Goal: Task Accomplishment & Management: Complete application form

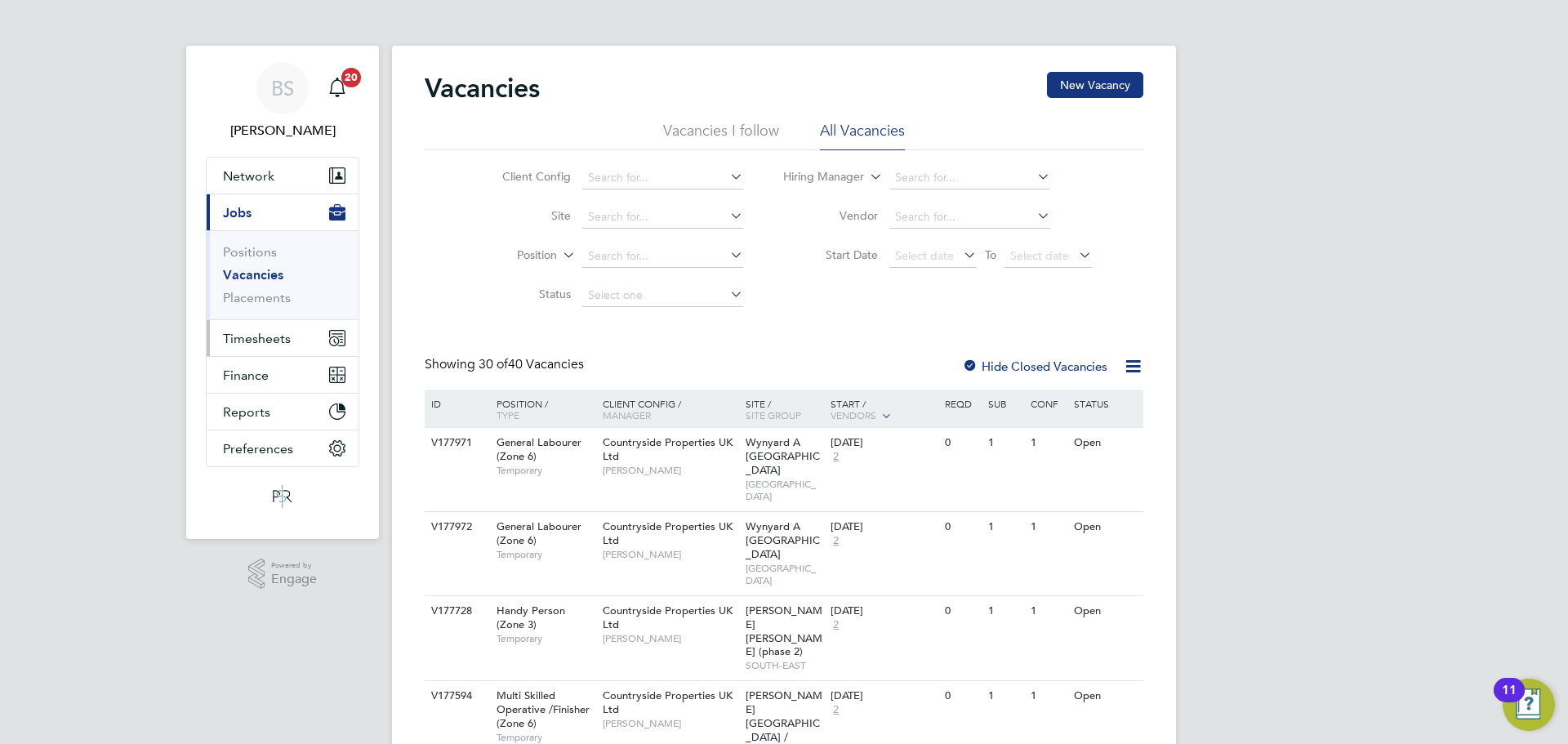
click at [286, 341] on span "Timesheets" at bounding box center [256, 337] width 68 height 15
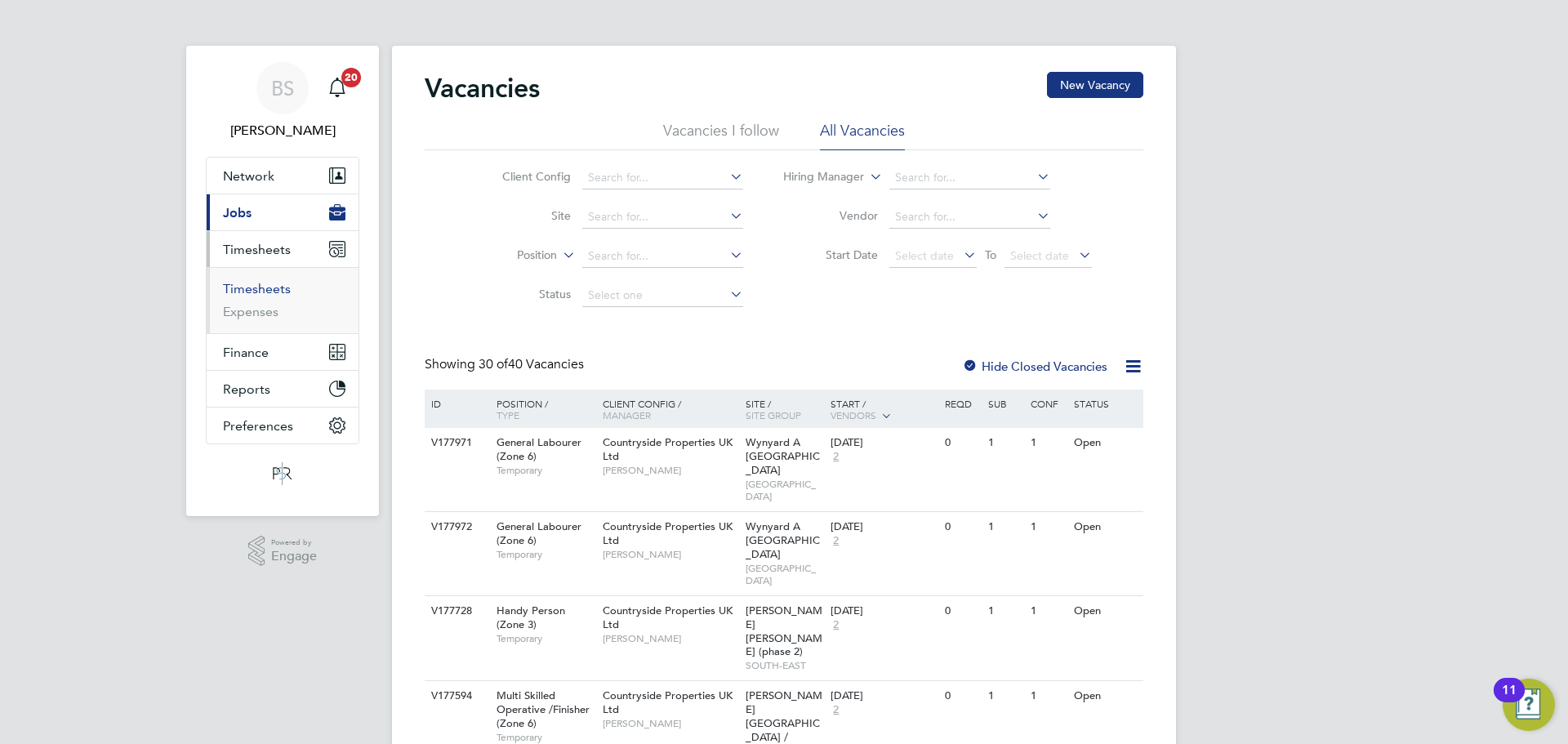
click at [282, 287] on link "Timesheets" at bounding box center [256, 288] width 68 height 15
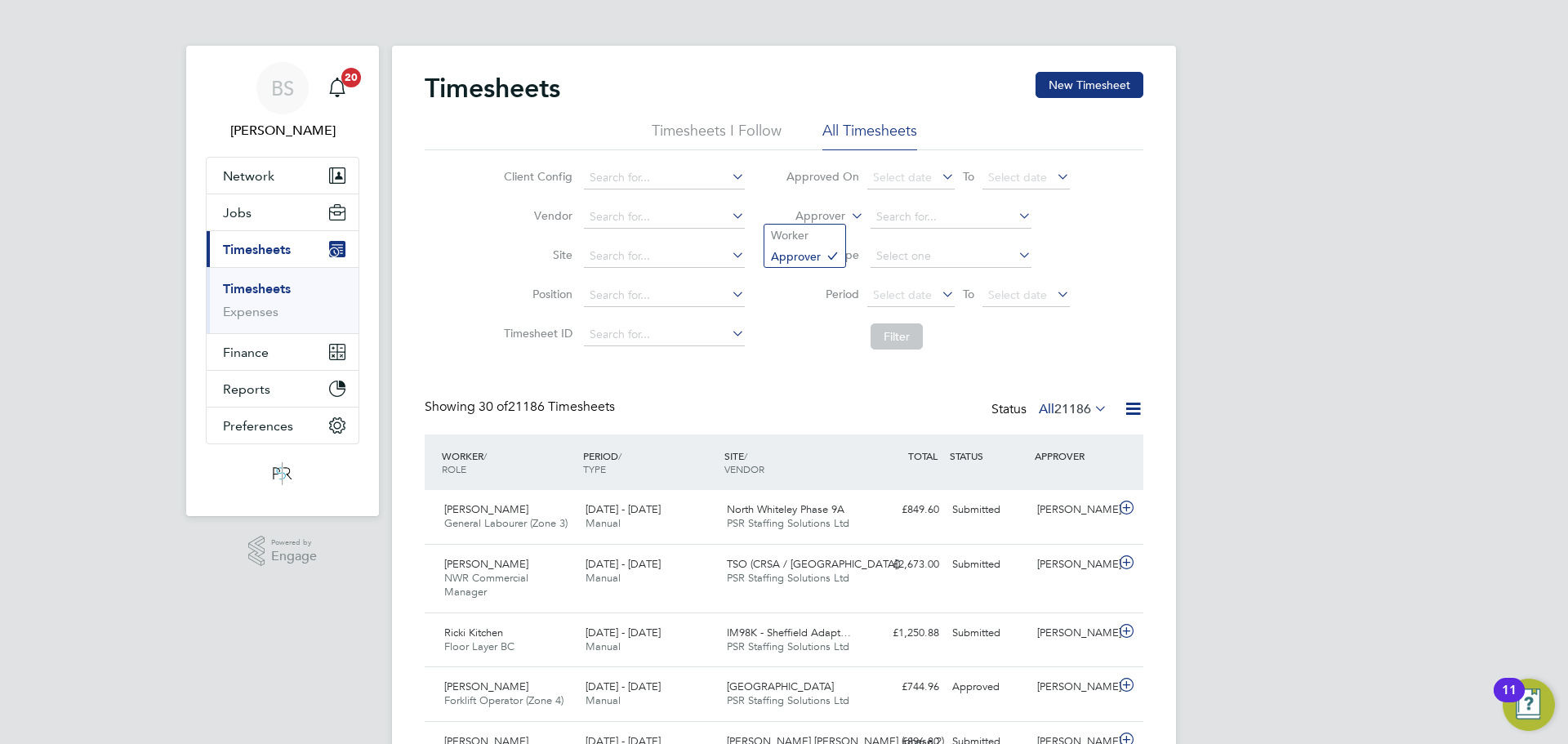
click at [839, 212] on label "Approver" at bounding box center [808, 216] width 74 height 16
click at [834, 230] on li "Worker" at bounding box center [805, 235] width 81 height 21
click at [895, 206] on input at bounding box center [951, 217] width 161 height 23
click at [973, 242] on b "Dar" at bounding box center [983, 239] width 20 height 14
type input "[PERSON_NAME]"
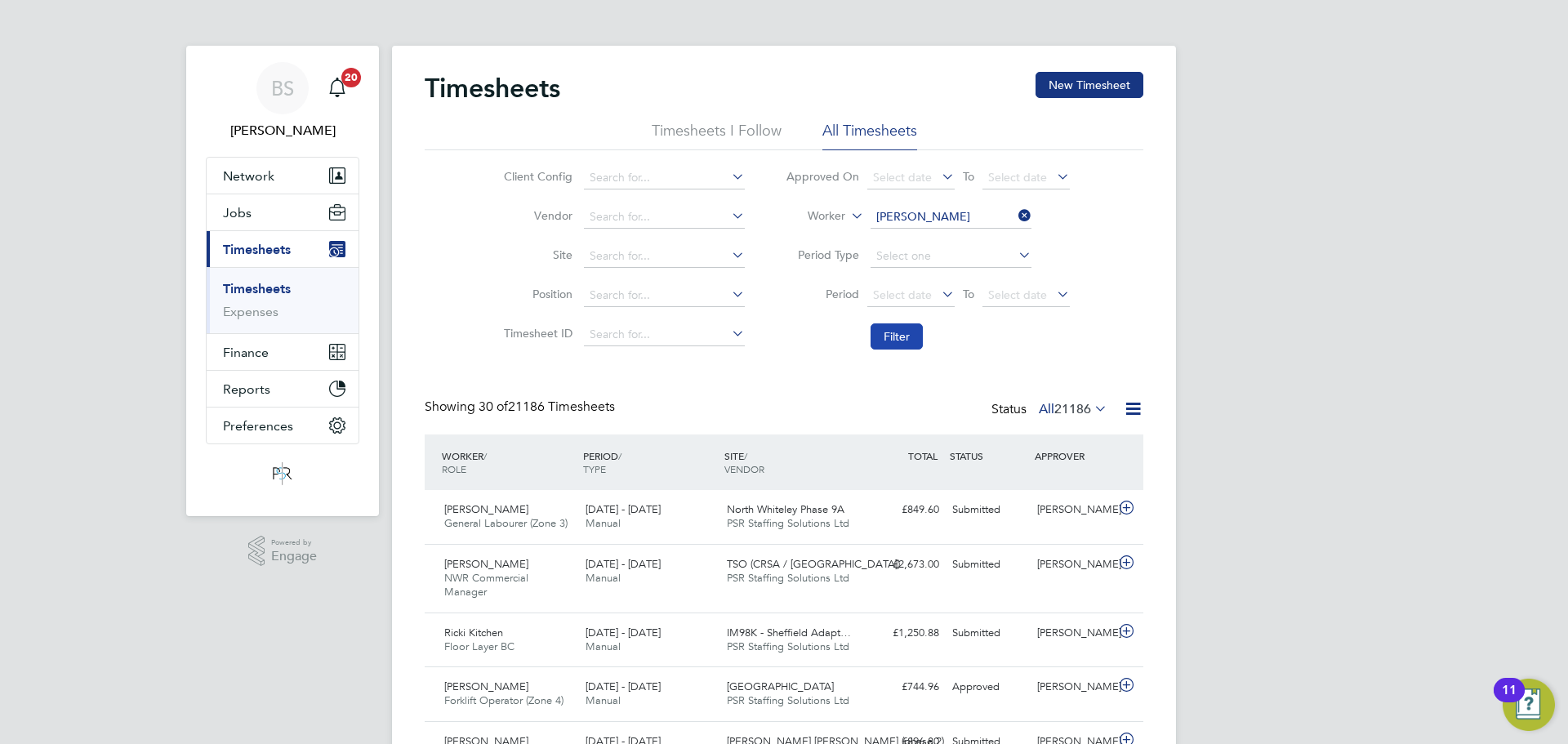
click at [907, 339] on button "Filter" at bounding box center [897, 336] width 53 height 26
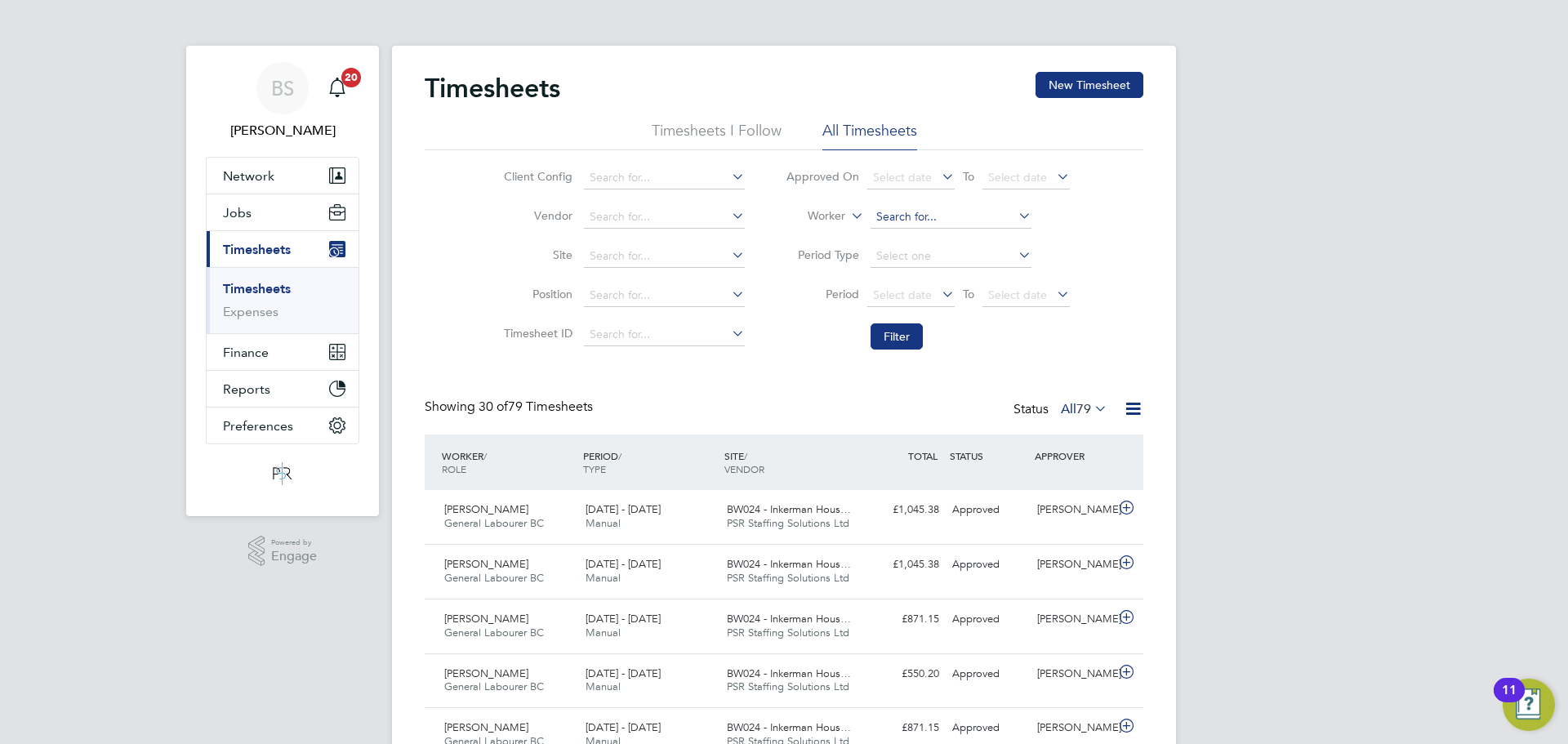
click at [927, 217] on input at bounding box center [951, 217] width 161 height 23
click at [922, 236] on li "[PERSON_NAME]" at bounding box center [950, 239] width 163 height 22
type input "[PERSON_NAME]"
click at [899, 334] on button "Filter" at bounding box center [897, 336] width 53 height 26
click at [914, 215] on input at bounding box center [951, 217] width 161 height 23
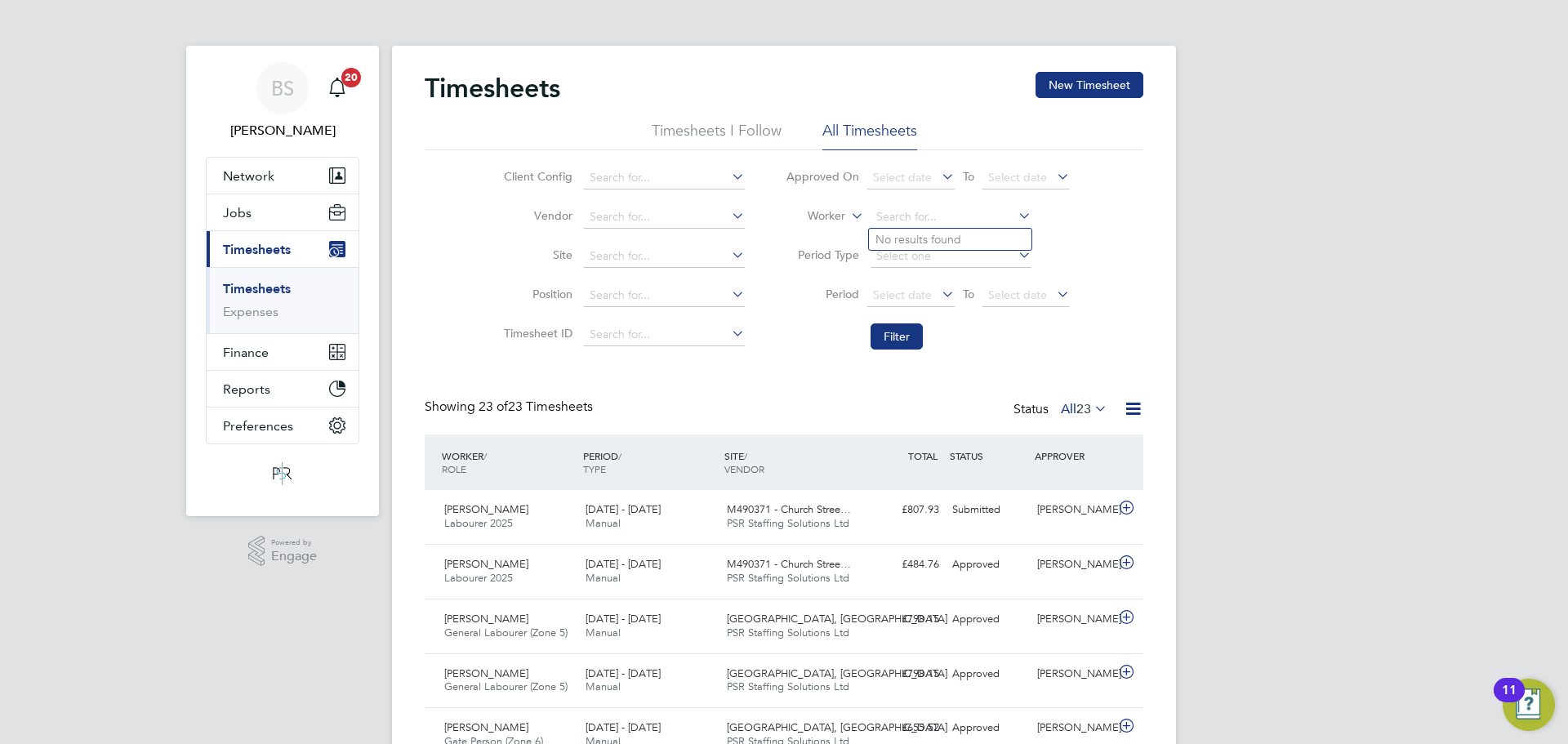
click at [792, 212] on label "Worker" at bounding box center [808, 216] width 74 height 16
drag, startPoint x: 790, startPoint y: 255, endPoint x: 862, endPoint y: 223, distance: 78.8
click at [792, 255] on li "Approver" at bounding box center [805, 256] width 81 height 21
click at [881, 214] on input at bounding box center [951, 217] width 161 height 23
click at [938, 230] on li "[PERSON_NAME]" at bounding box center [950, 239] width 163 height 22
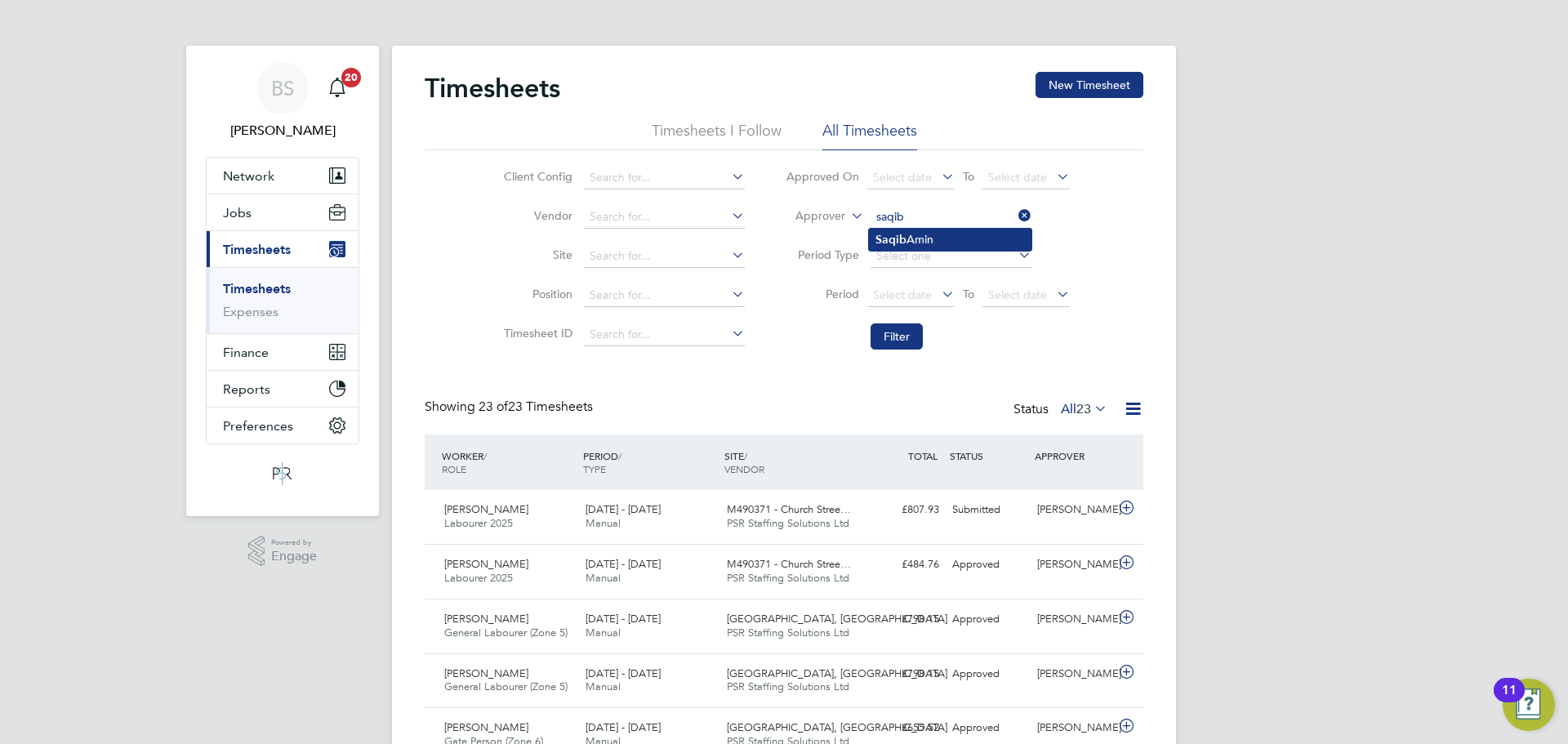
type input "[PERSON_NAME]"
click at [909, 336] on button "Filter" at bounding box center [897, 336] width 53 height 26
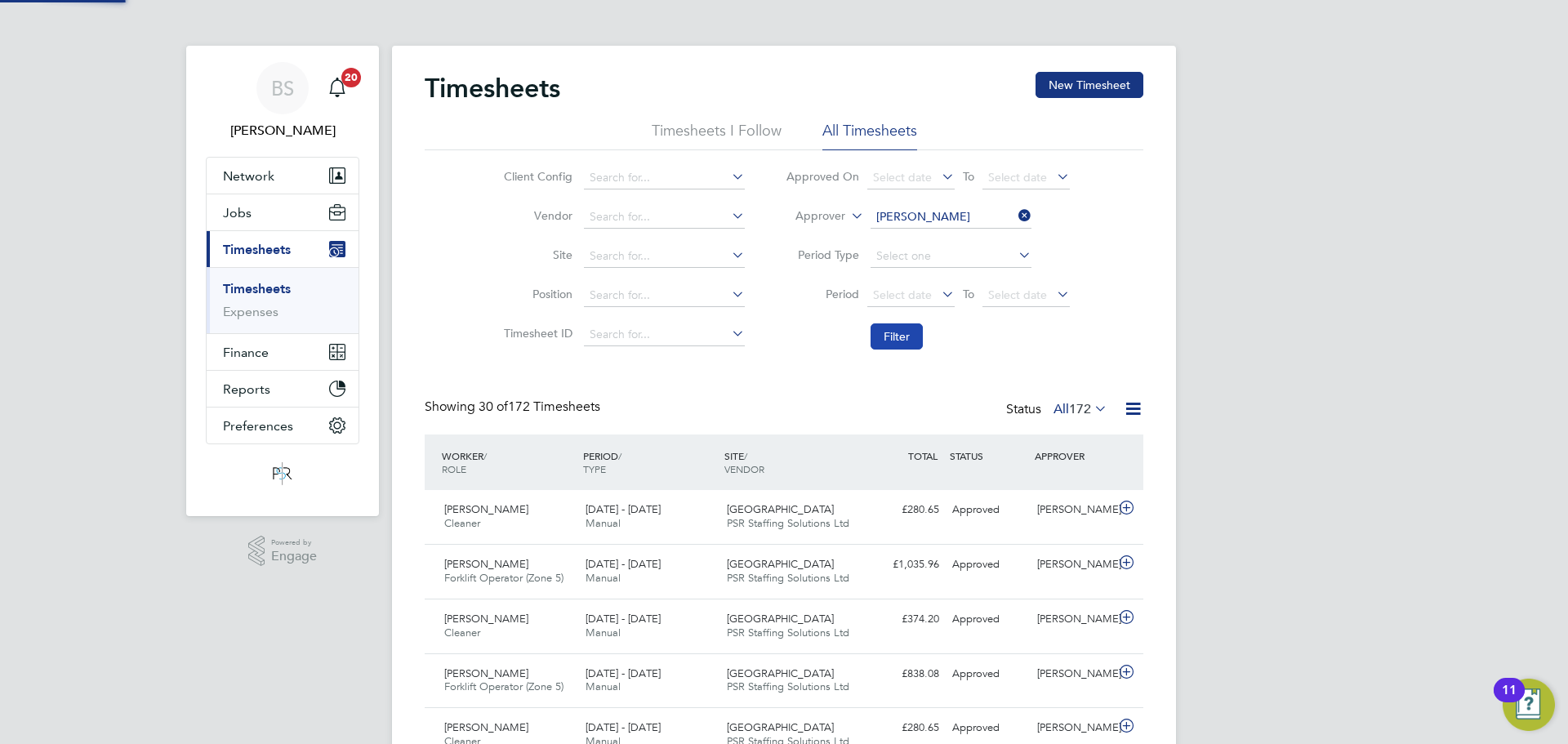
scroll to position [42, 142]
click at [898, 214] on input at bounding box center [951, 217] width 161 height 23
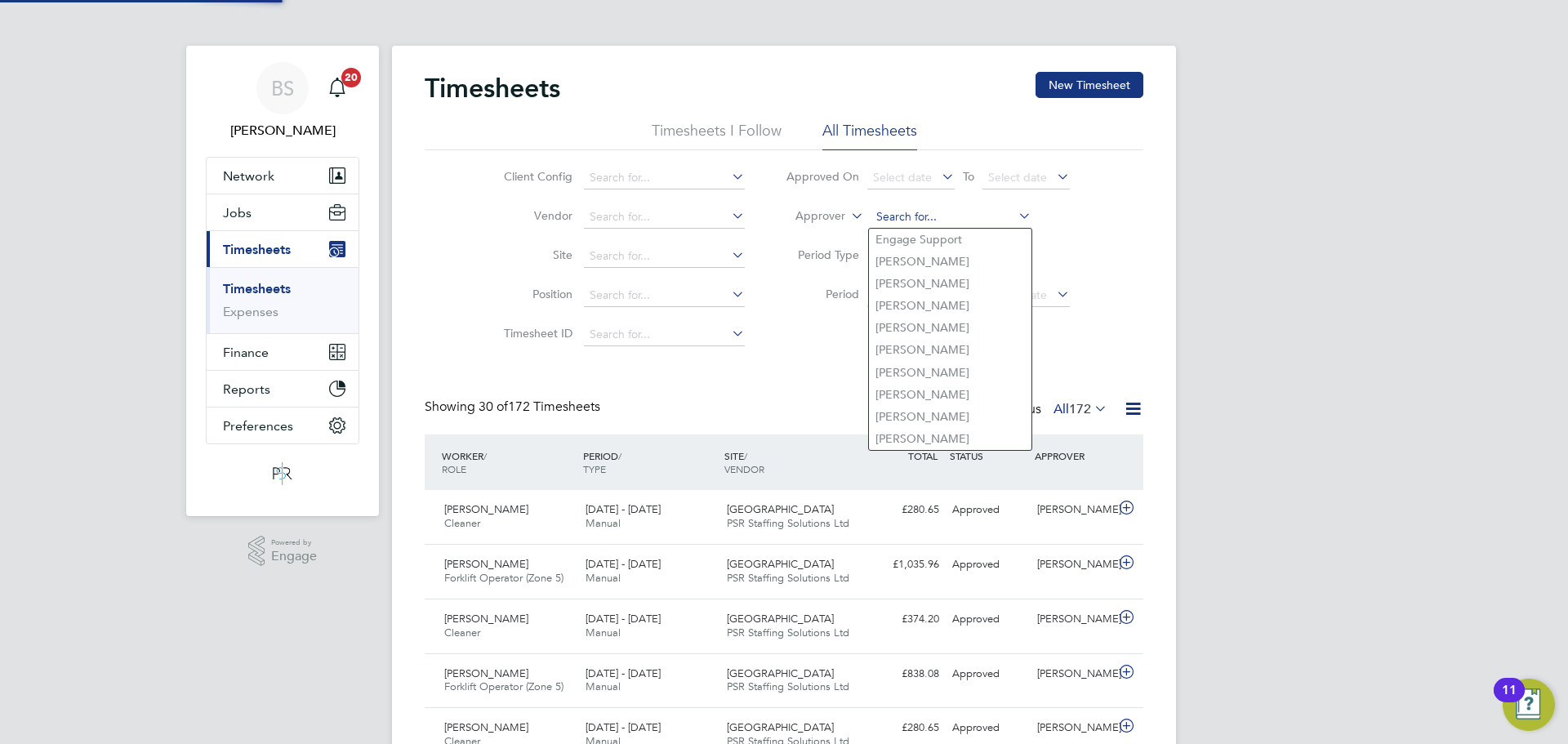
click at [898, 219] on input at bounding box center [951, 217] width 161 height 23
click at [848, 210] on icon at bounding box center [848, 211] width 0 height 15
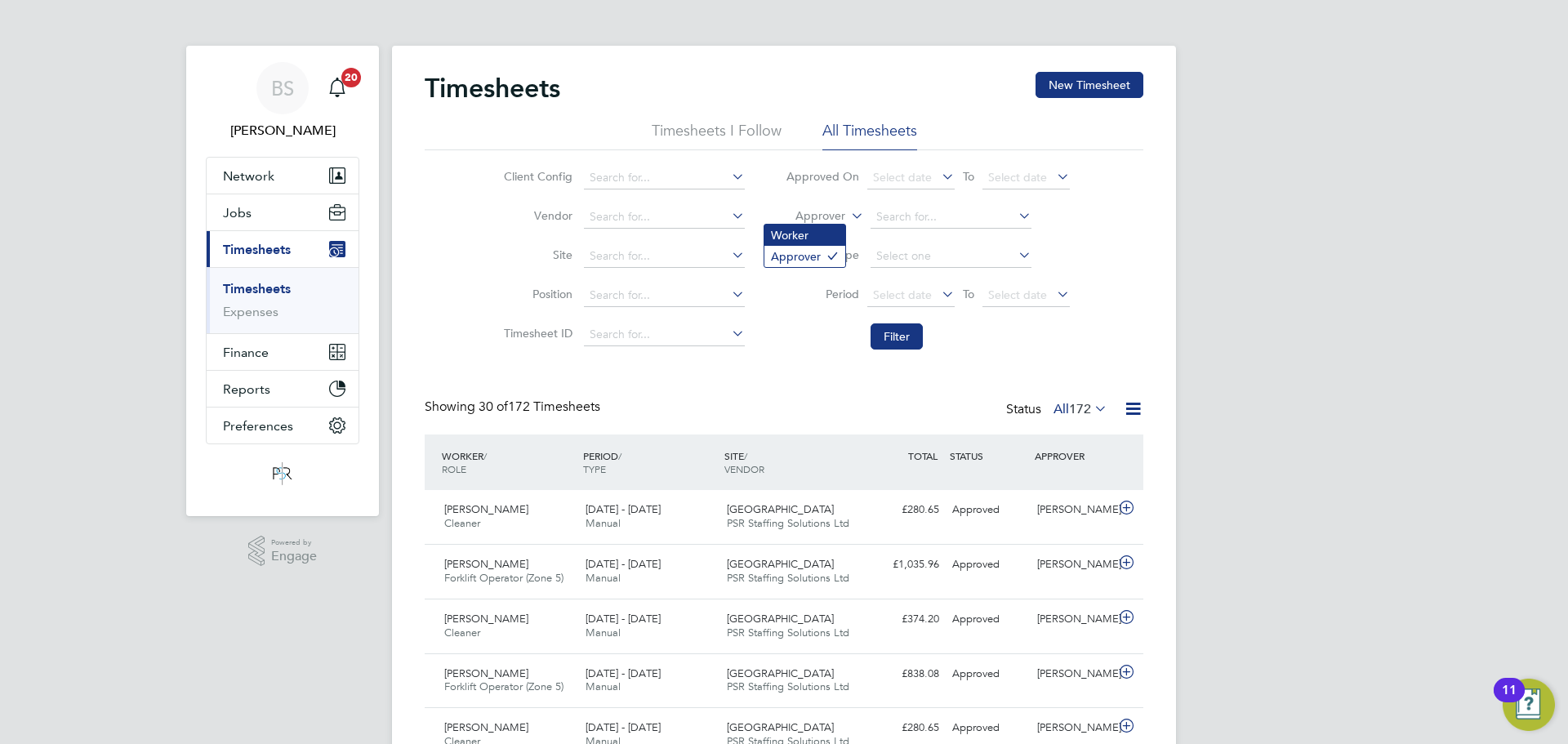
click at [834, 232] on li "Worker" at bounding box center [805, 235] width 81 height 21
click at [904, 217] on input at bounding box center [951, 217] width 161 height 23
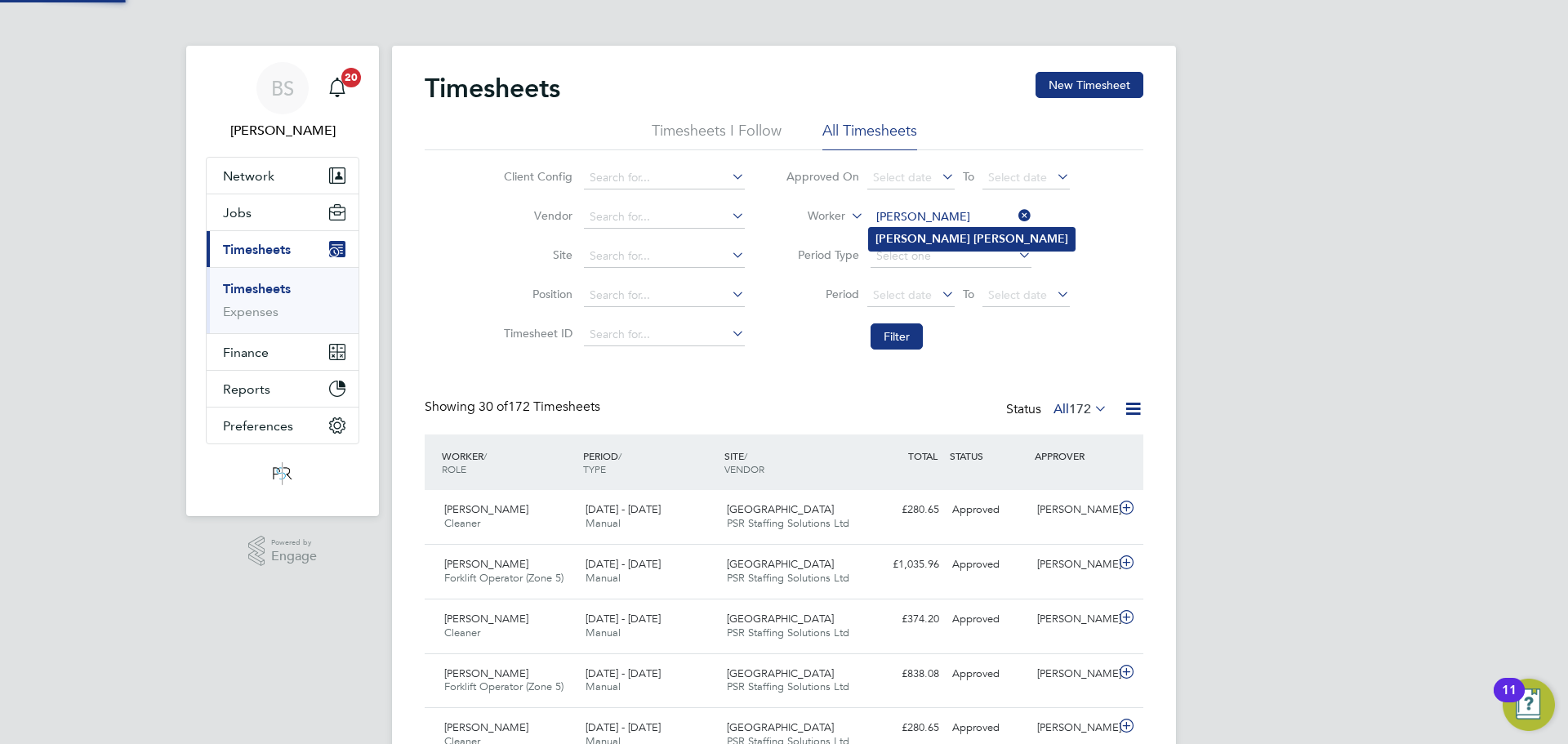
click at [973, 239] on b "[PERSON_NAME]" at bounding box center [1020, 239] width 94 height 14
type input "[PERSON_NAME]"
click at [877, 347] on button "Filter" at bounding box center [897, 336] width 53 height 26
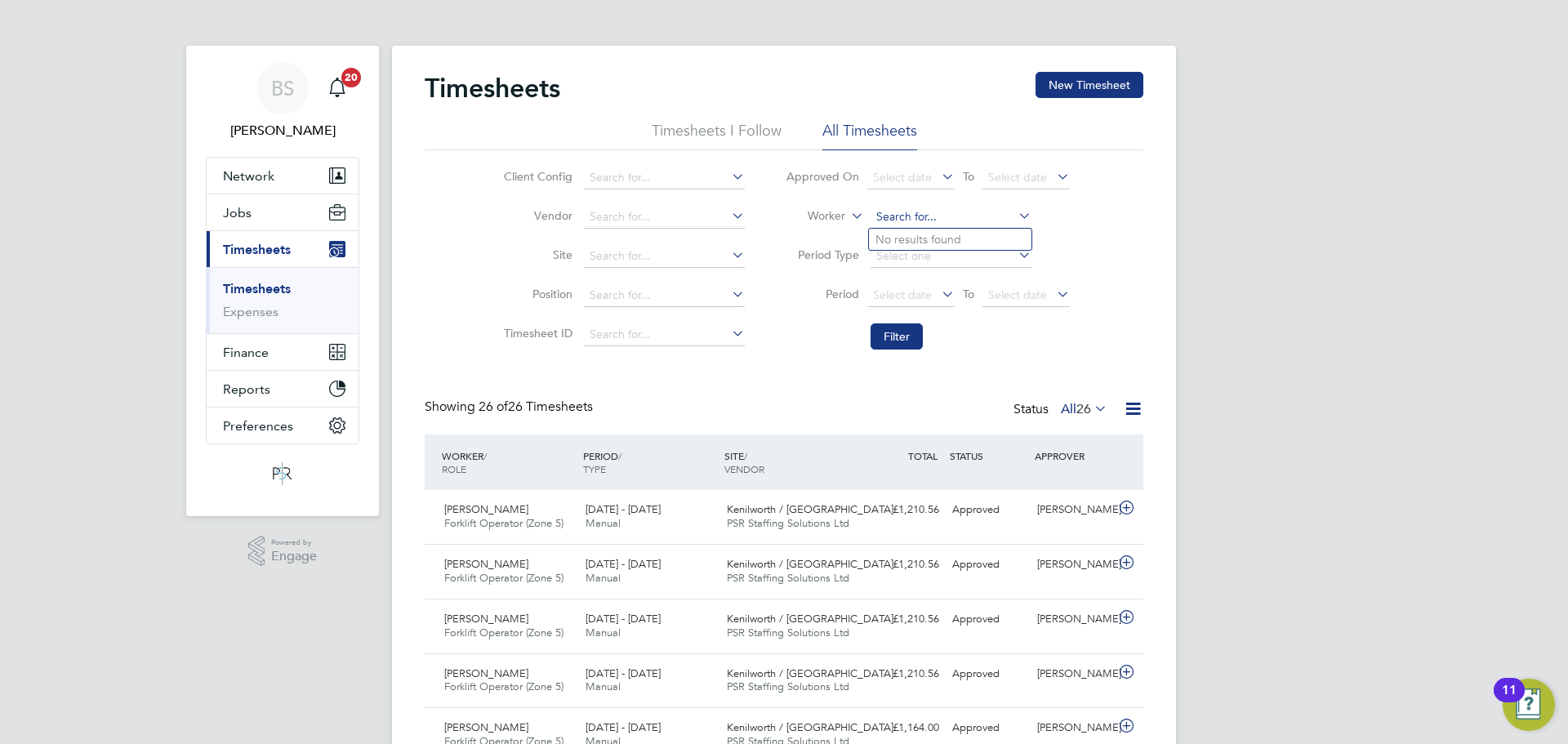
click at [931, 218] on input at bounding box center [951, 217] width 161 height 23
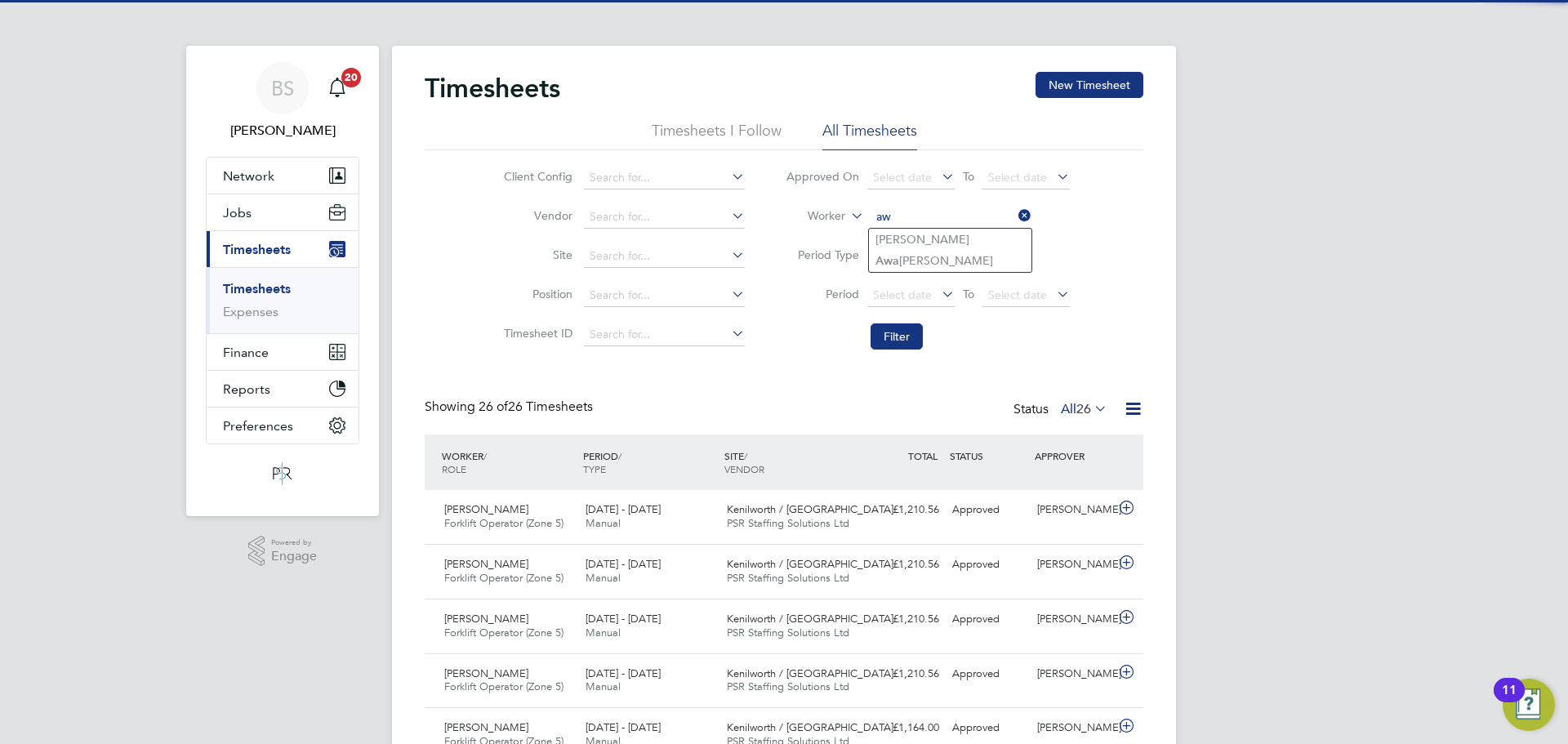
type input "a"
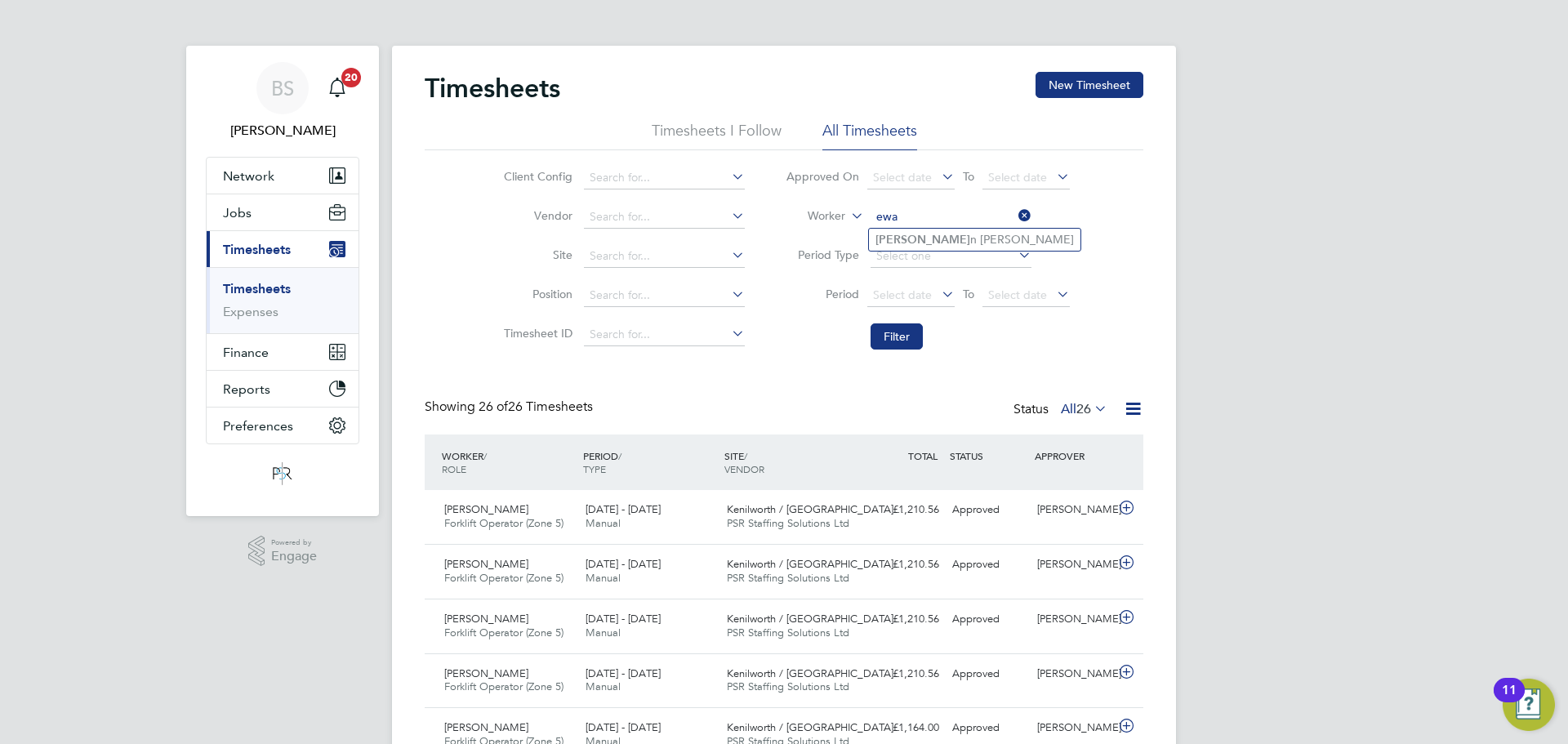
type input "ewa"
click at [906, 221] on input at bounding box center [951, 217] width 161 height 23
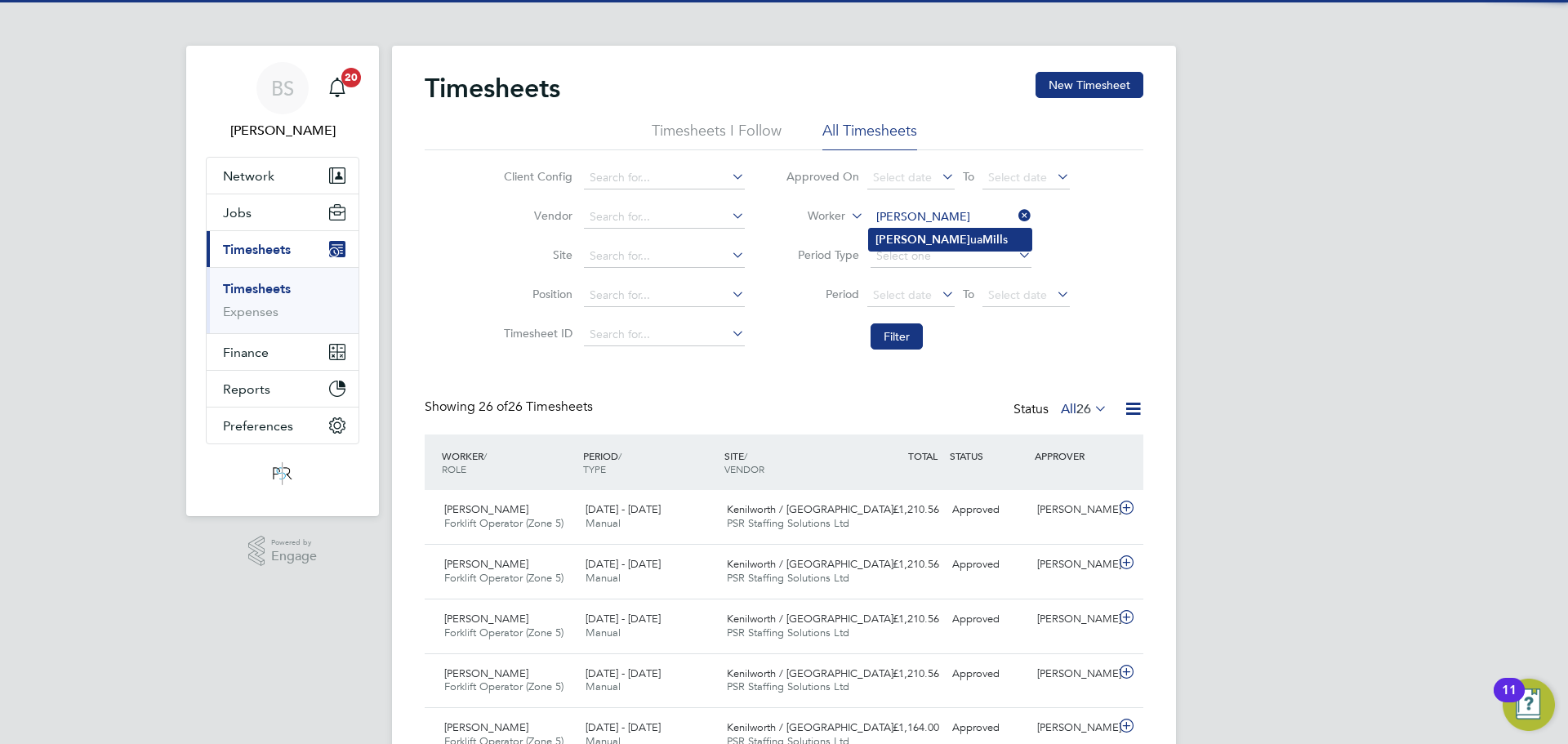
click at [890, 237] on b "[PERSON_NAME]" at bounding box center [922, 239] width 94 height 14
type input "[PERSON_NAME]"
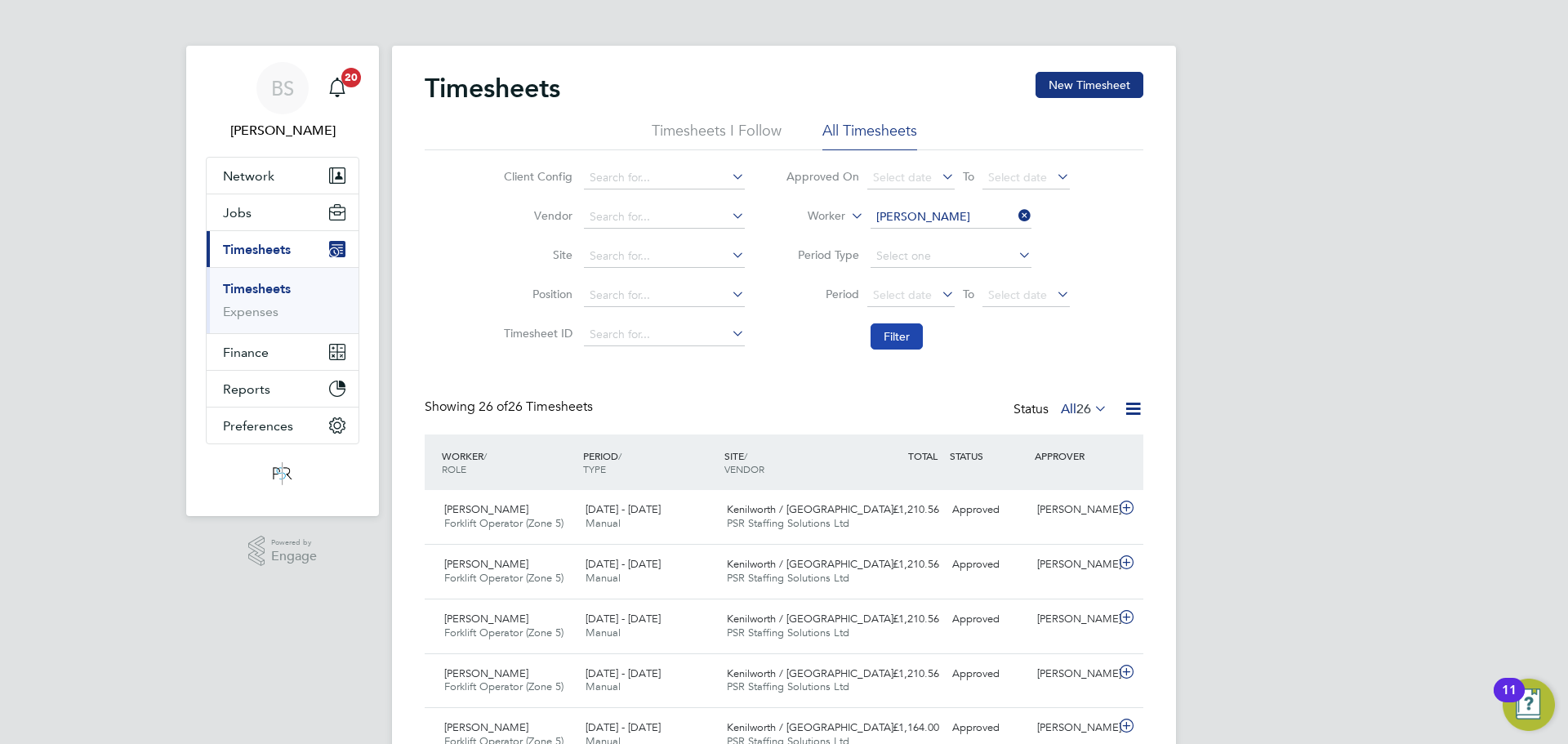
click at [910, 338] on button "Filter" at bounding box center [897, 336] width 53 height 26
click at [953, 214] on input at bounding box center [951, 217] width 161 height 23
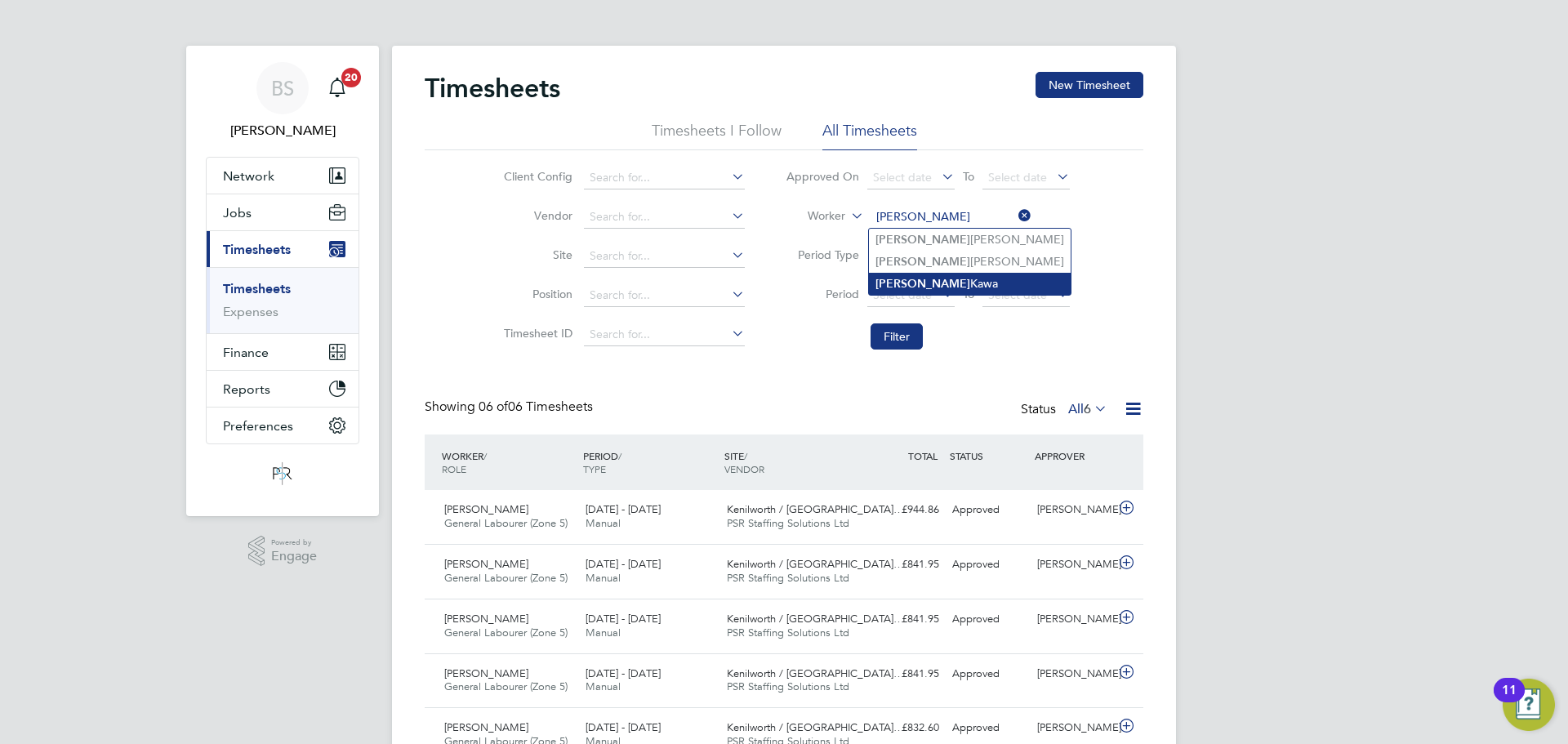
click at [964, 281] on li "[PERSON_NAME]" at bounding box center [970, 283] width 202 height 22
type input "[PERSON_NAME]"
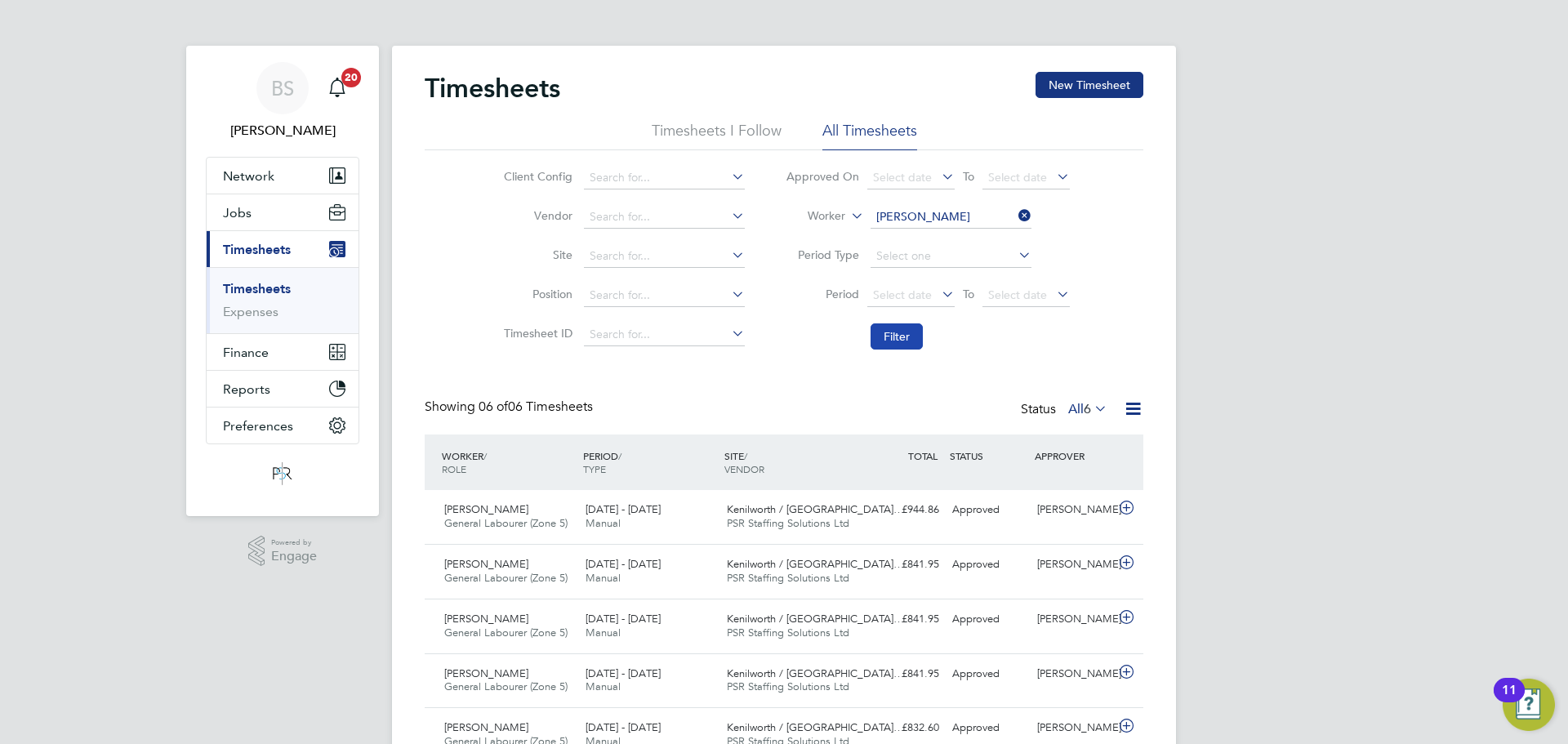
click at [893, 336] on button "Filter" at bounding box center [897, 336] width 53 height 26
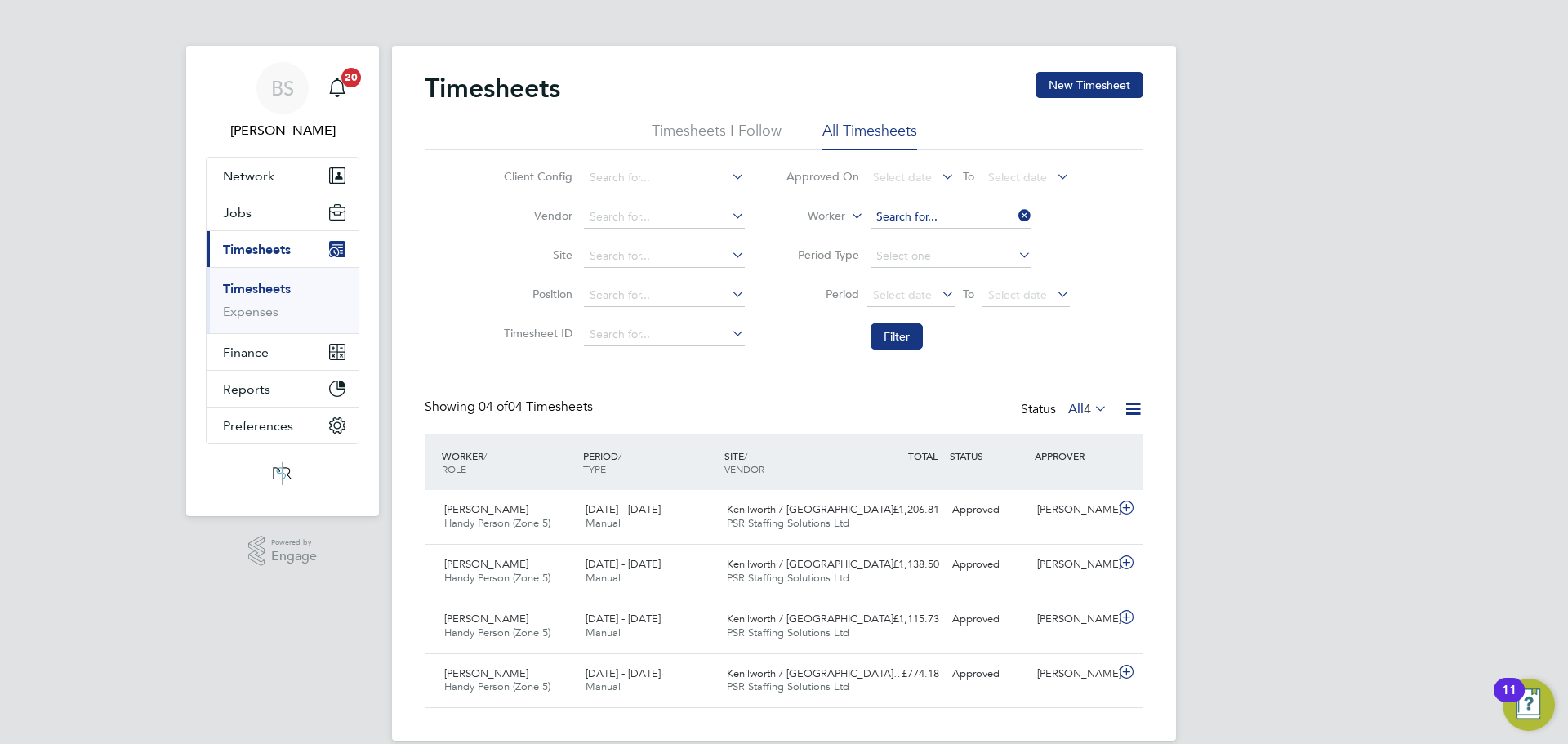
click at [905, 212] on input at bounding box center [951, 217] width 161 height 23
drag, startPoint x: 903, startPoint y: 214, endPoint x: 524, endPoint y: 9, distance: 430.9
click at [903, 215] on input at bounding box center [951, 217] width 161 height 23
click at [898, 277] on b "Abrah" at bounding box center [891, 284] width 33 height 14
type input "[PERSON_NAME]"
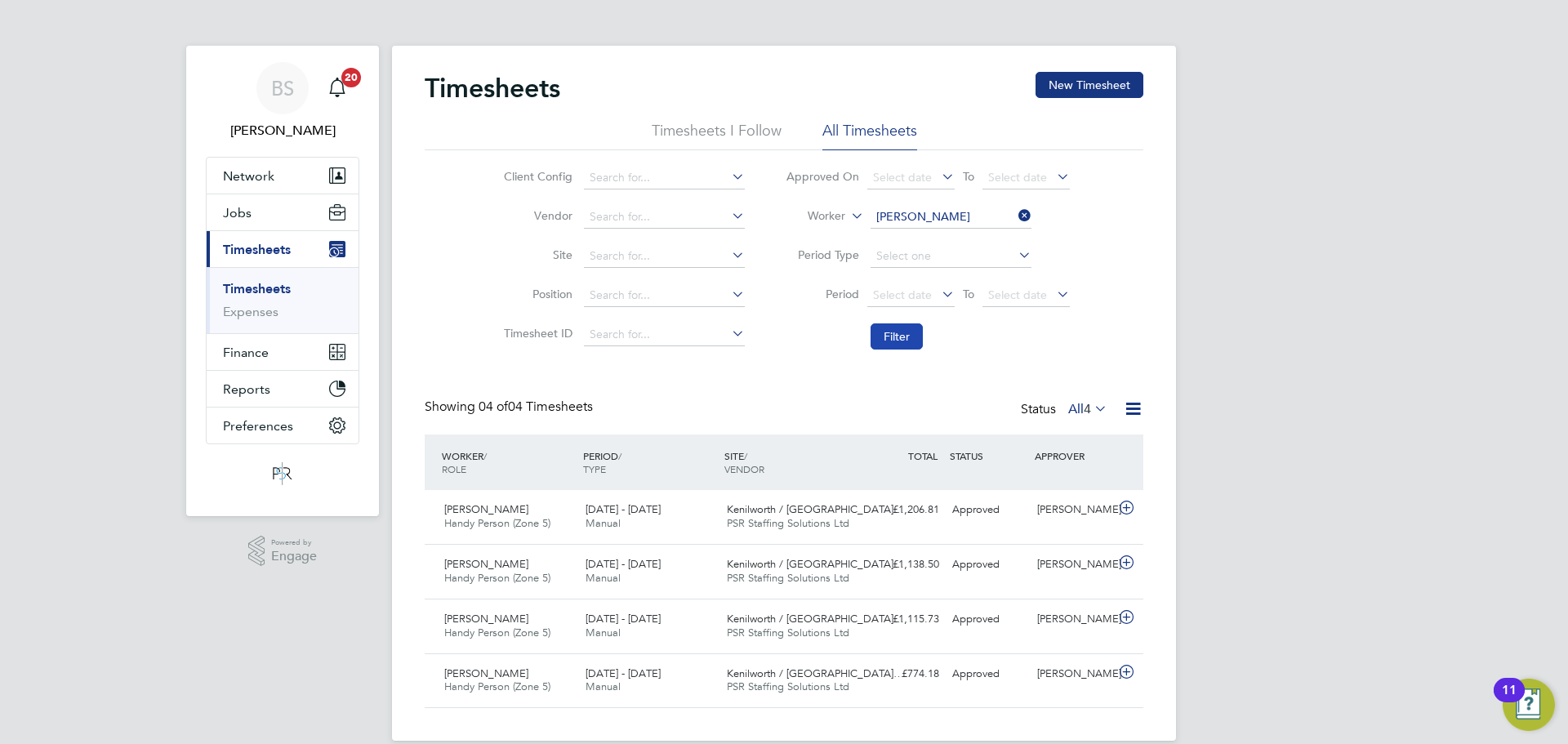
click at [895, 338] on button "Filter" at bounding box center [897, 336] width 53 height 26
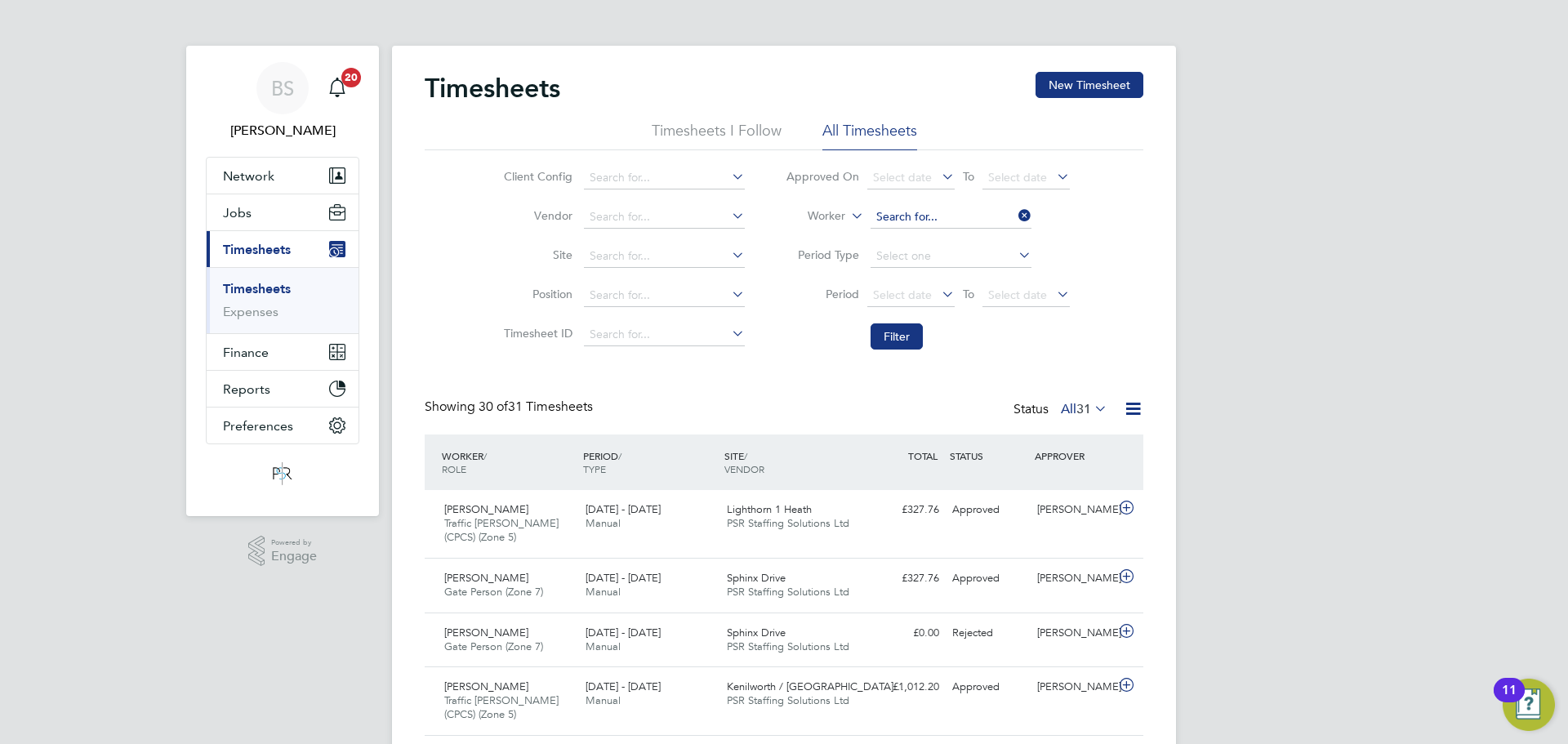
click at [931, 218] on input at bounding box center [951, 217] width 161 height 23
click at [930, 262] on li "[PERSON_NAME]" at bounding box center [970, 262] width 202 height 22
type input "[PERSON_NAME]"
click at [899, 335] on button "Filter" at bounding box center [897, 336] width 53 height 26
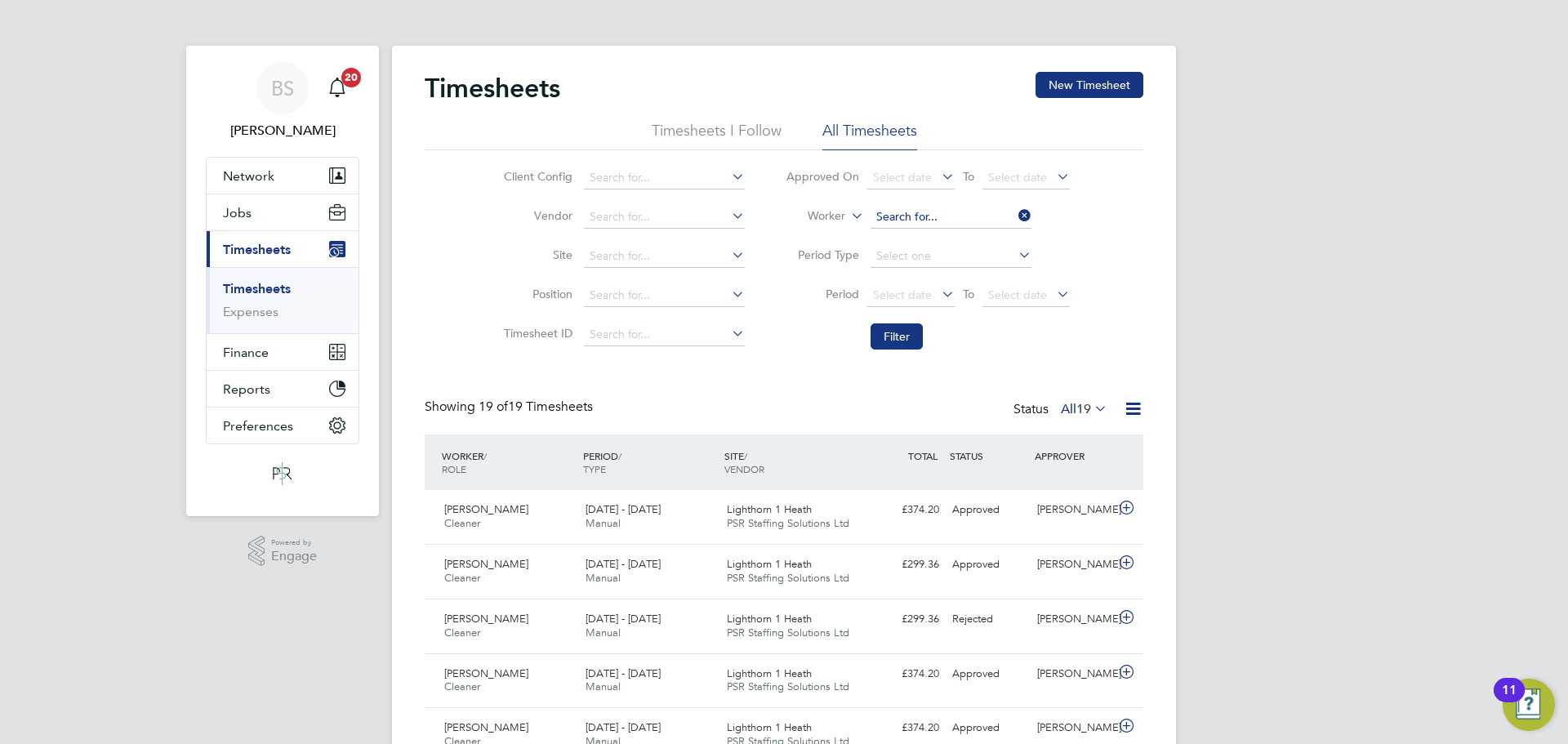
click at [943, 210] on input at bounding box center [951, 217] width 161 height 23
click at [973, 237] on b "[PERSON_NAME]" at bounding box center [1020, 239] width 94 height 14
type input "[PERSON_NAME]"
click at [888, 339] on button "Filter" at bounding box center [897, 336] width 53 height 26
click at [963, 214] on input at bounding box center [951, 217] width 161 height 23
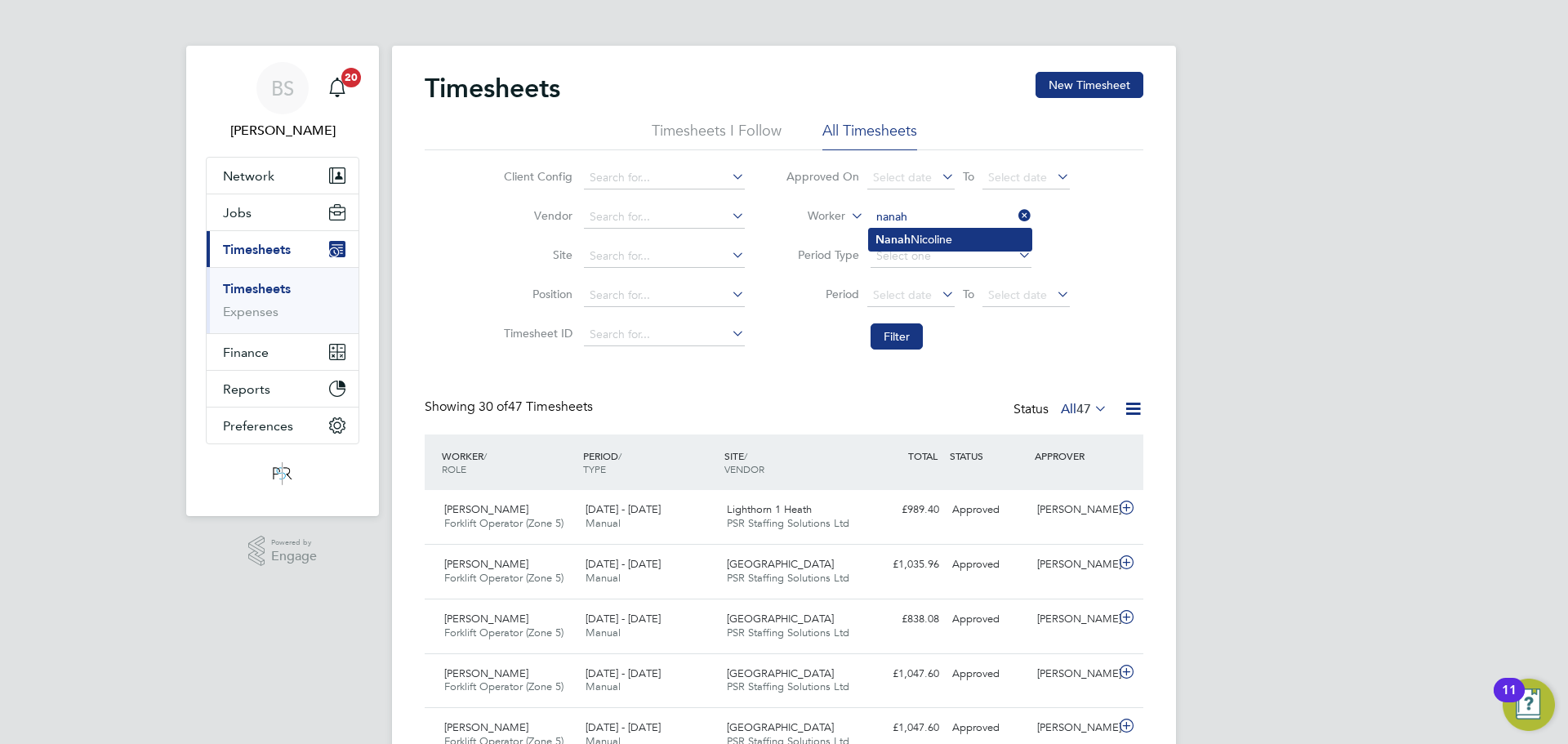
click at [959, 239] on li "[PERSON_NAME]" at bounding box center [950, 239] width 163 height 22
type input "[PERSON_NAME]"
click at [898, 342] on button "Filter" at bounding box center [897, 336] width 53 height 26
click at [933, 212] on input at bounding box center [951, 217] width 161 height 23
click at [933, 206] on input at bounding box center [951, 217] width 161 height 23
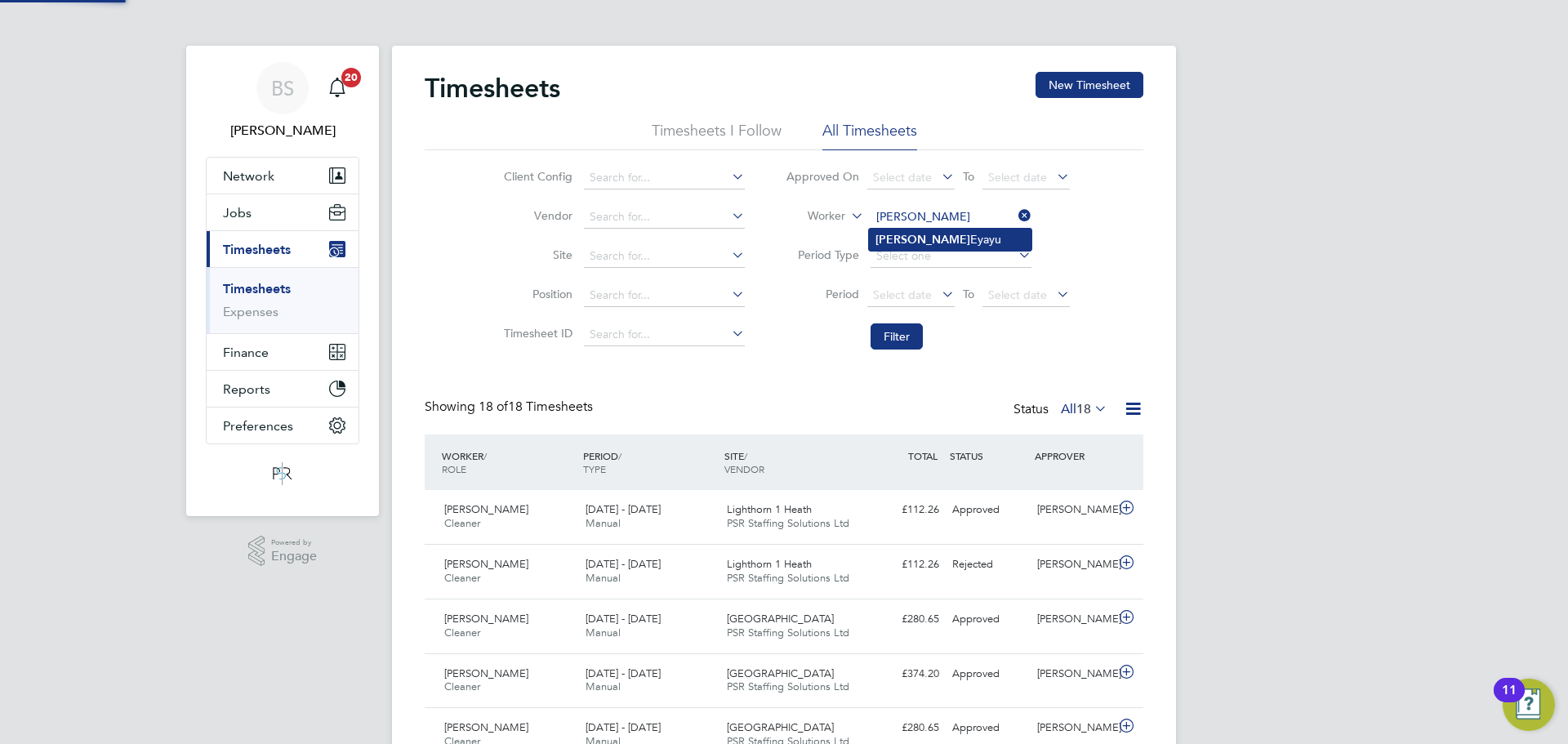
click at [914, 234] on b "[PERSON_NAME]" at bounding box center [922, 239] width 94 height 14
type input "[PERSON_NAME]"
click at [897, 337] on button "Filter" at bounding box center [897, 336] width 53 height 26
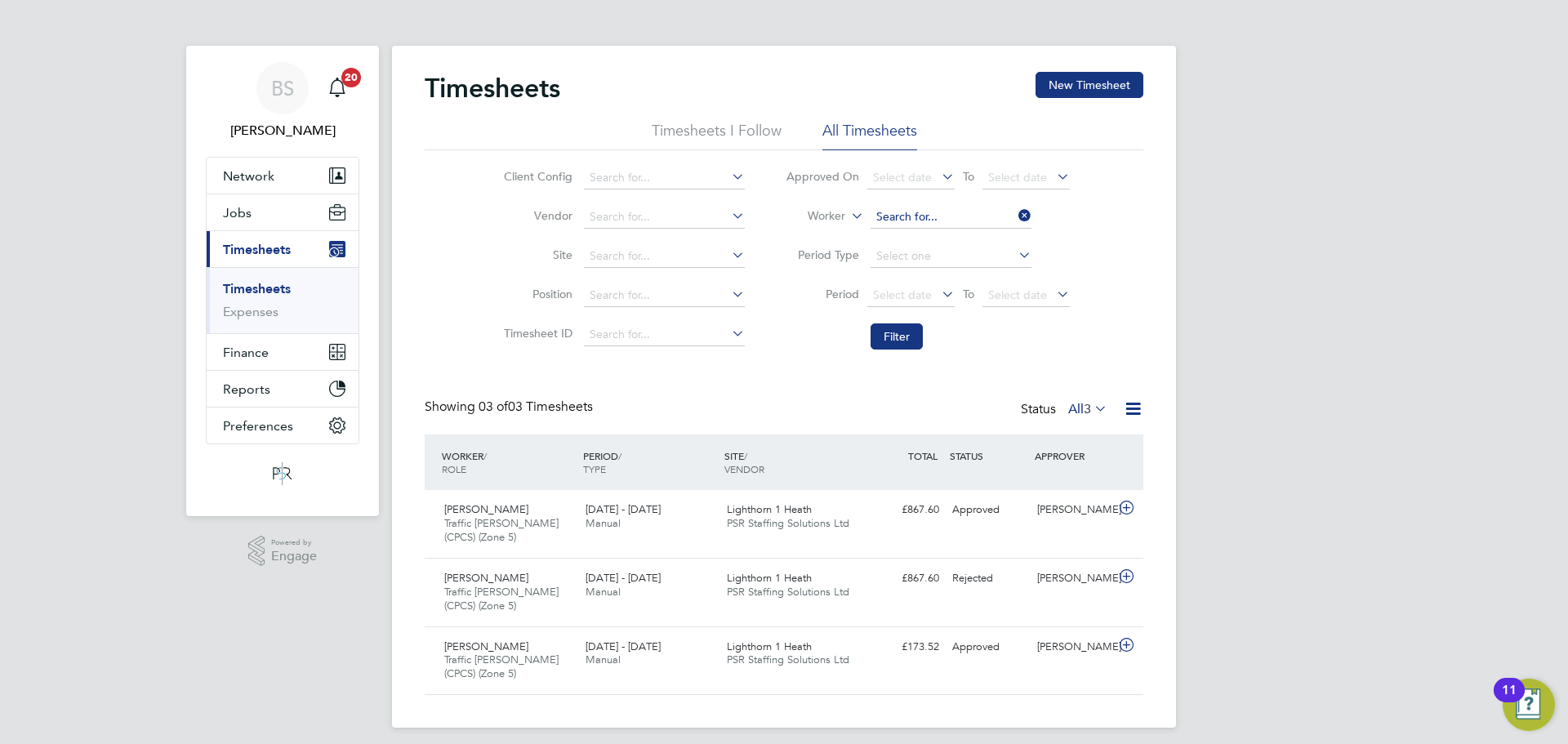
click at [936, 222] on input at bounding box center [951, 217] width 161 height 23
click at [938, 232] on li "[PERSON_NAME]" at bounding box center [950, 239] width 163 height 22
type input "[PERSON_NAME]"
click at [907, 329] on button "Filter" at bounding box center [897, 336] width 53 height 26
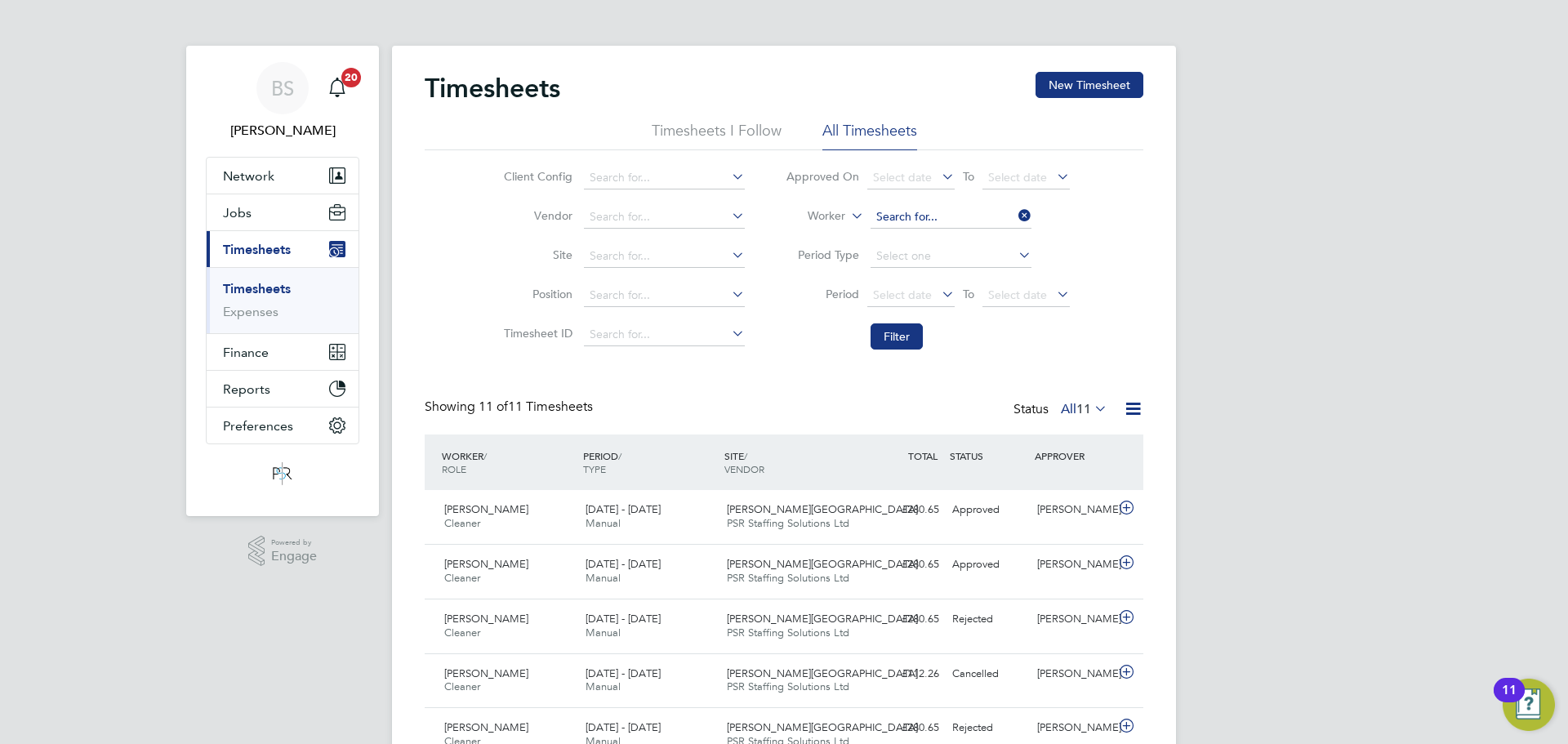
click at [937, 206] on input at bounding box center [951, 217] width 161 height 23
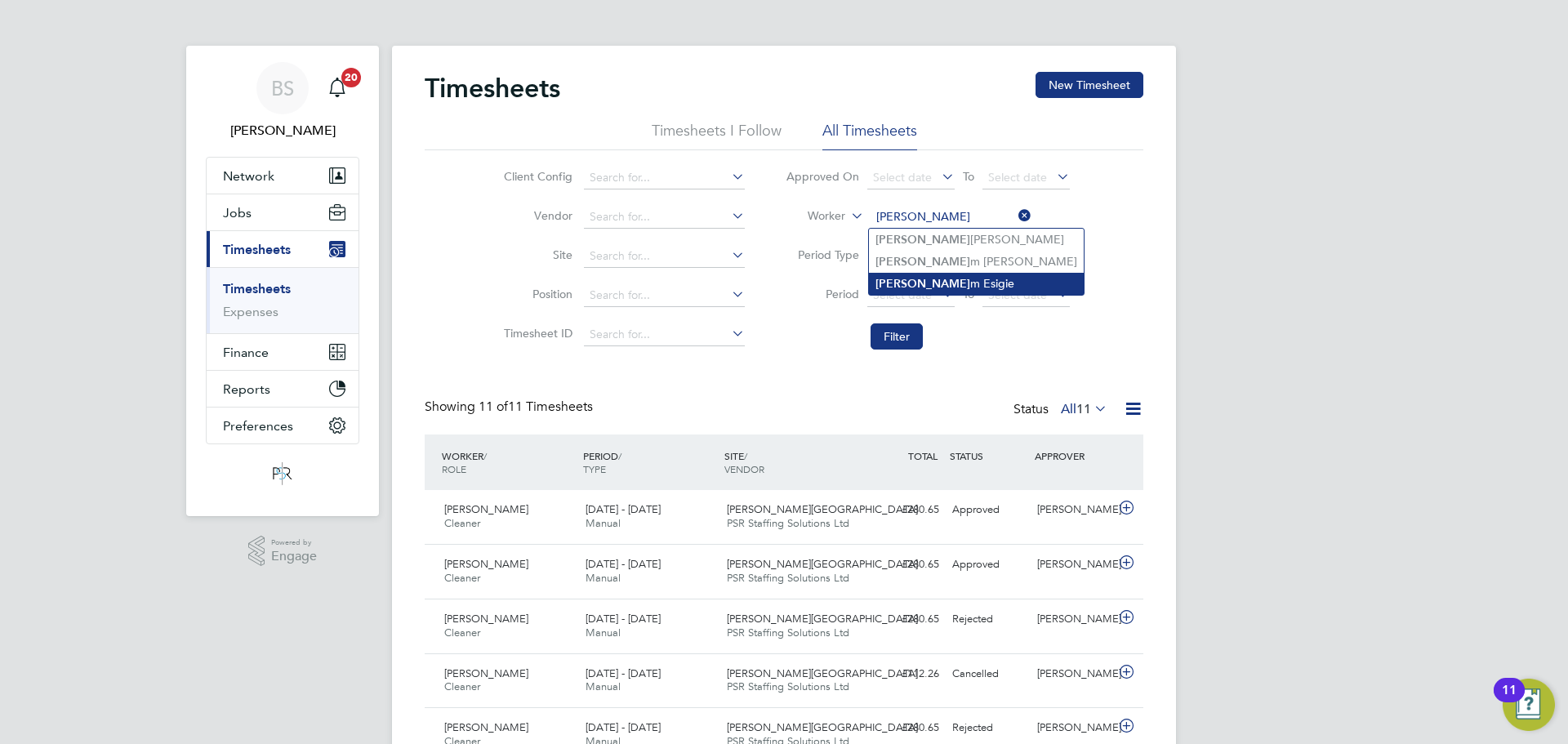
click at [962, 276] on li "[PERSON_NAME] m Esigie" at bounding box center [976, 283] width 215 height 22
type input "[PERSON_NAME]"
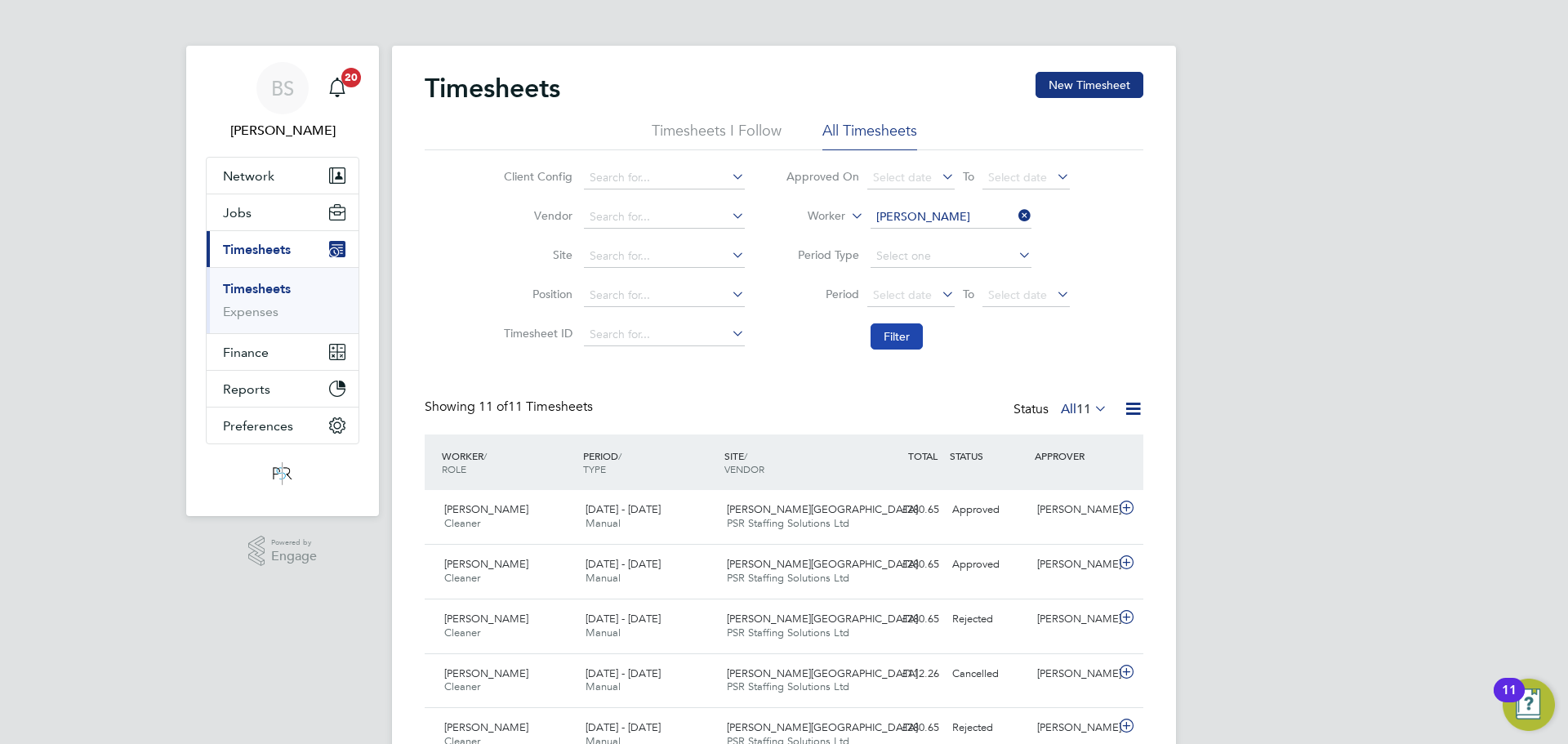
click at [889, 340] on button "Filter" at bounding box center [897, 336] width 53 height 26
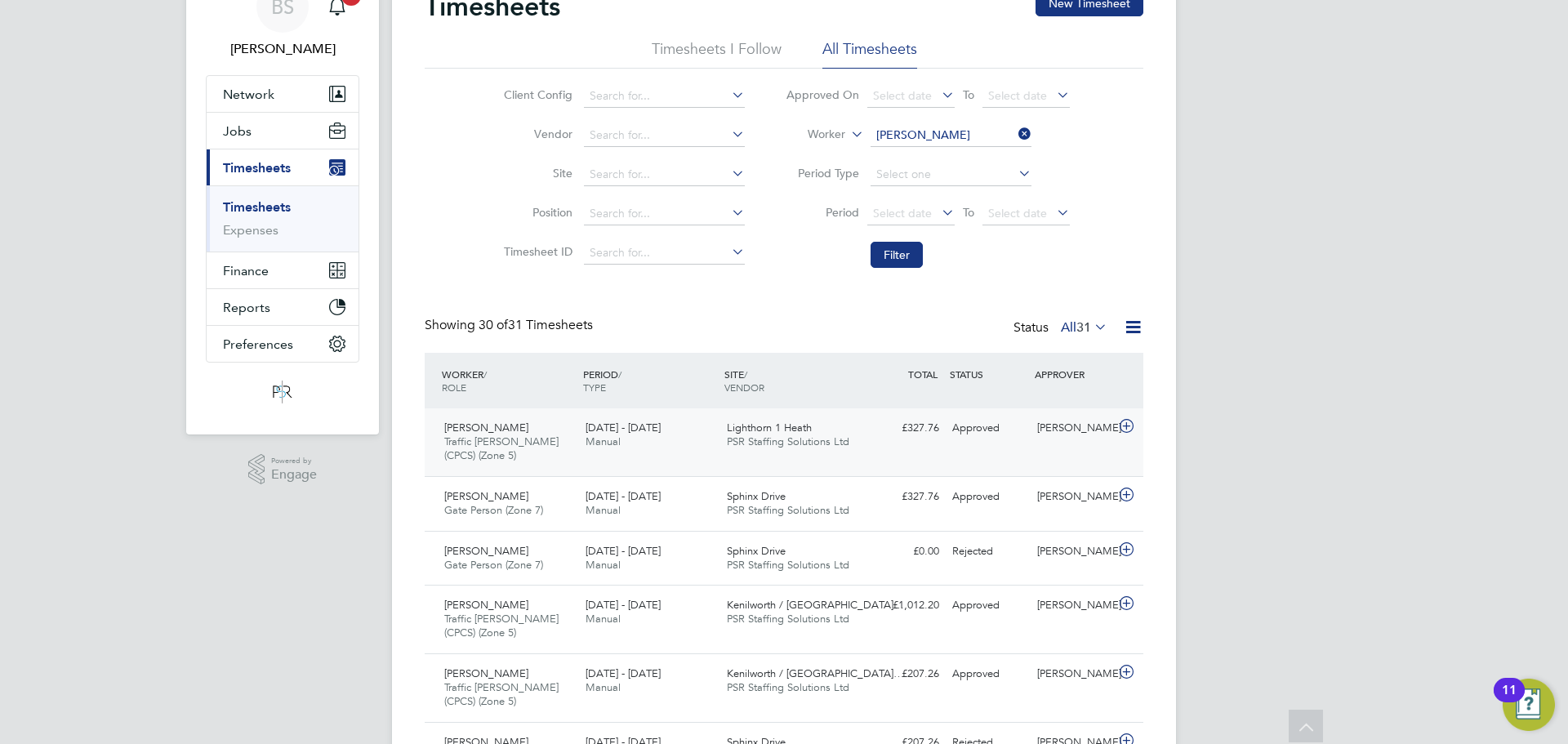
click at [679, 444] on div "[DATE] - [DATE] Manual" at bounding box center [649, 435] width 142 height 41
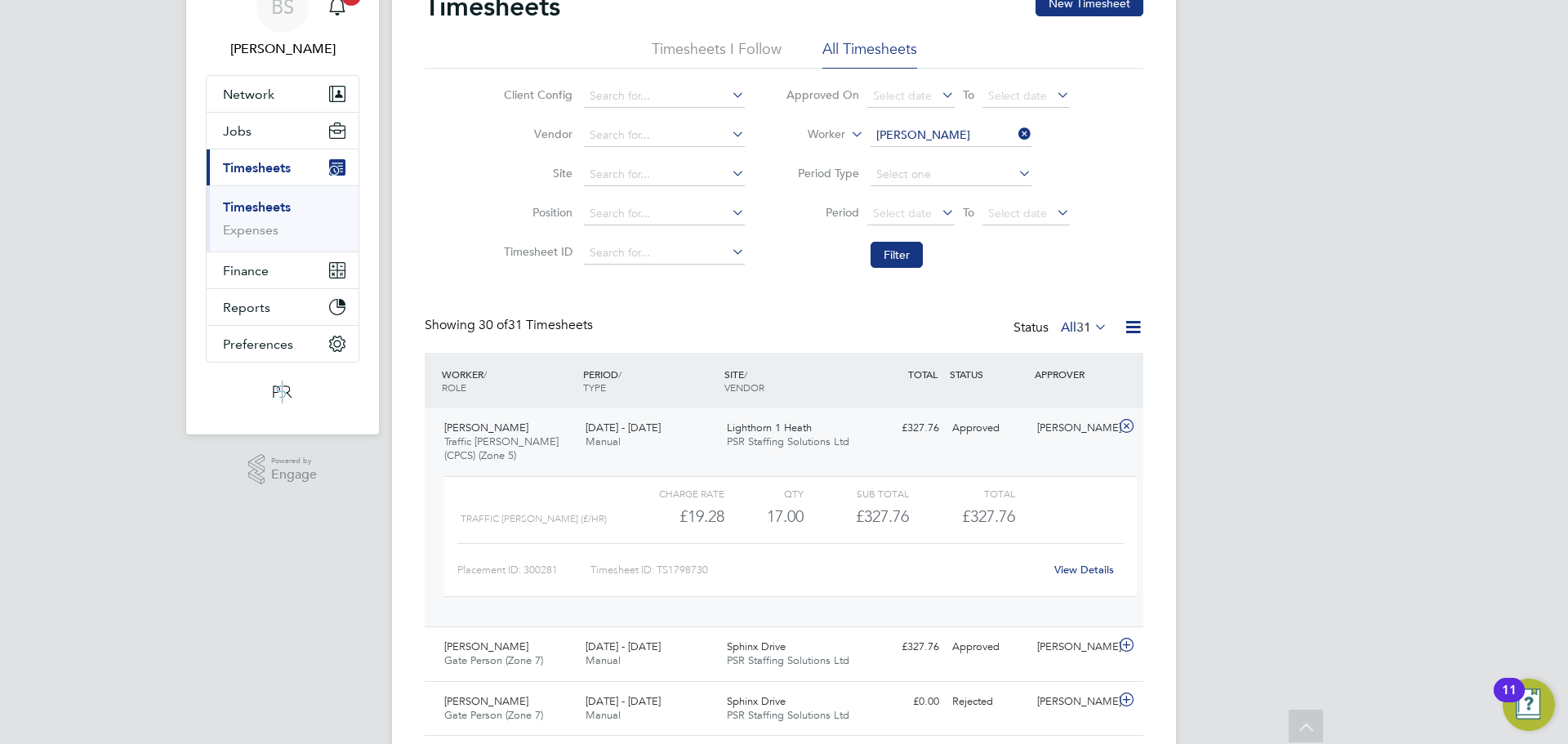
click at [678, 438] on div "[DATE] - [DATE] Manual" at bounding box center [649, 435] width 142 height 41
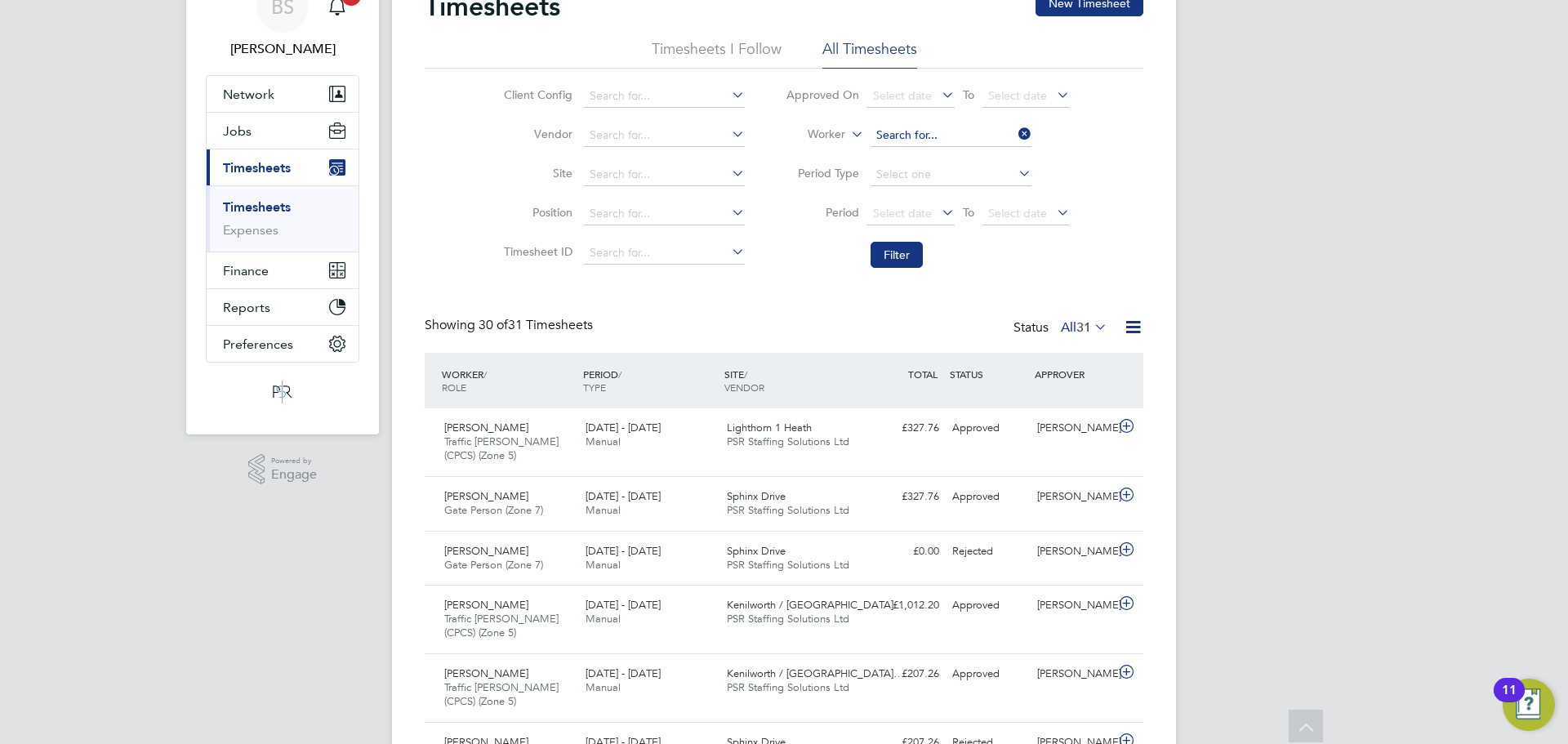
click at [937, 133] on input at bounding box center [951, 135] width 161 height 23
paste input "[PERSON_NAME]"
type input "[PERSON_NAME]"
click at [973, 151] on b "[PERSON_NAME]" at bounding box center [1020, 158] width 94 height 14
click at [895, 249] on button "Filter" at bounding box center [897, 255] width 53 height 26
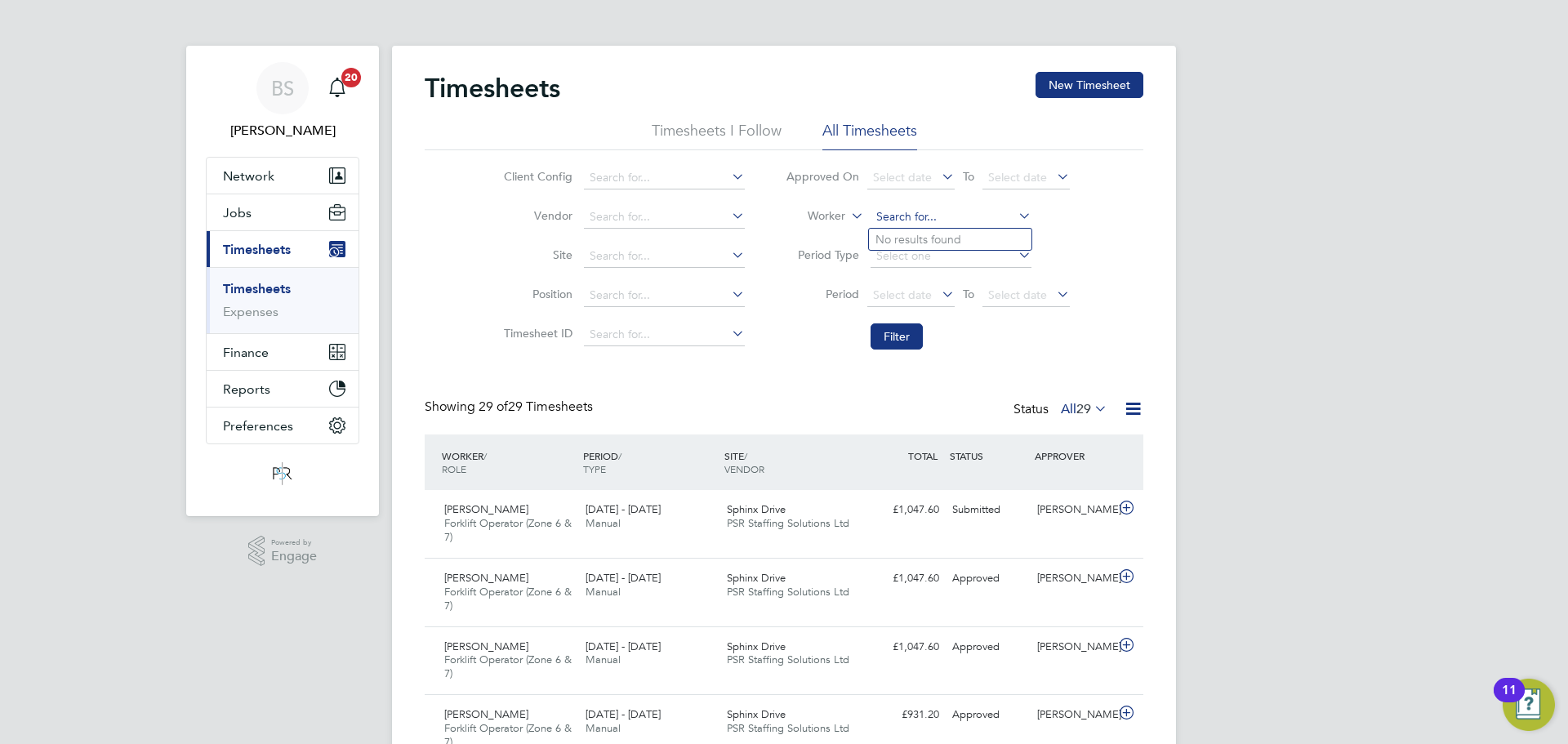
click at [881, 215] on input at bounding box center [951, 217] width 161 height 23
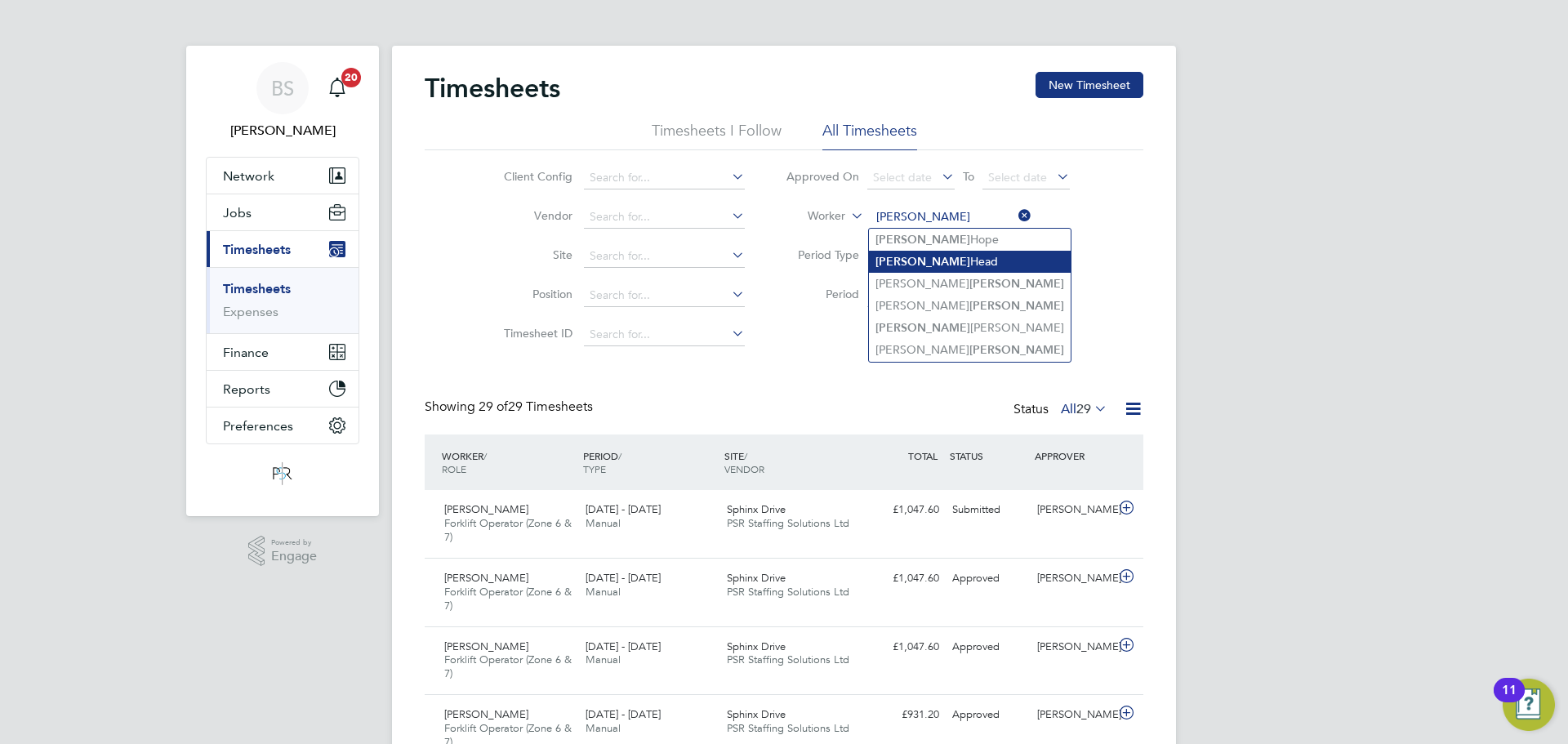
click at [915, 256] on li "[PERSON_NAME] Head" at bounding box center [970, 262] width 202 height 22
type input "[PERSON_NAME] Head"
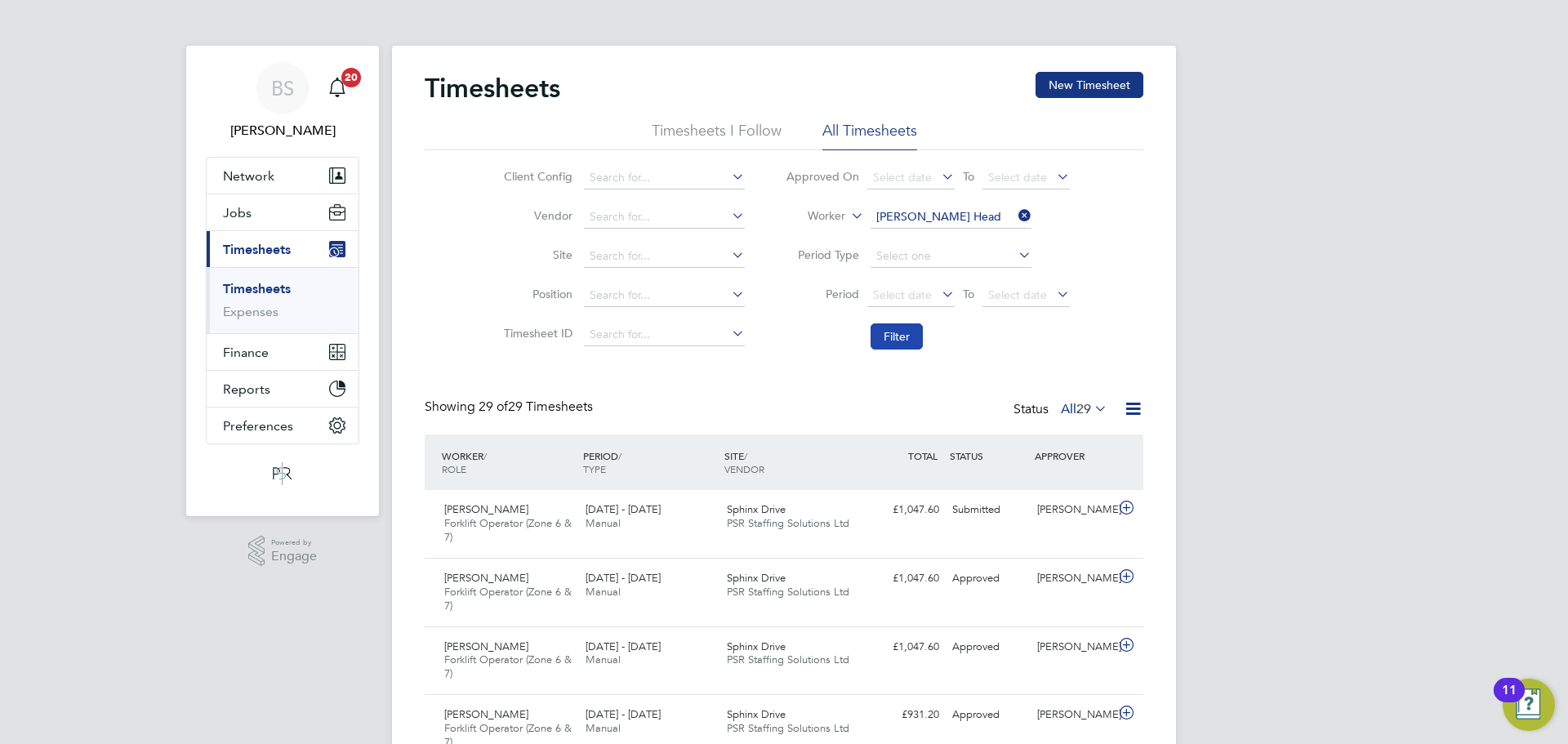
click at [896, 336] on button "Filter" at bounding box center [897, 336] width 53 height 26
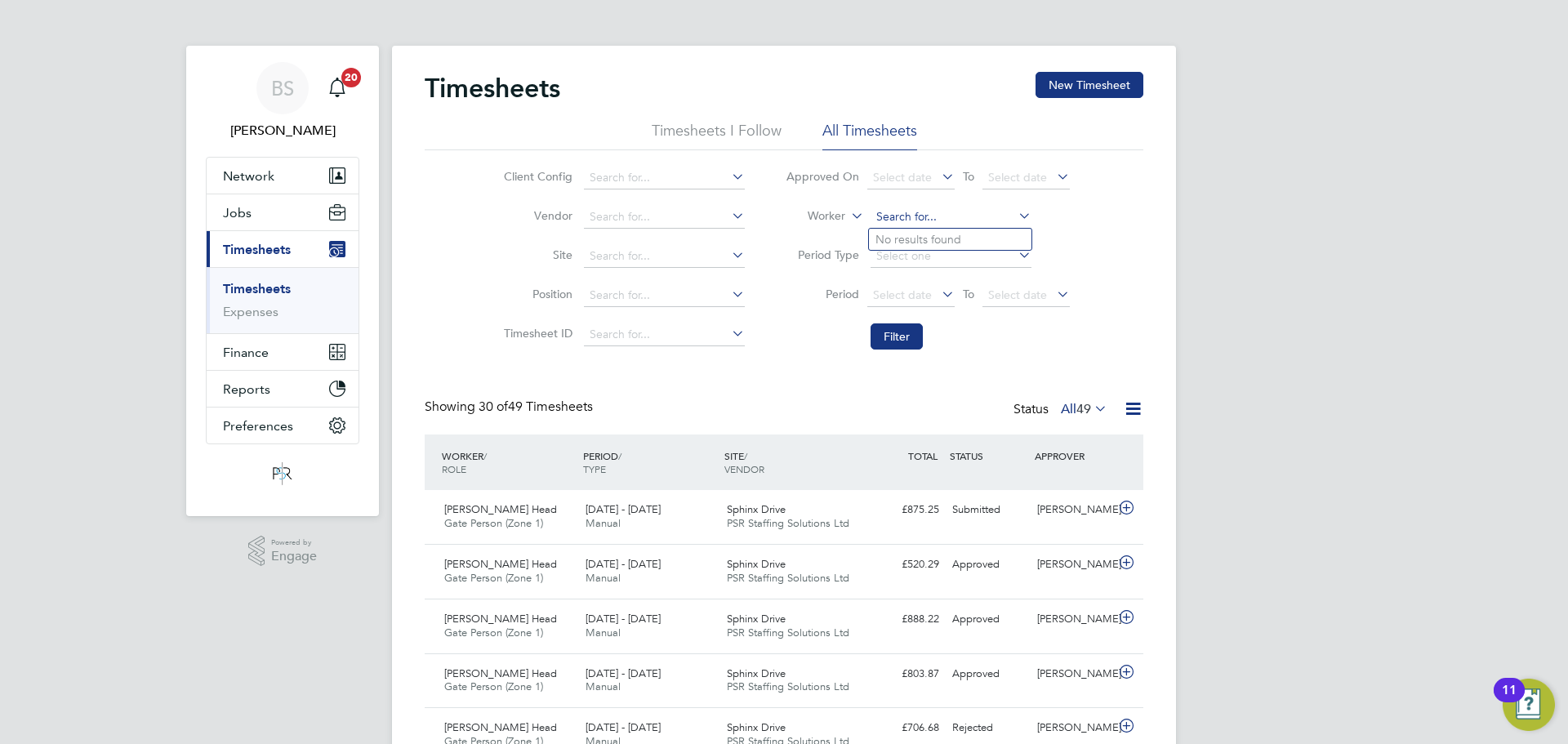
click at [944, 213] on input at bounding box center [951, 217] width 161 height 23
click at [994, 252] on li "[PERSON_NAME] Burdeinyi" at bounding box center [950, 262] width 163 height 22
type input "[PERSON_NAME]"
click at [898, 331] on button "Filter" at bounding box center [897, 336] width 53 height 26
click at [884, 209] on input at bounding box center [951, 217] width 161 height 23
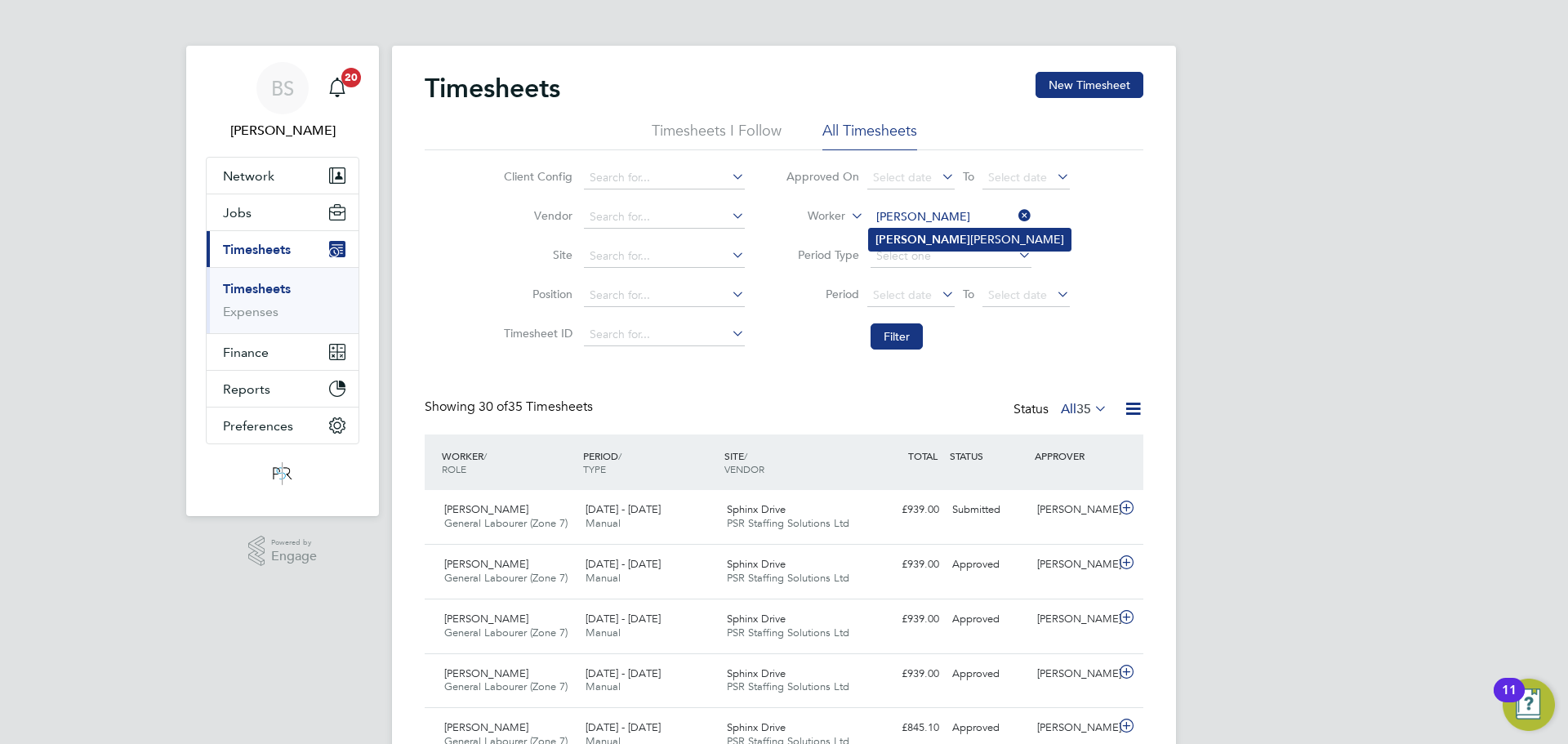
click at [938, 229] on li "[PERSON_NAME]" at bounding box center [970, 239] width 202 height 22
type input "[PERSON_NAME]"
click at [909, 328] on button "Filter" at bounding box center [897, 336] width 53 height 26
click at [905, 214] on input at bounding box center [951, 217] width 161 height 23
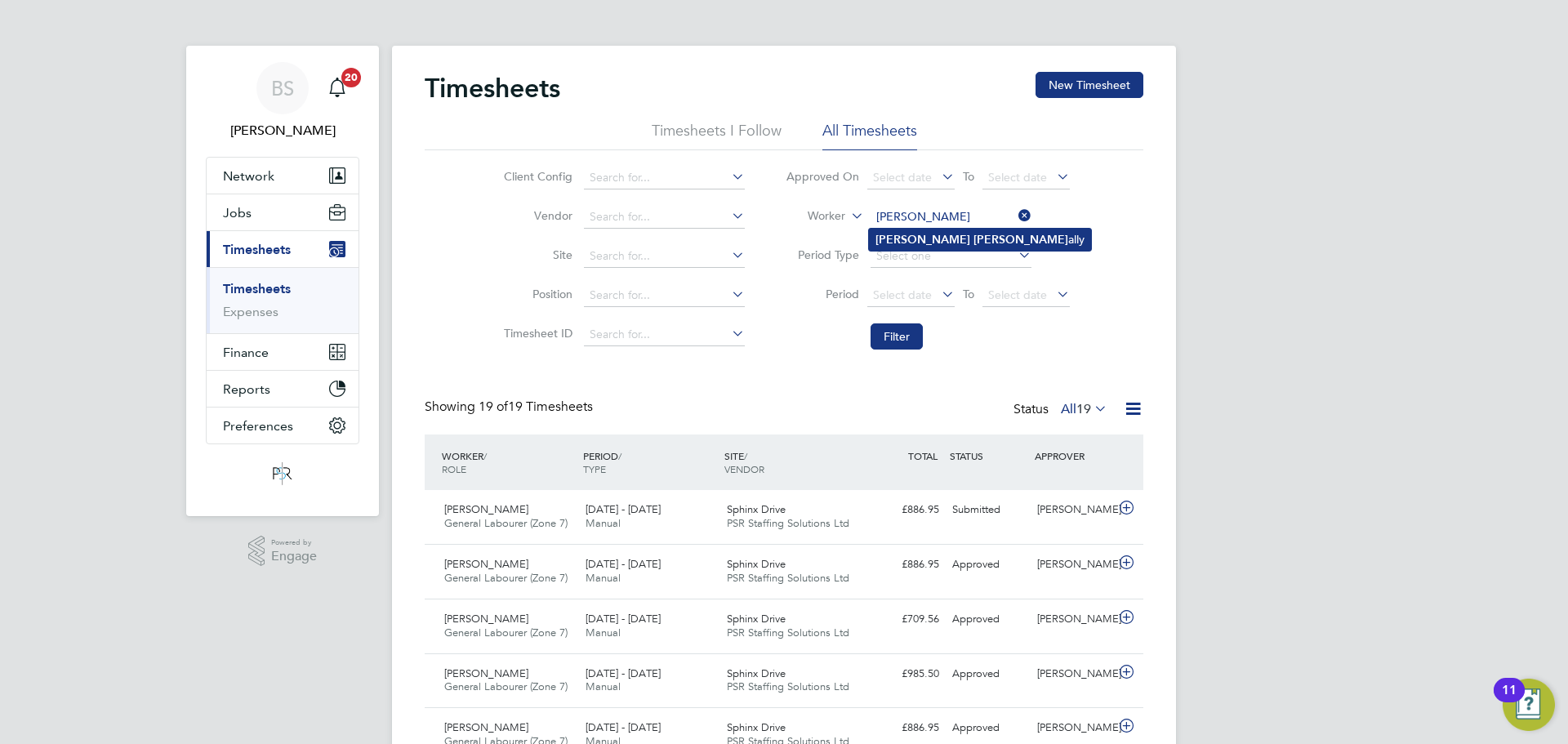
click at [972, 243] on li "[PERSON_NAME] ally" at bounding box center [980, 239] width 223 height 22
type input "[PERSON_NAME]"
click at [899, 333] on button "Filter" at bounding box center [897, 336] width 53 height 26
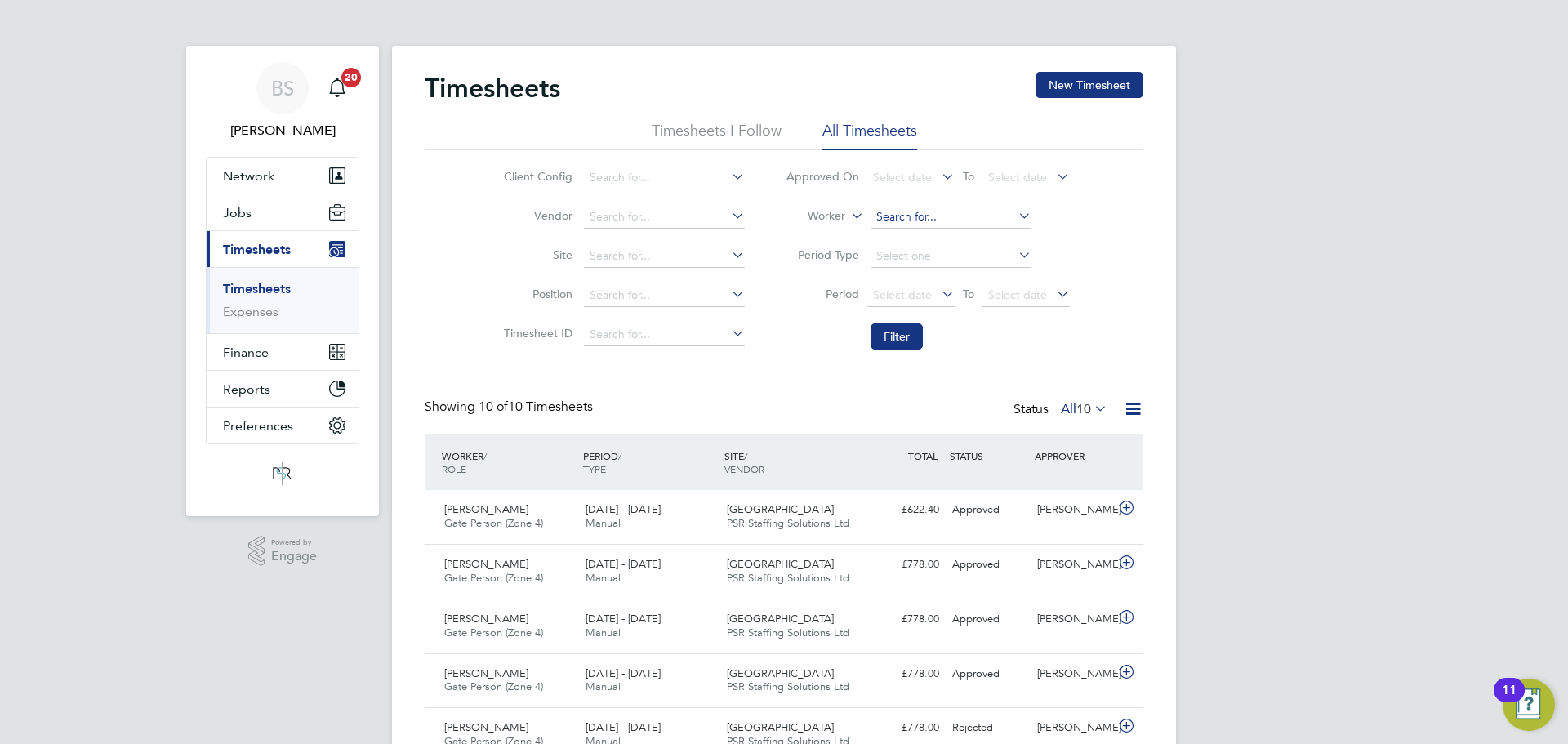
click at [936, 218] on input at bounding box center [951, 217] width 161 height 23
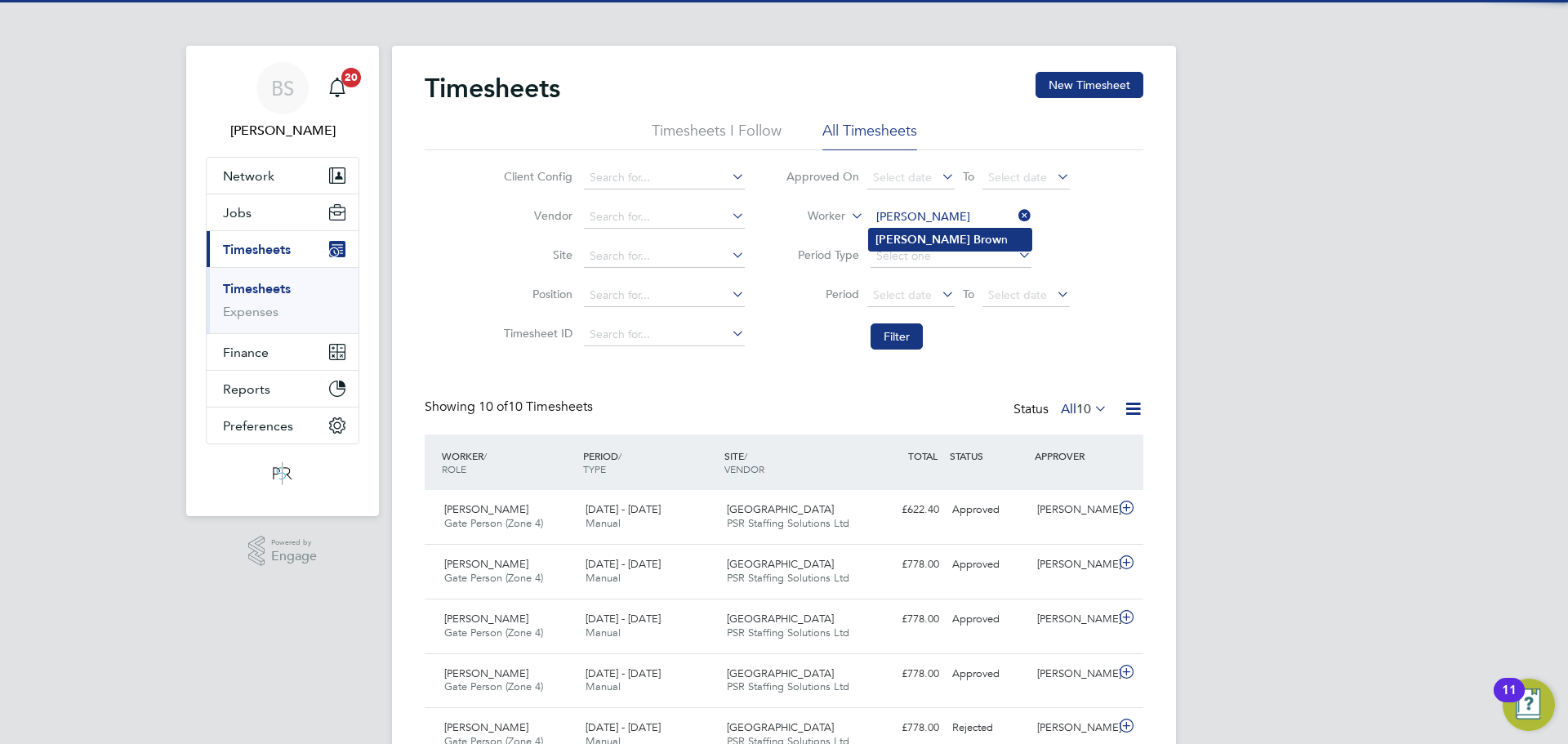
click at [938, 229] on li "[PERSON_NAME] n" at bounding box center [950, 239] width 163 height 22
type input "[PERSON_NAME]"
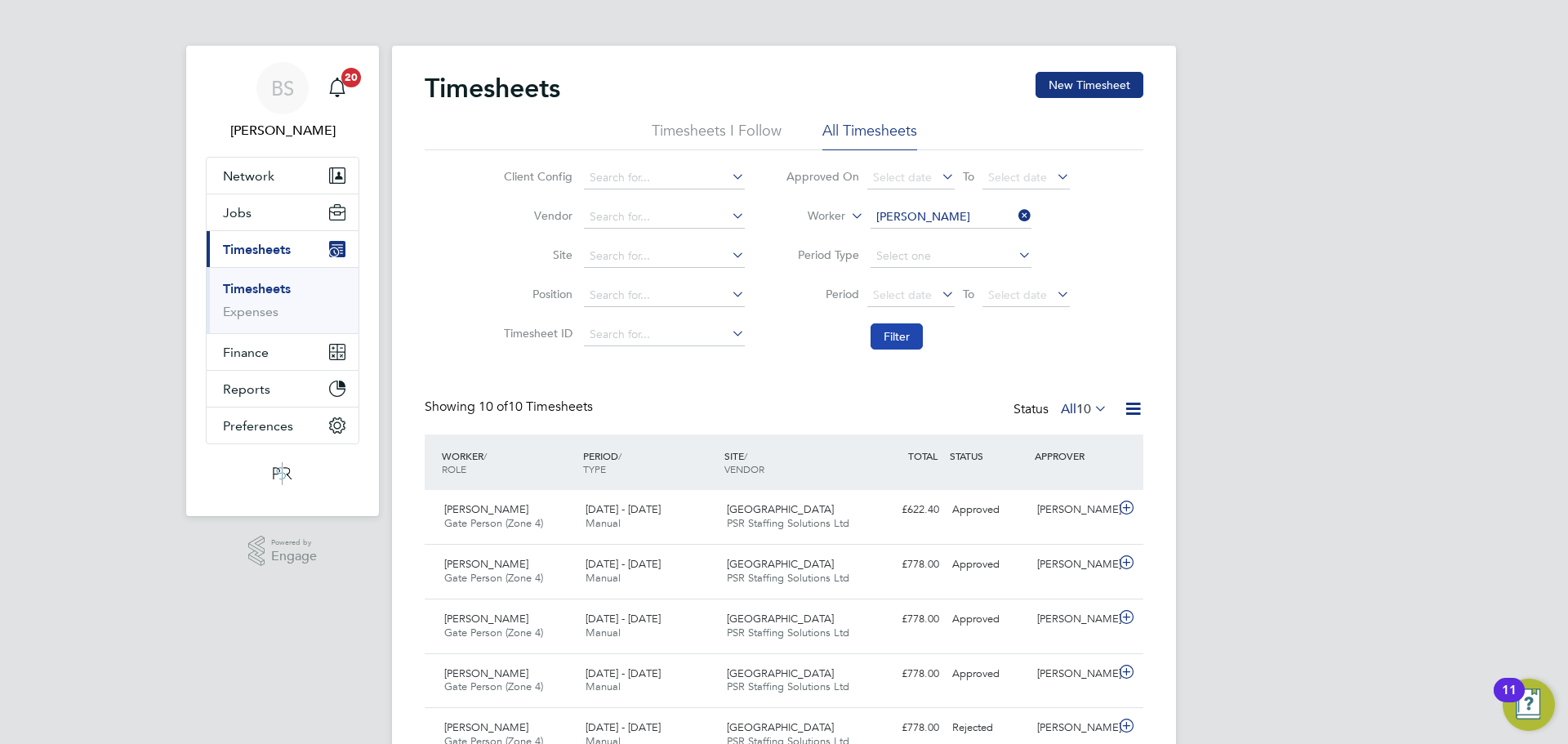
click at [891, 333] on button "Filter" at bounding box center [897, 336] width 53 height 26
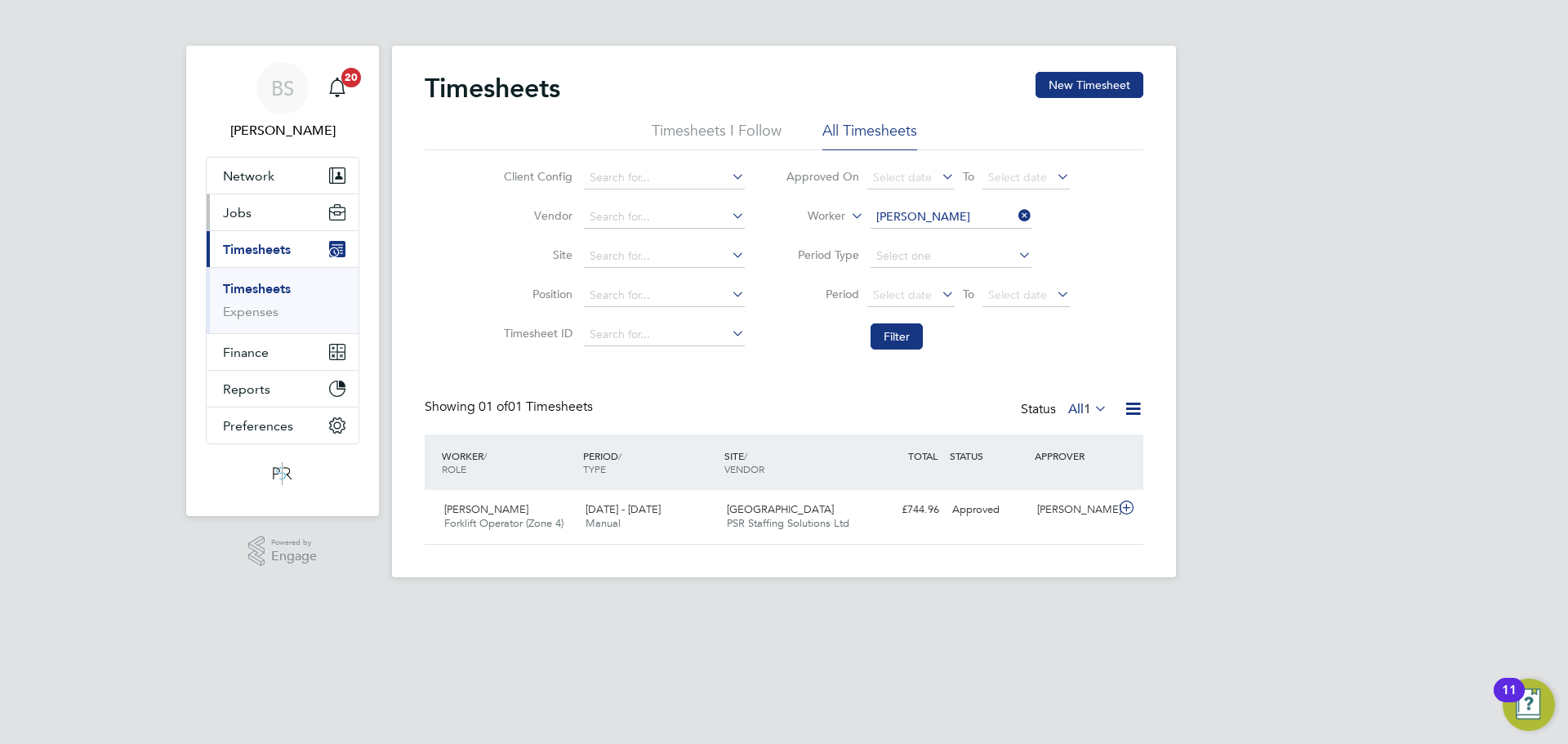
drag, startPoint x: 281, startPoint y: 224, endPoint x: 292, endPoint y: 229, distance: 12.1
click at [281, 224] on button "Jobs" at bounding box center [282, 212] width 152 height 36
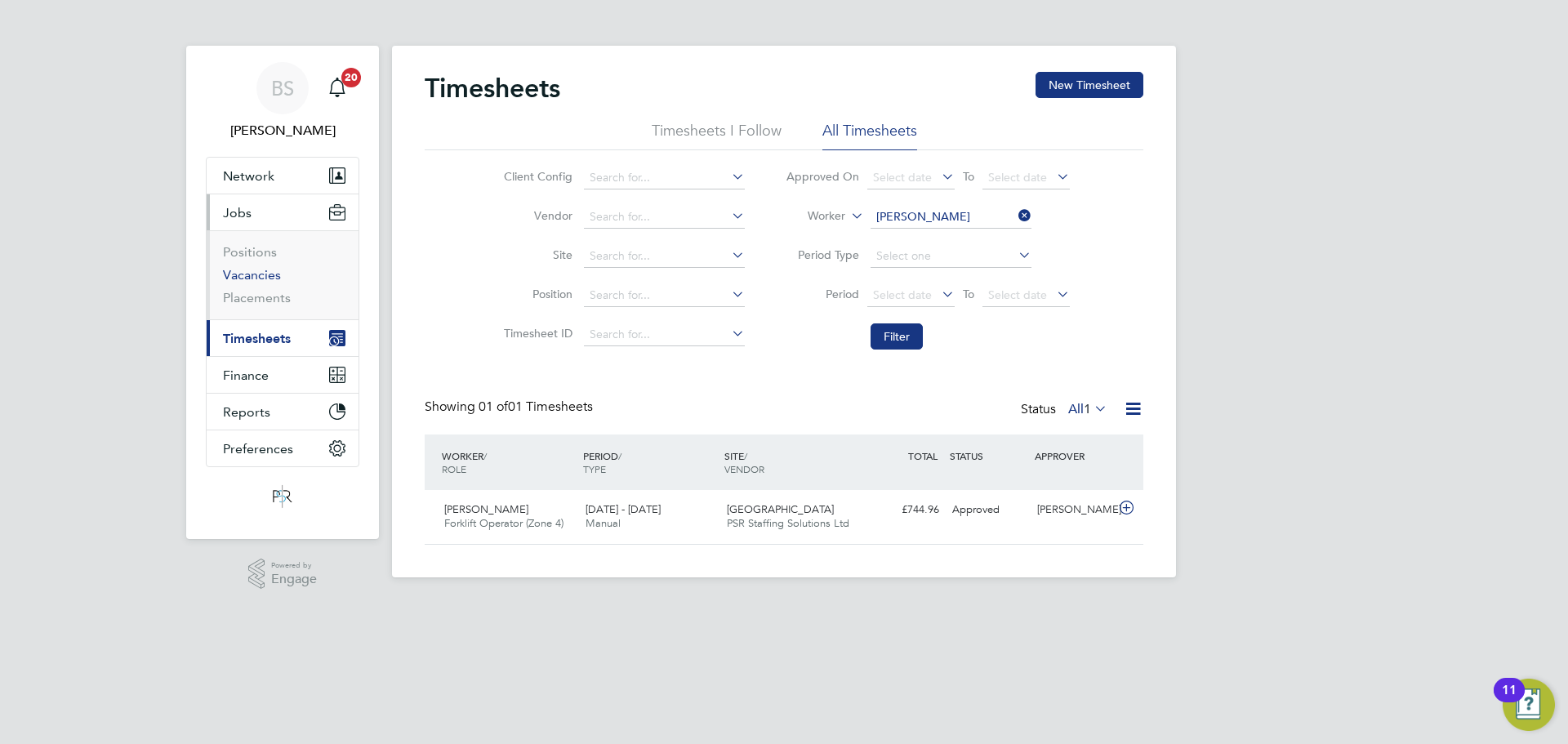
click at [262, 271] on link "Vacancies" at bounding box center [251, 274] width 58 height 15
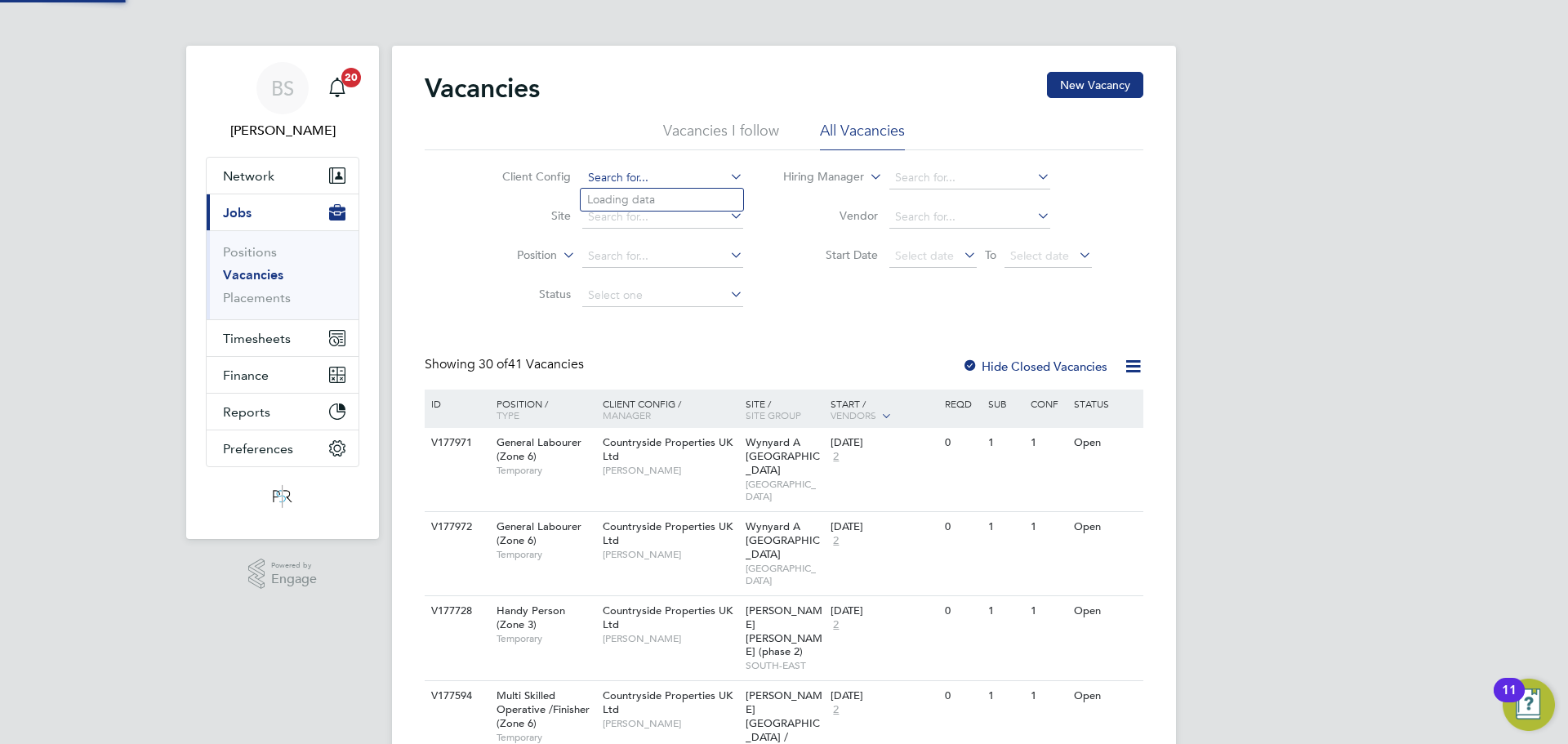
click at [583, 172] on input at bounding box center [662, 178] width 161 height 23
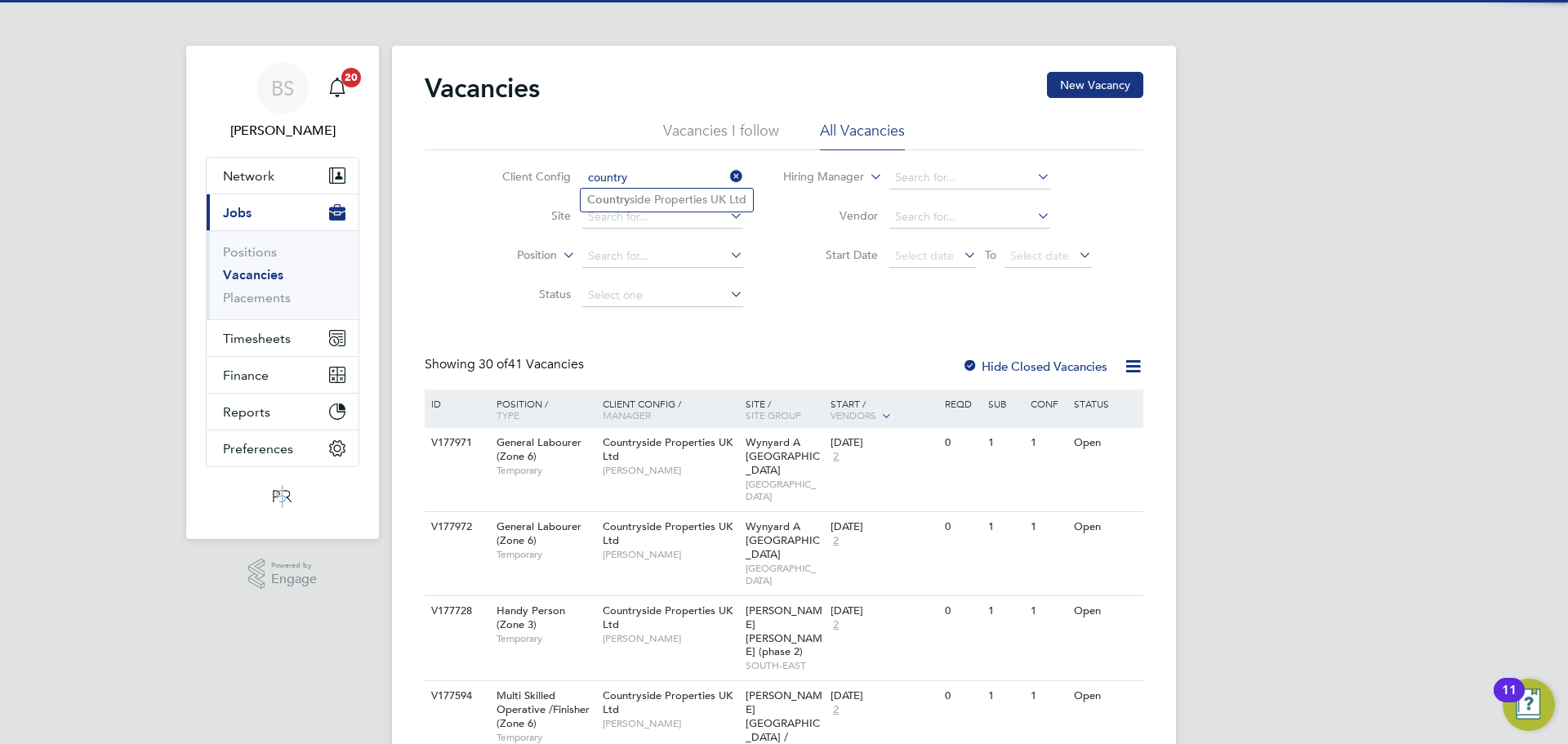
click at [662, 194] on li "Country side Properties UK Ltd" at bounding box center [667, 199] width 173 height 22
type input "Countryside Properties UK Ltd"
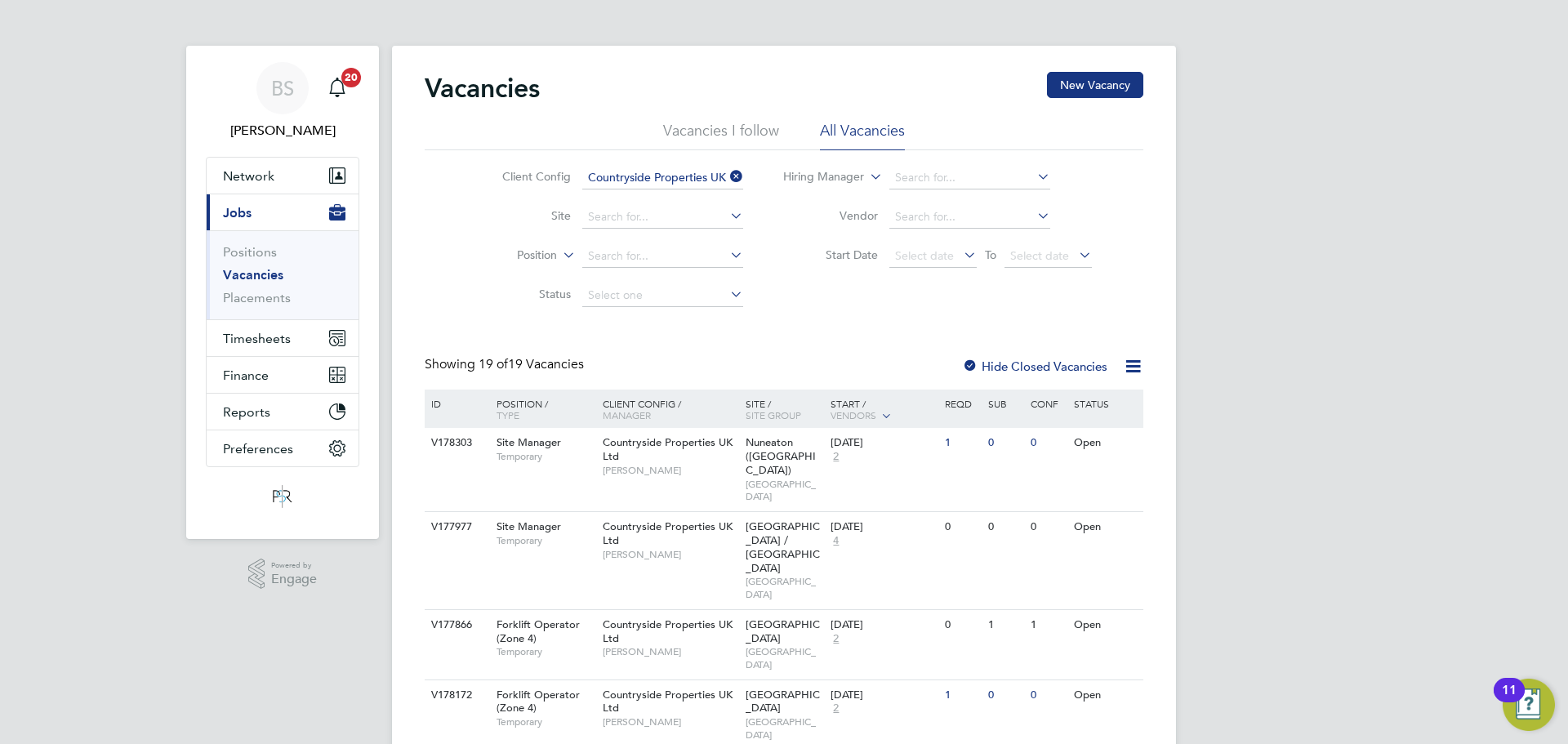
click at [626, 172] on input "Countryside Properties UK Ltd" at bounding box center [662, 178] width 161 height 23
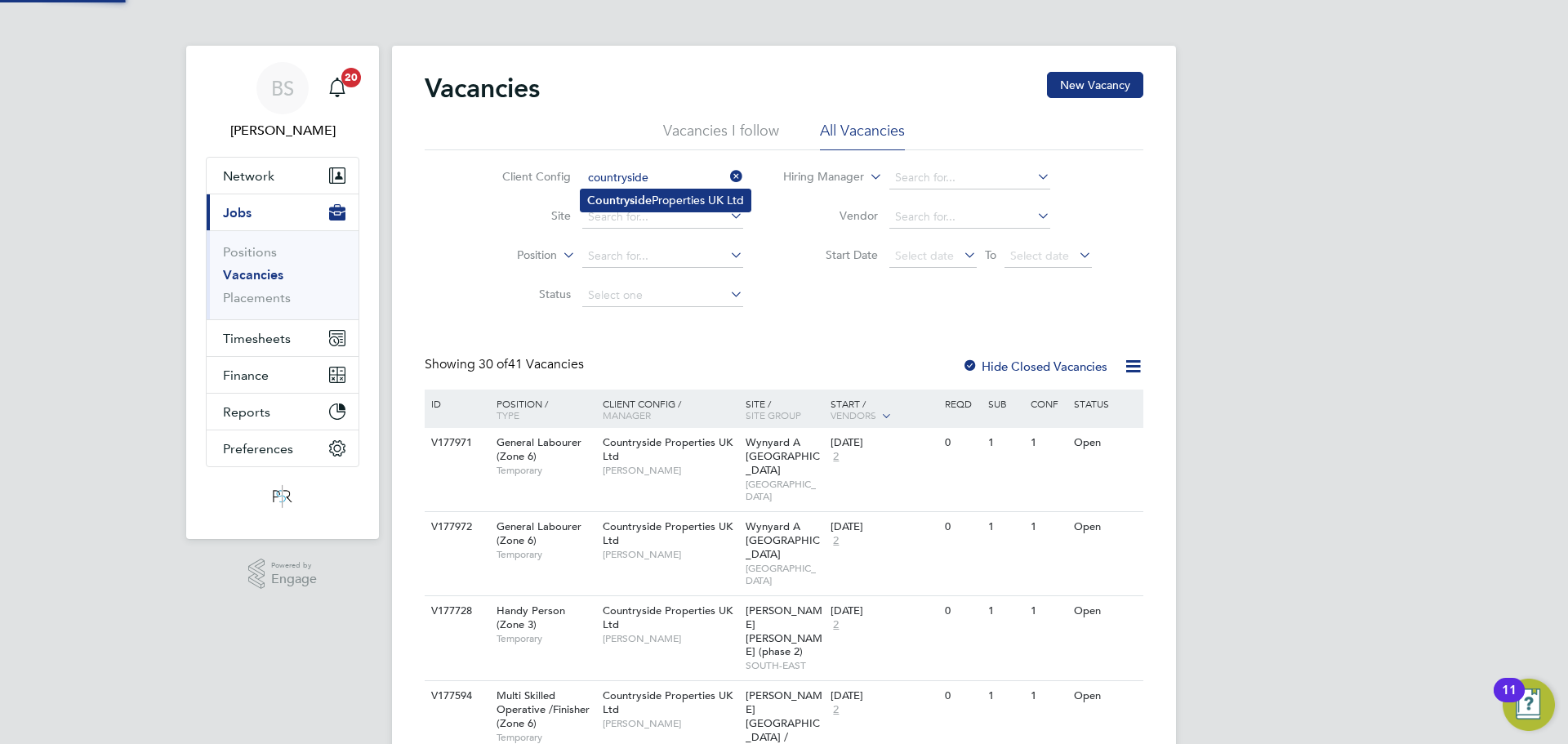
click at [646, 194] on b "Countryside" at bounding box center [620, 200] width 64 height 14
type input "Countryside Properties UK Ltd"
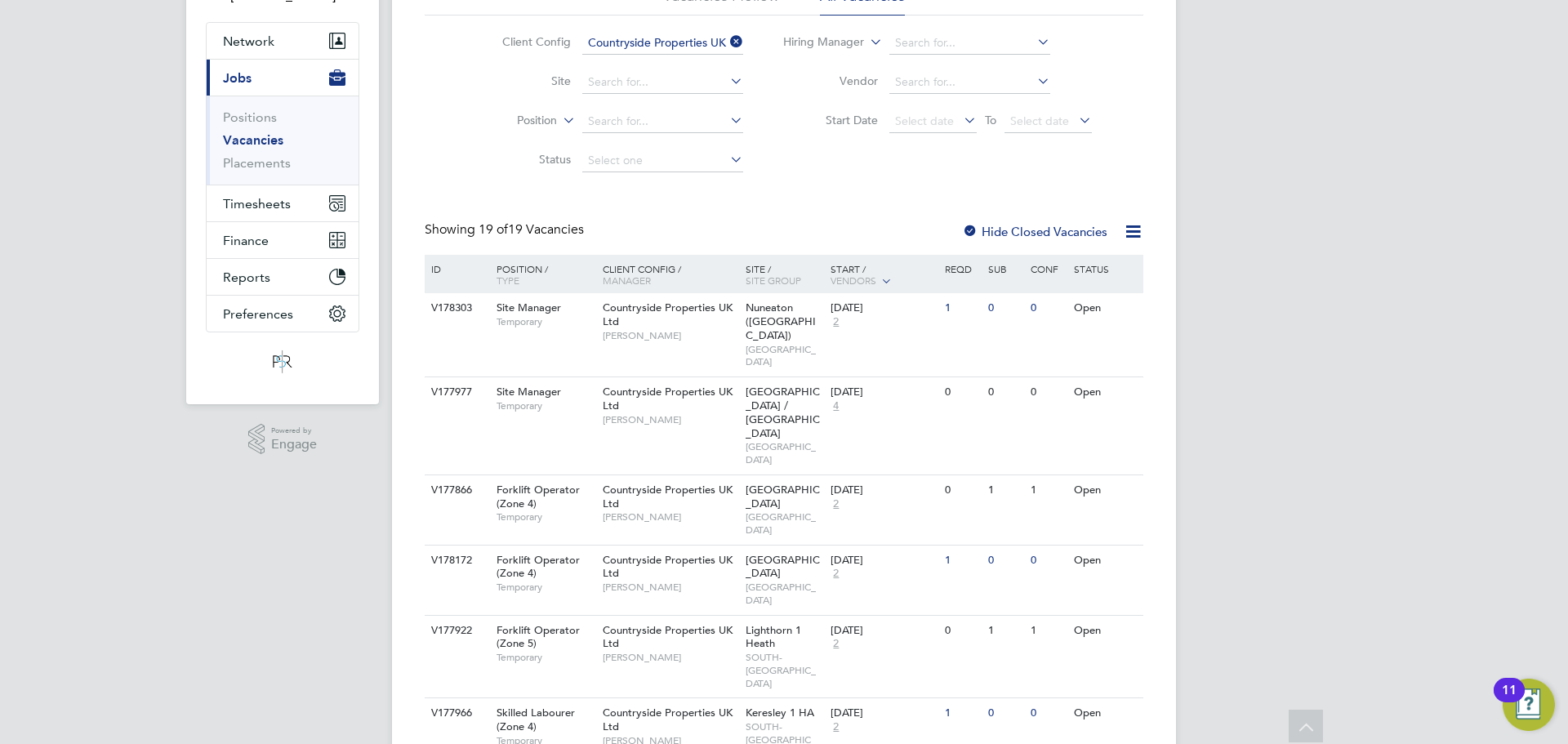
scroll to position [163, 0]
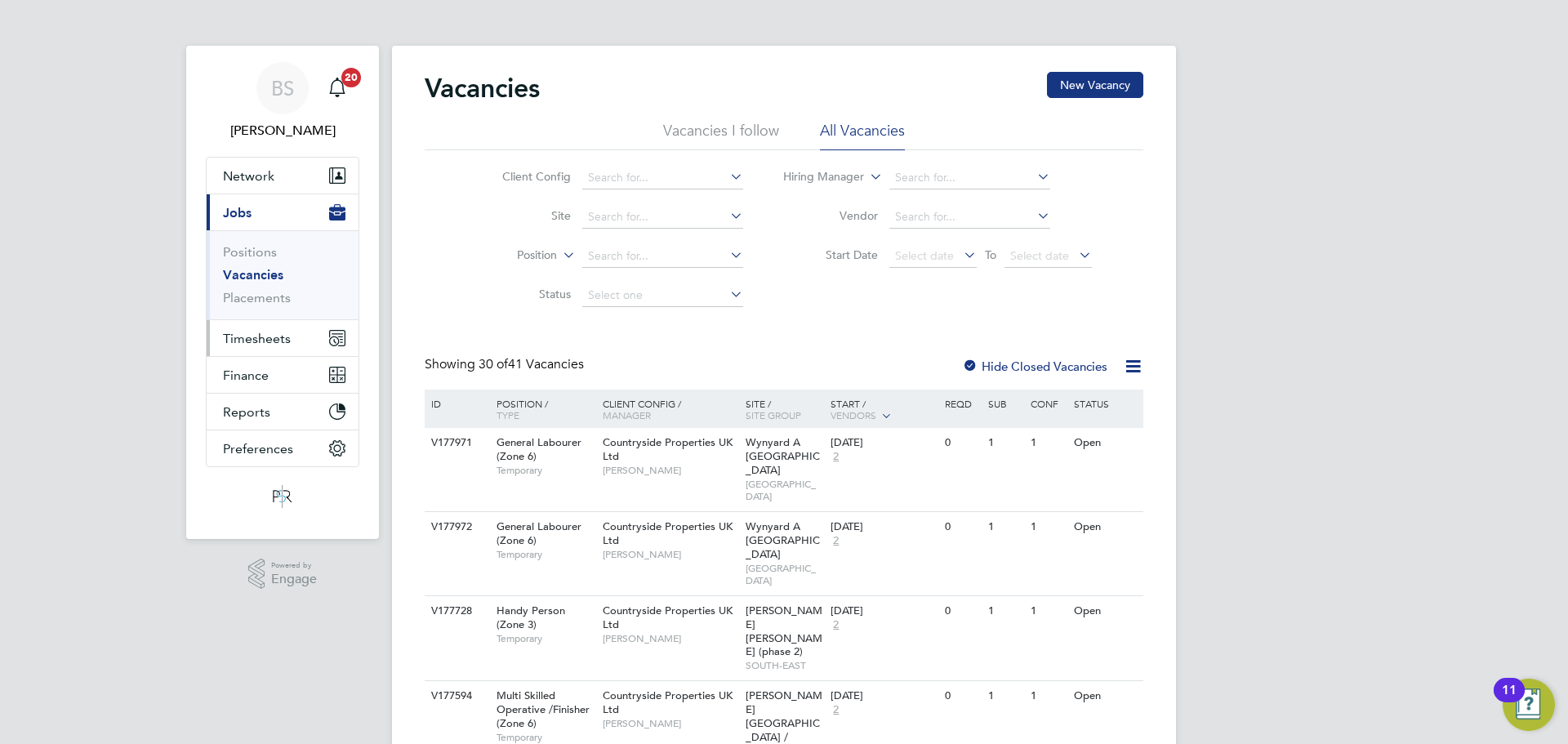
click at [264, 343] on span "Timesheets" at bounding box center [256, 337] width 68 height 15
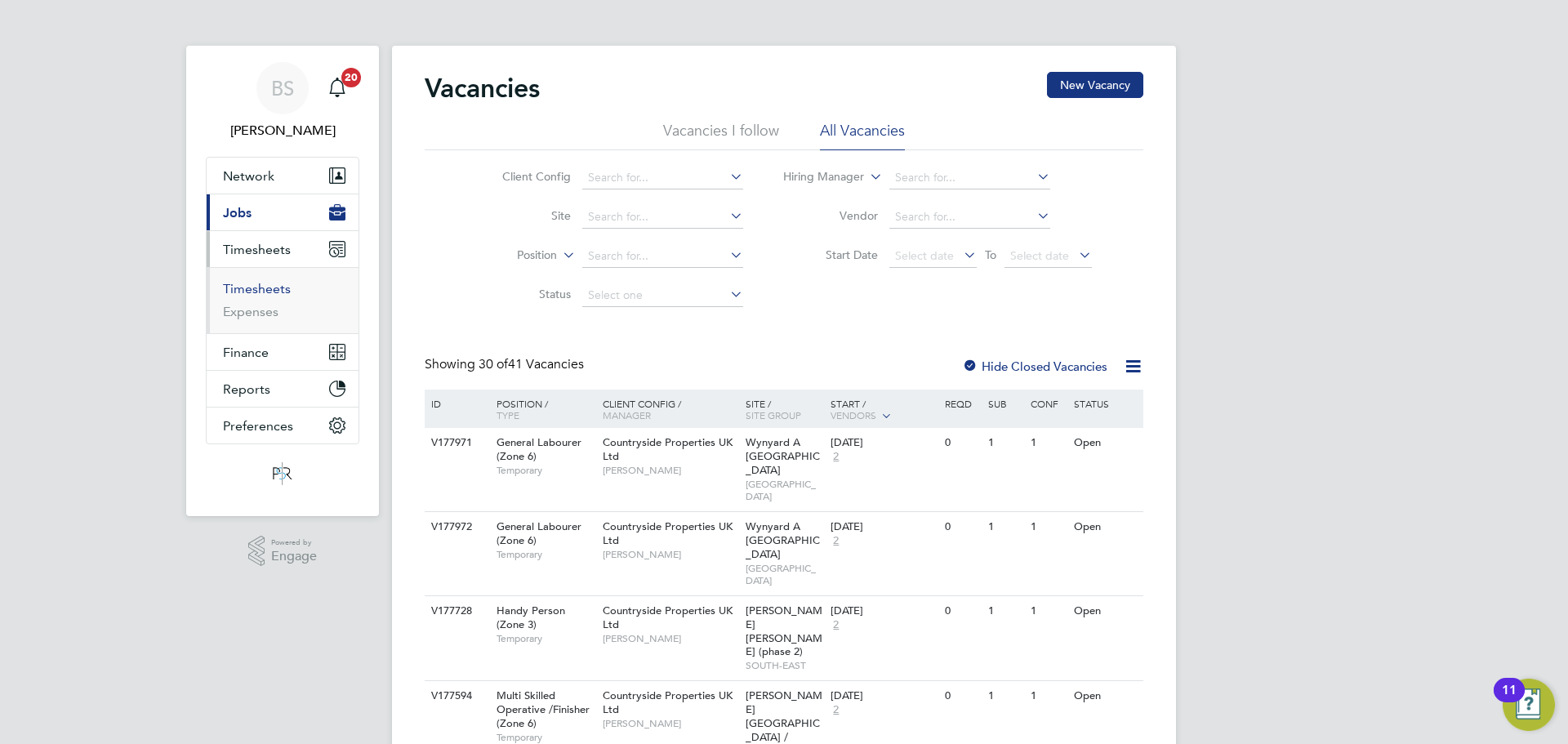
click at [252, 289] on link "Timesheets" at bounding box center [256, 288] width 68 height 15
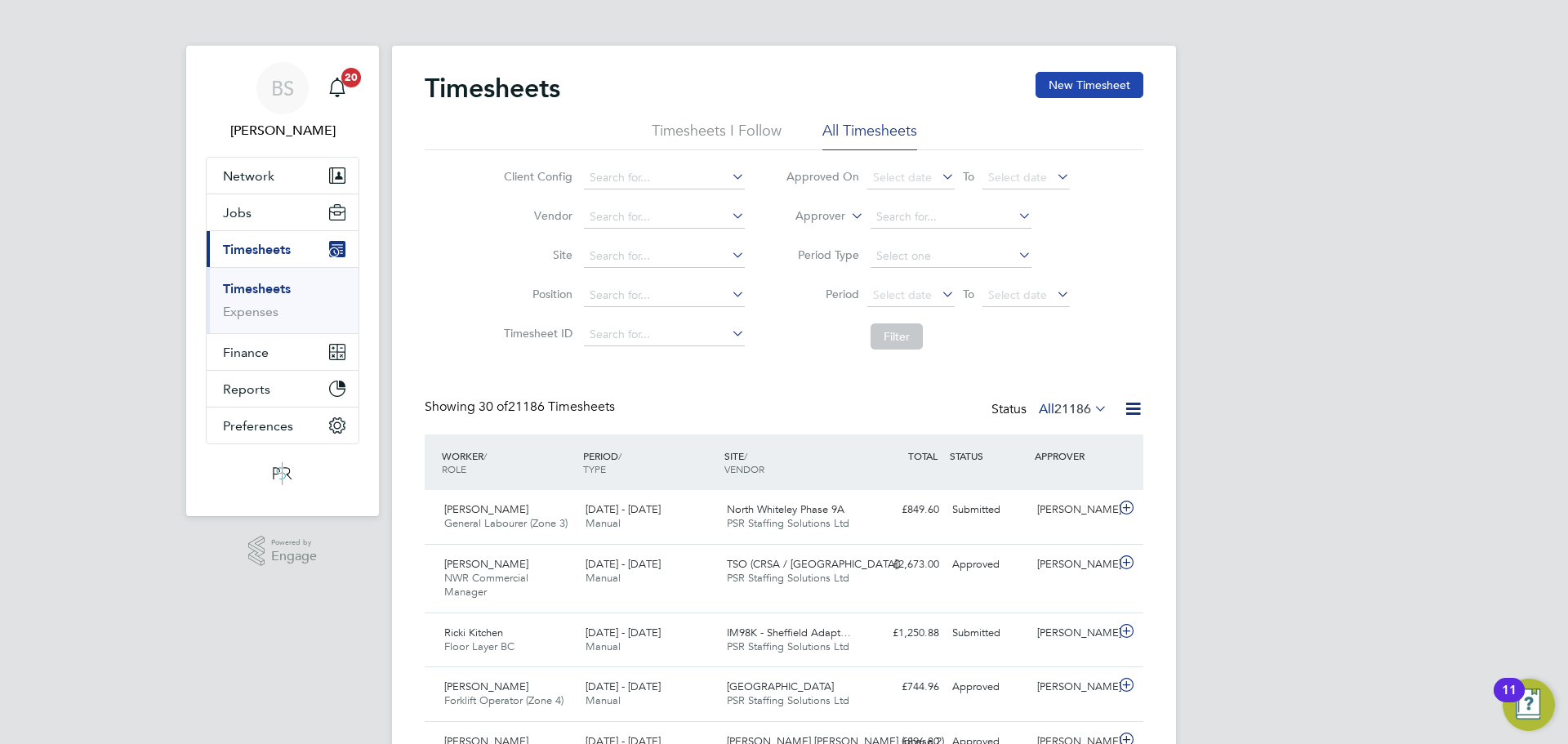
click at [1090, 94] on button "New Timesheet" at bounding box center [1089, 85] width 108 height 26
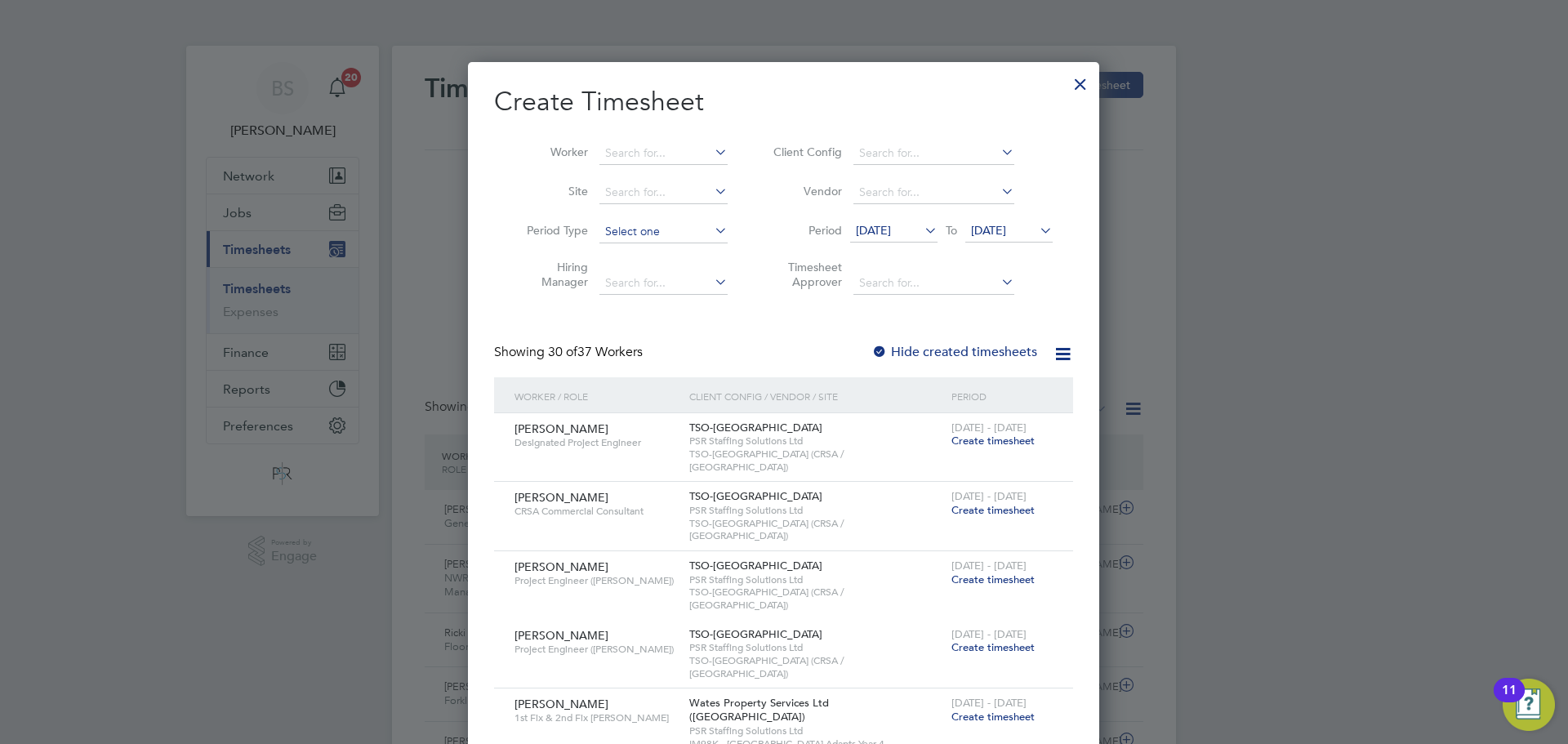
drag, startPoint x: 682, startPoint y: 147, endPoint x: 642, endPoint y: 240, distance: 101.2
click at [681, 147] on input at bounding box center [663, 154] width 128 height 23
drag, startPoint x: 670, startPoint y: 169, endPoint x: 821, endPoint y: 398, distance: 274.3
click at [670, 170] on li "David Ash more" at bounding box center [677, 174] width 158 height 22
type input "[PERSON_NAME]"
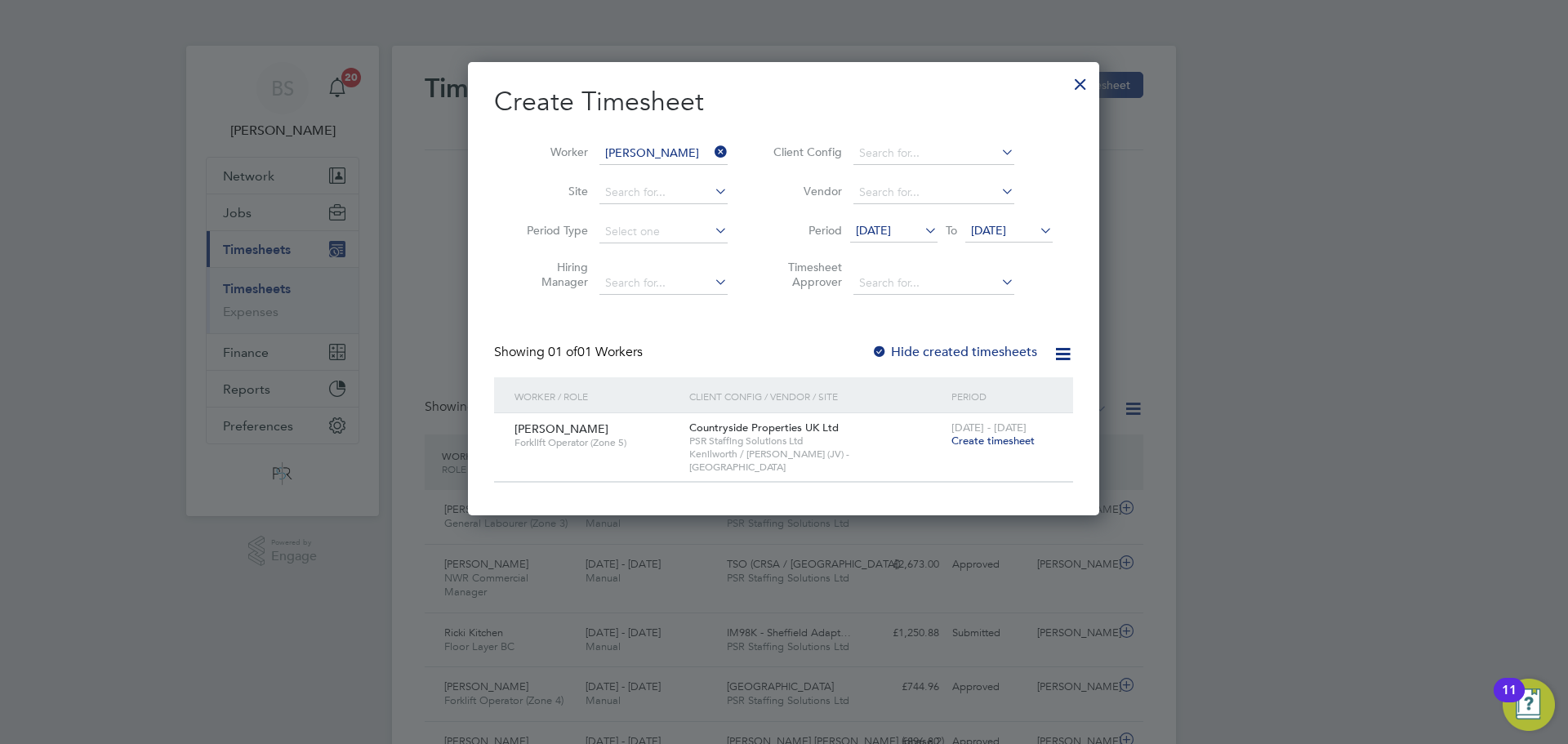
click at [992, 438] on span "Create timesheet" at bounding box center [994, 441] width 84 height 14
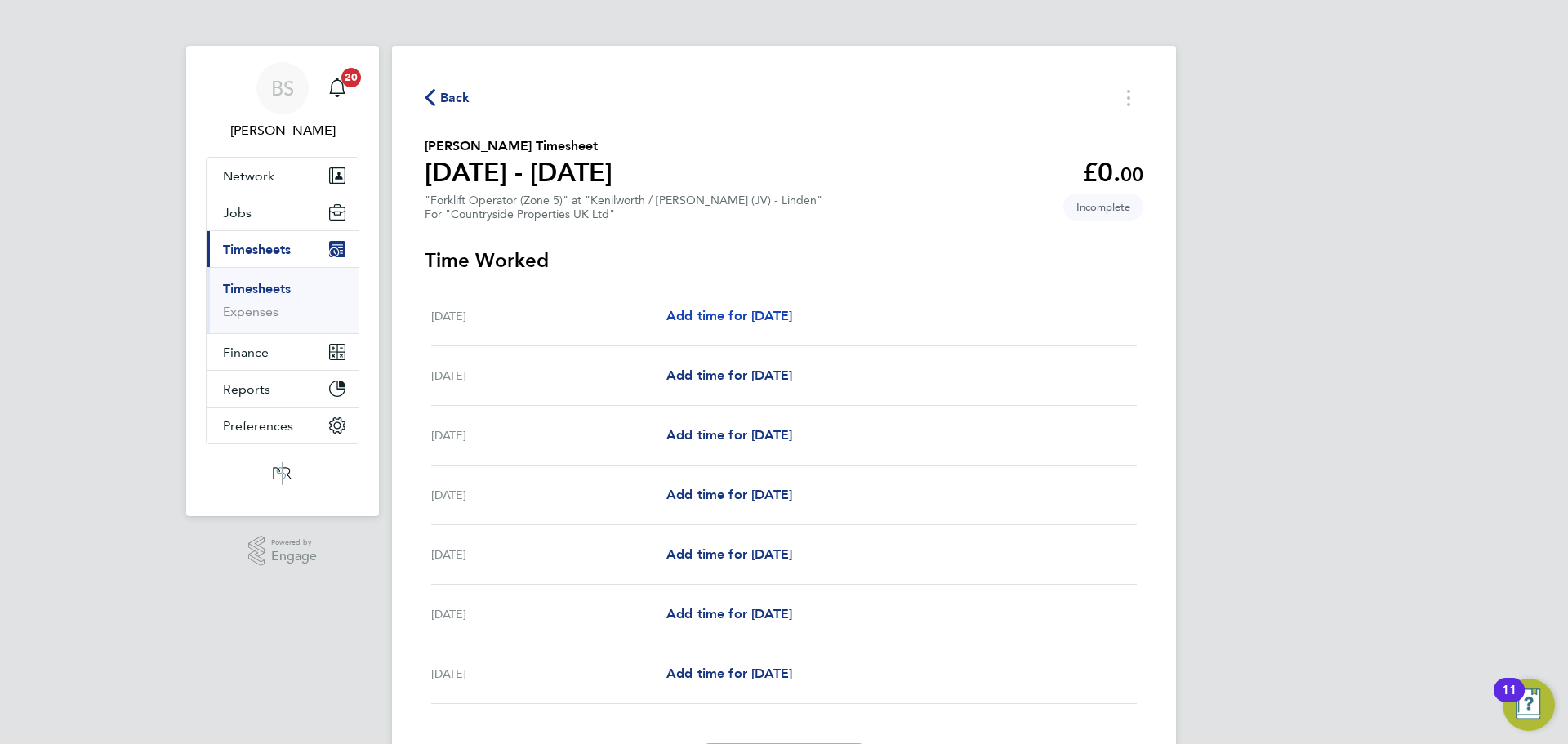
click at [756, 321] on span "Add time for Mon 04 Aug" at bounding box center [729, 315] width 126 height 15
select select "30"
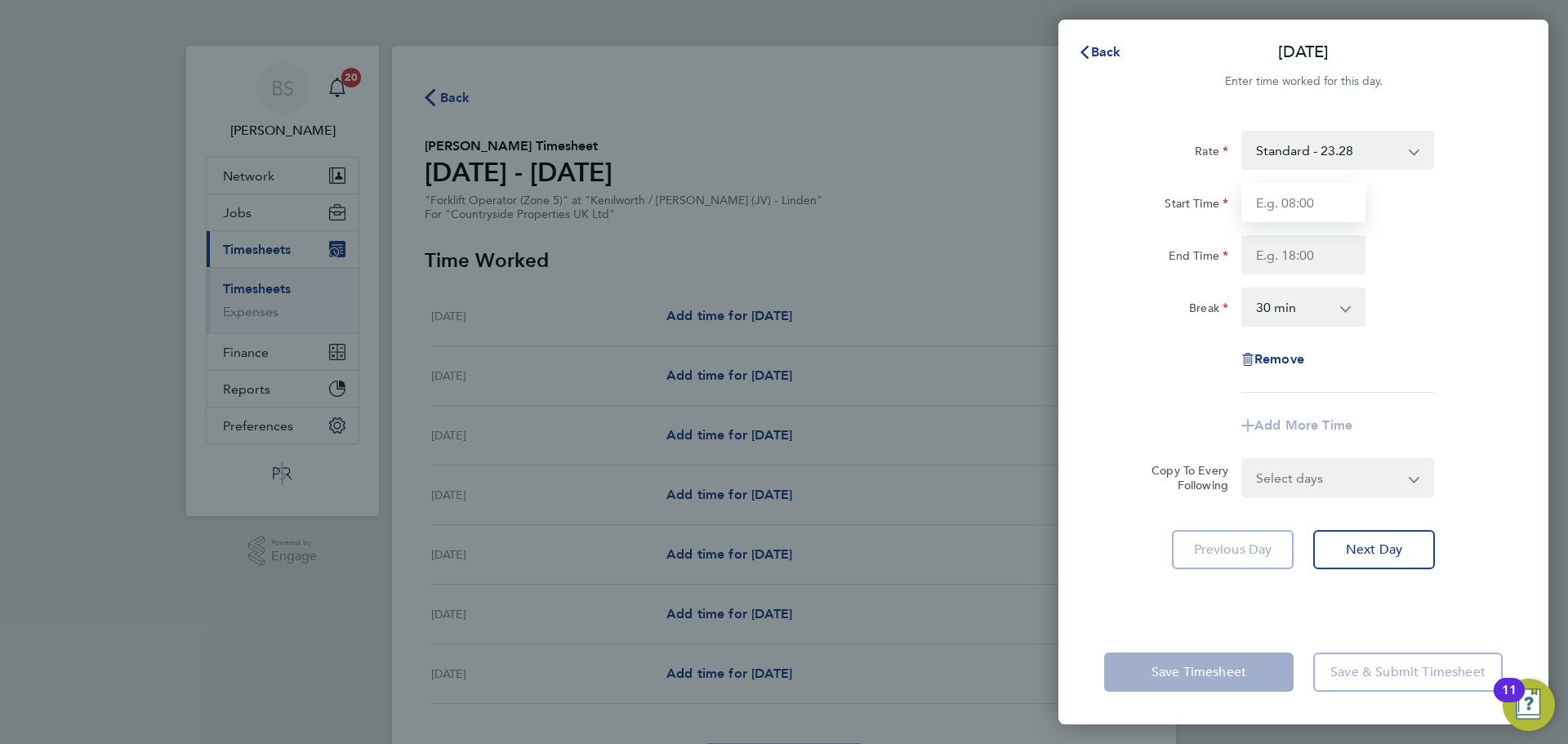
click at [1304, 206] on input "Start Time" at bounding box center [1303, 202] width 124 height 39
type input "07:30"
click at [1289, 260] on input "End Time" at bounding box center [1303, 255] width 124 height 39
type input "17:00"
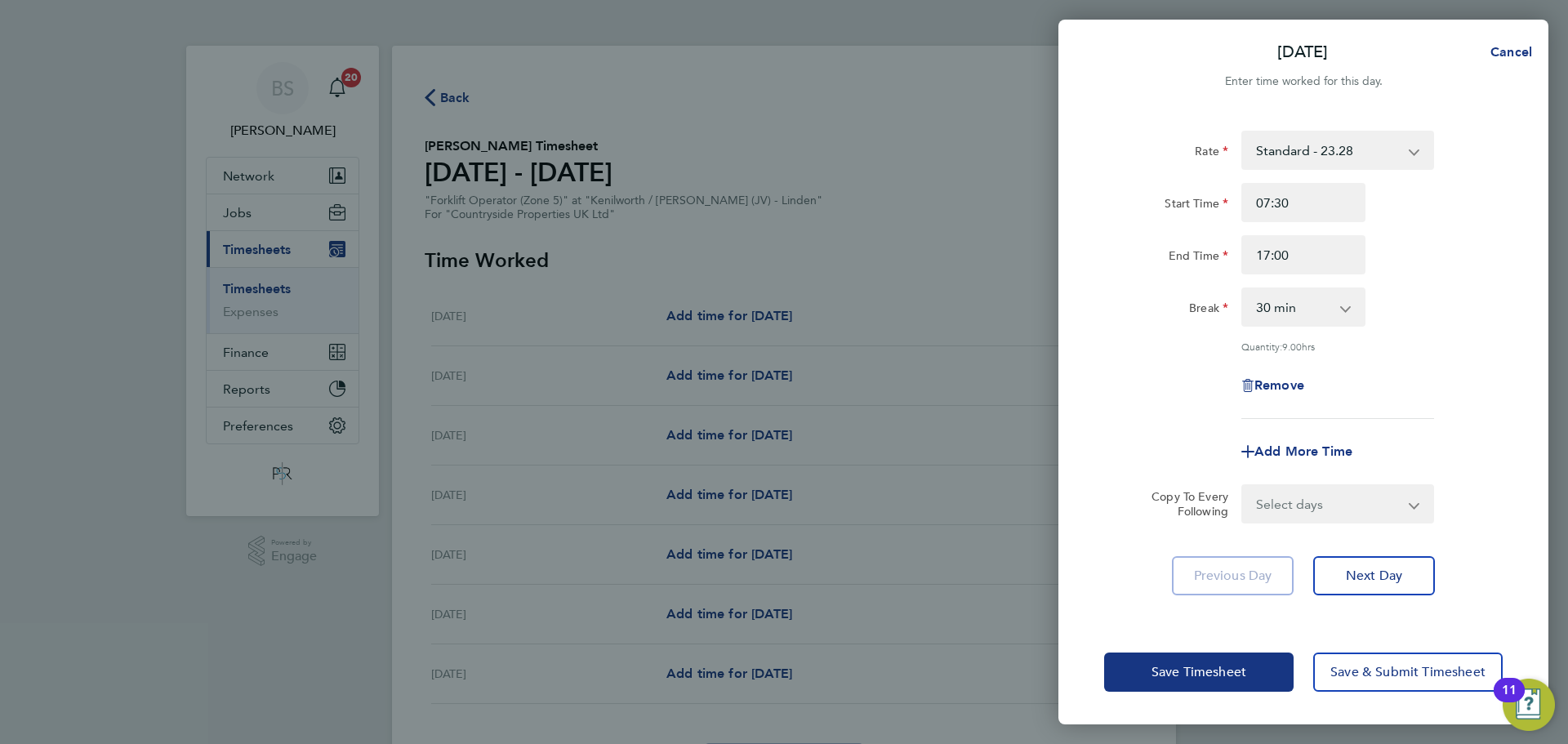
click at [1520, 261] on div "Rate Standard - 23.28 Start Time 07:30 End Time 17:00 Break 0 min 15 min 30 min…" at bounding box center [1304, 365] width 490 height 508
click at [1355, 497] on select "Select days Day Weekday (Mon-Fri) Weekend (Sat-Sun) Tuesday Wednesday Thursday …" at bounding box center [1328, 504] width 172 height 36
select select "WEEKDAY"
click at [1243, 486] on select "Select days Day Weekday (Mon-Fri) Weekend (Sat-Sun) Tuesday Wednesday Thursday …" at bounding box center [1328, 504] width 172 height 36
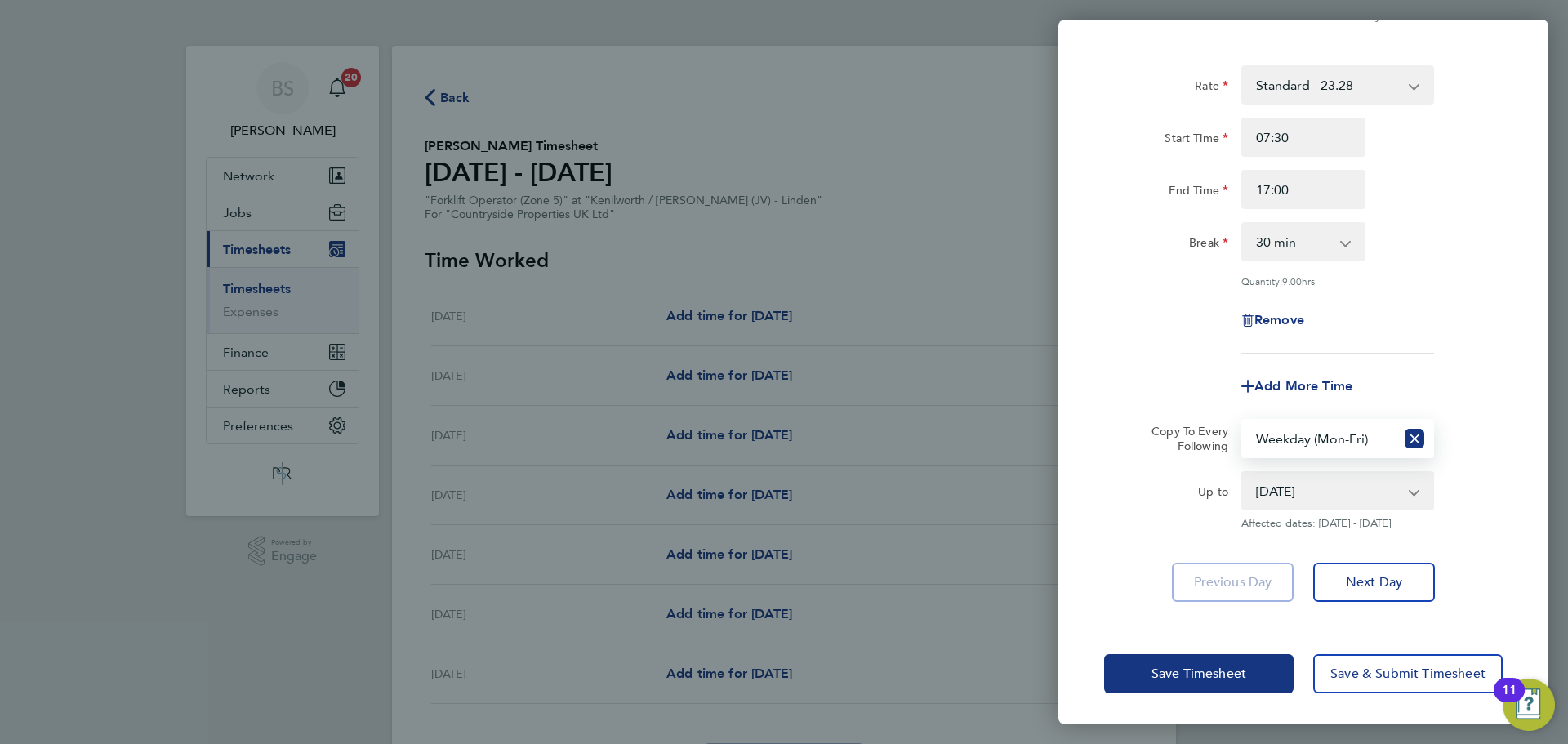
drag, startPoint x: 1301, startPoint y: 489, endPoint x: 1306, endPoint y: 497, distance: 9.4
click at [1301, 489] on select "05 Aug 2025 06 Aug 2025 07 Aug 2025 08 Aug 2025 09 Aug 2025 10 Aug 2025" at bounding box center [1328, 490] width 170 height 36
select select "2025-08-08"
click at [1243, 473] on select "05 Aug 2025 06 Aug 2025 07 Aug 2025 08 Aug 2025 09 Aug 2025 10 Aug 2025" at bounding box center [1328, 490] width 170 height 36
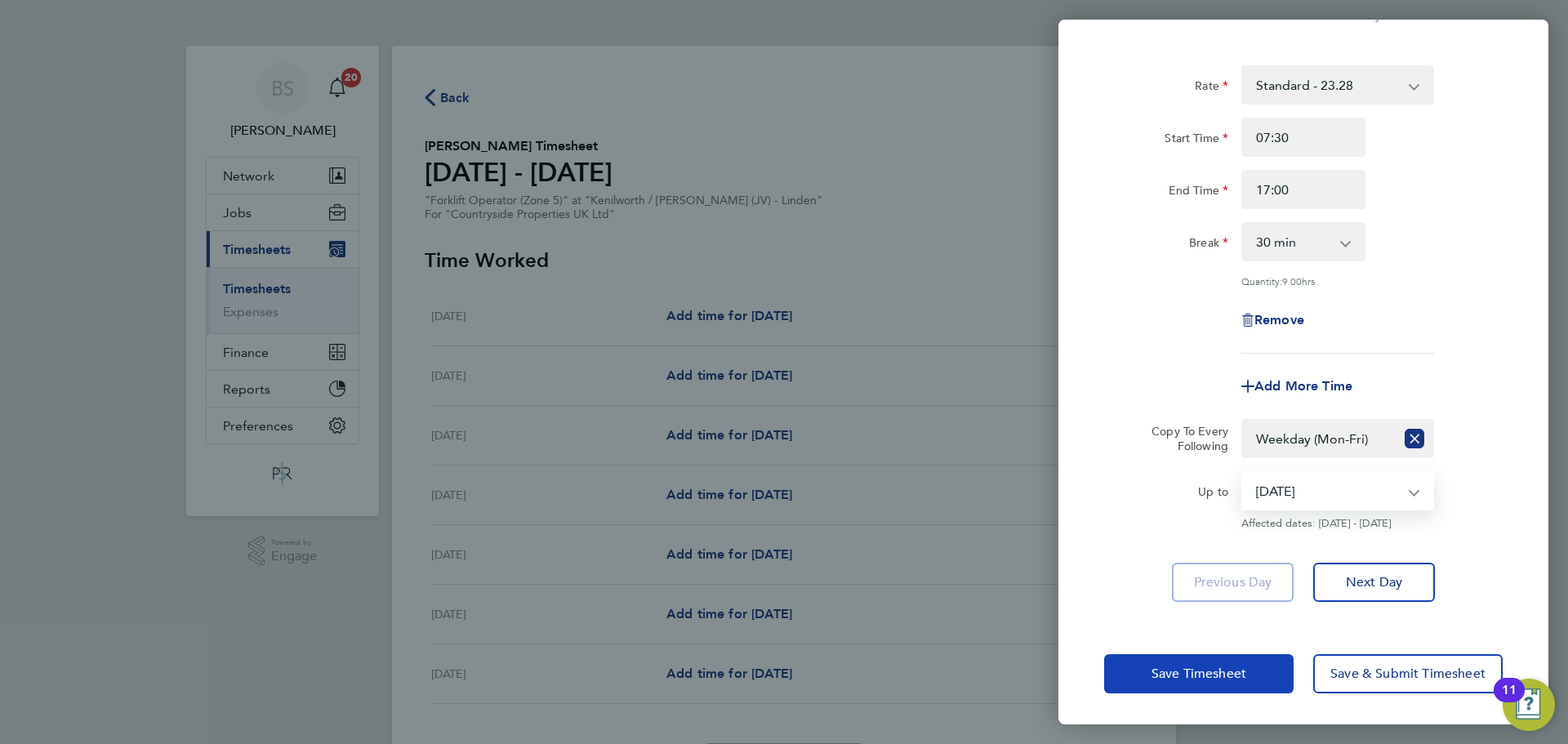
click at [1182, 667] on span "Save Timesheet" at bounding box center [1198, 674] width 94 height 16
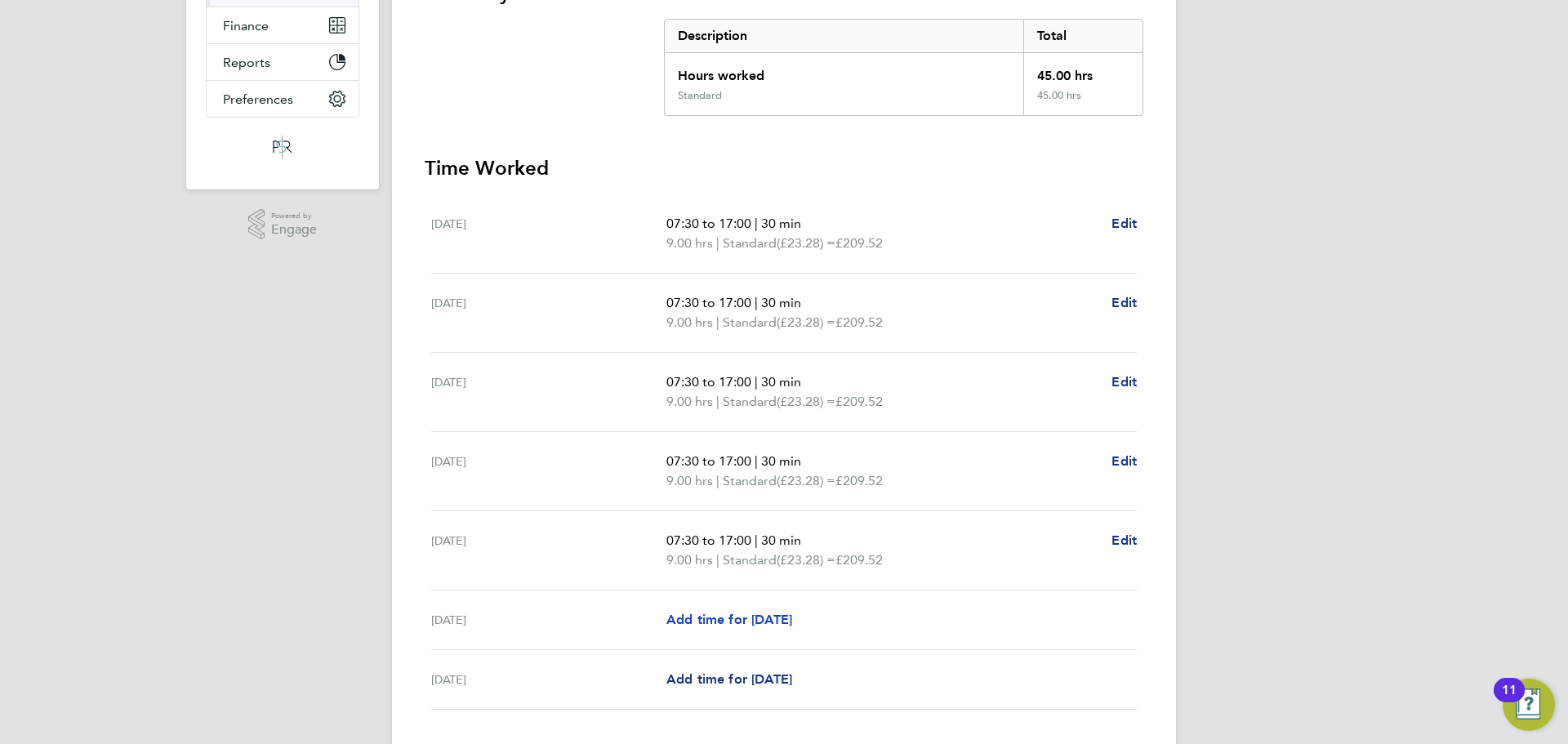
click at [711, 620] on span "Add time for Sat 09 Aug" at bounding box center [729, 619] width 126 height 15
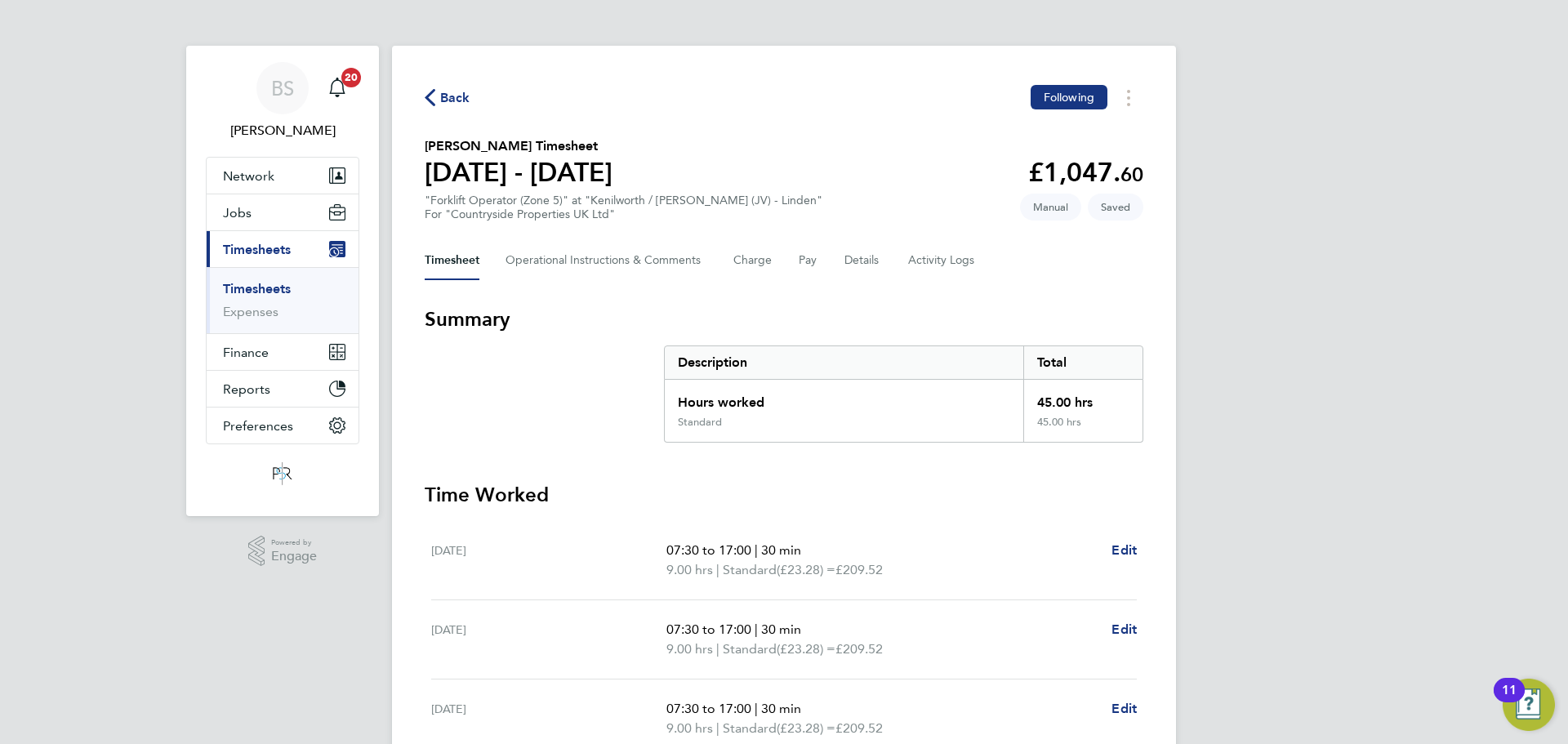
select select "30"
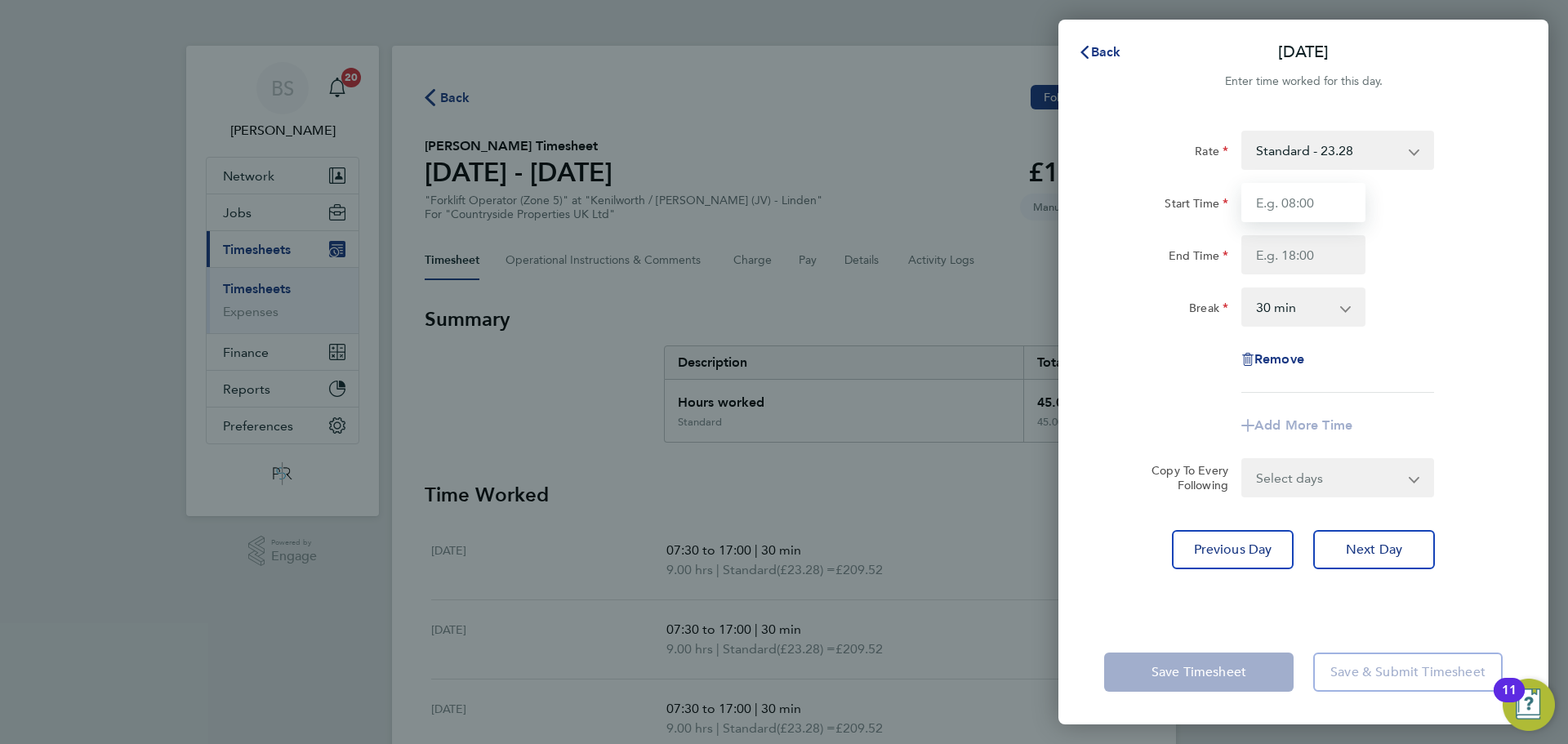
click at [1336, 194] on input "Start Time" at bounding box center [1303, 202] width 124 height 39
type input "08:00"
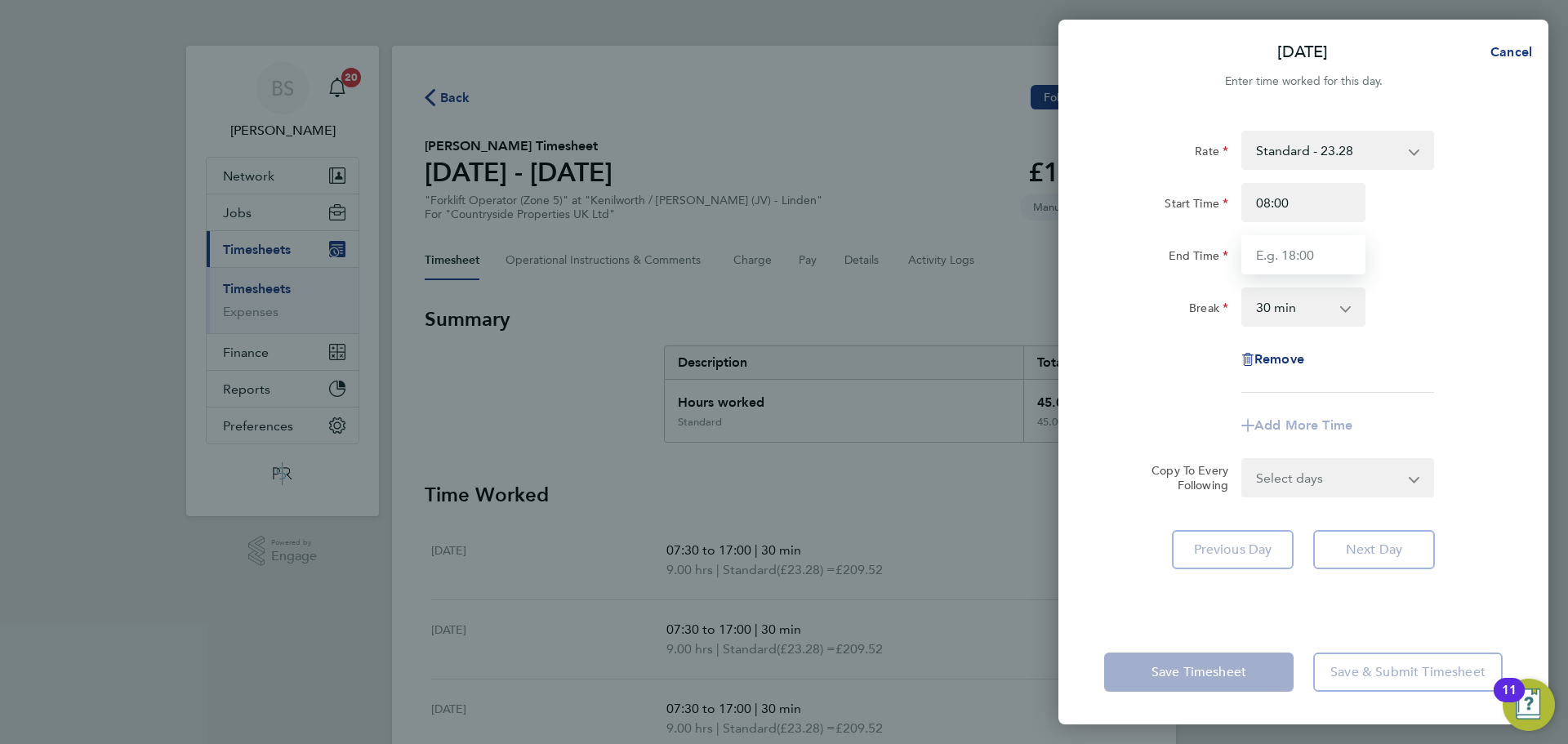
click at [1299, 252] on input "End Time" at bounding box center [1303, 255] width 124 height 39
type input "16:30"
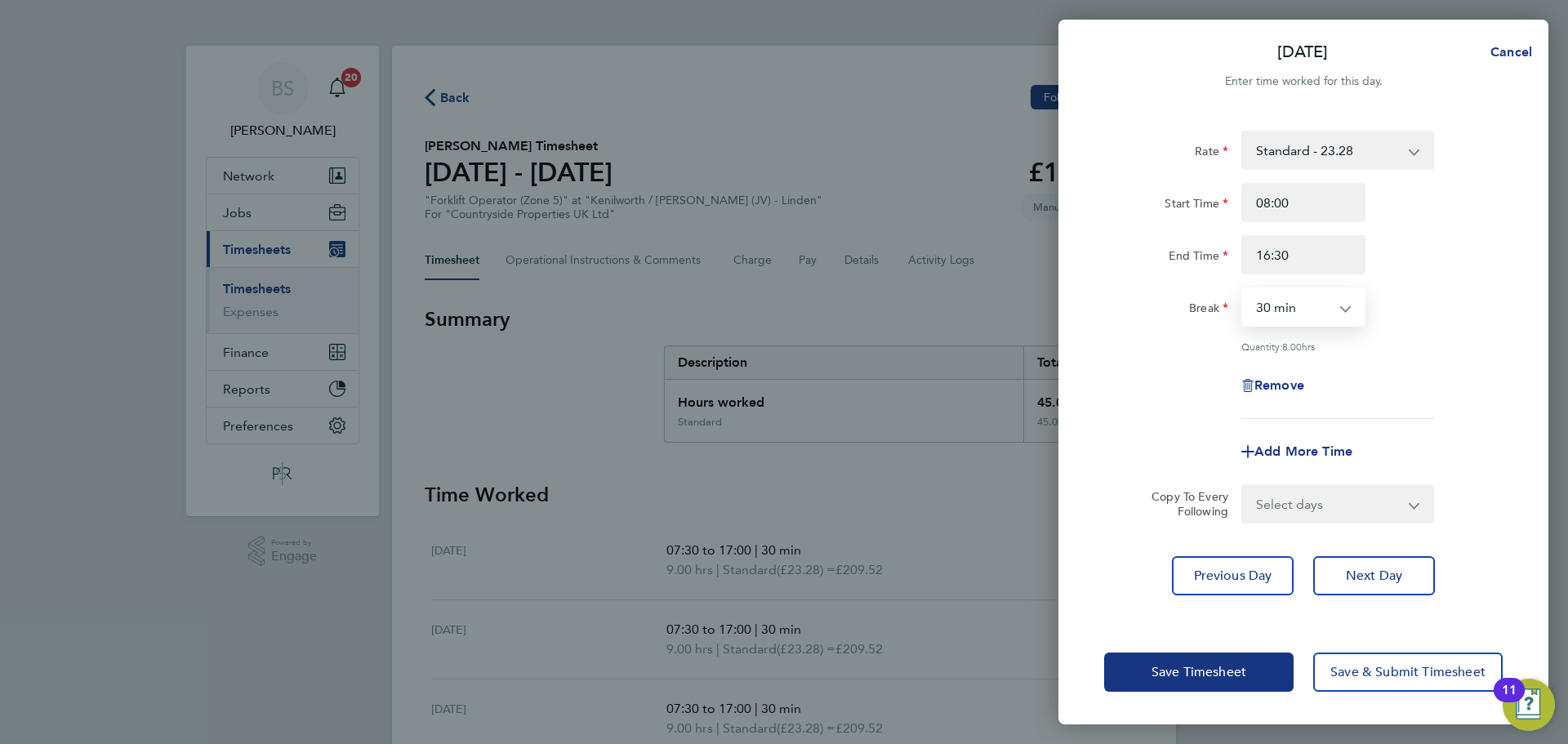
drag, startPoint x: 1272, startPoint y: 306, endPoint x: 1296, endPoint y: 318, distance: 26.8
click at [1272, 306] on select "0 min 15 min 30 min 45 min 60 min 75 min 90 min" at bounding box center [1294, 307] width 102 height 36
select select "0"
click at [1243, 289] on select "0 min 15 min 30 min 45 min 60 min 75 min 90 min" at bounding box center [1294, 307] width 102 height 36
click at [1432, 311] on div "Break 0 min 15 min 30 min 45 min 60 min 75 min 90 min" at bounding box center [1304, 307] width 411 height 39
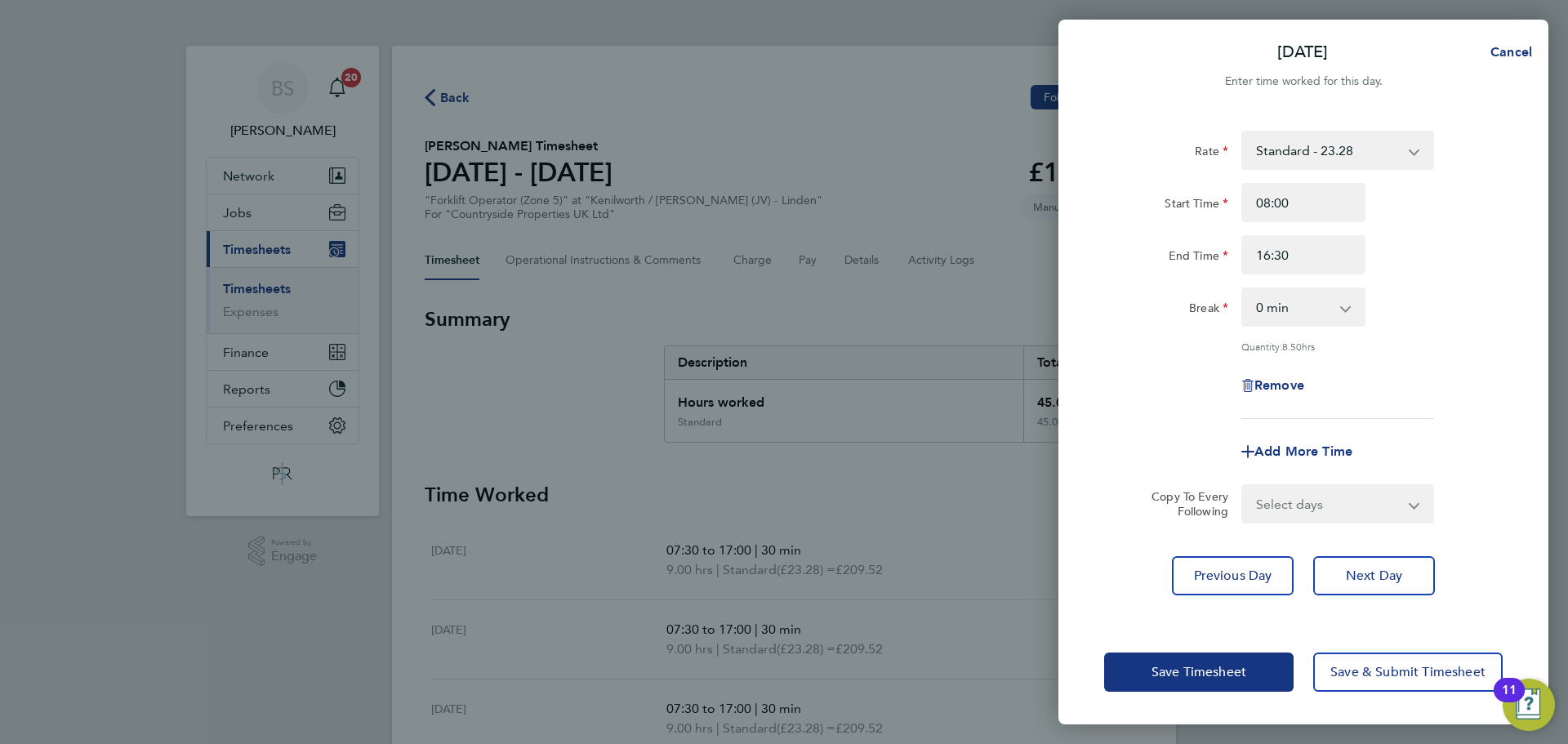
click at [1330, 310] on select "0 min 15 min 30 min 45 min 60 min 75 min 90 min" at bounding box center [1294, 307] width 102 height 36
click at [1317, 309] on select "0 min 15 min 30 min 45 min 60 min 75 min 90 min" at bounding box center [1294, 307] width 102 height 36
click at [1328, 267] on input "16:30" at bounding box center [1303, 255] width 124 height 39
drag, startPoint x: 1280, startPoint y: 255, endPoint x: 1286, endPoint y: 202, distance: 53.3
click at [1283, 254] on input "16:30" at bounding box center [1303, 255] width 124 height 39
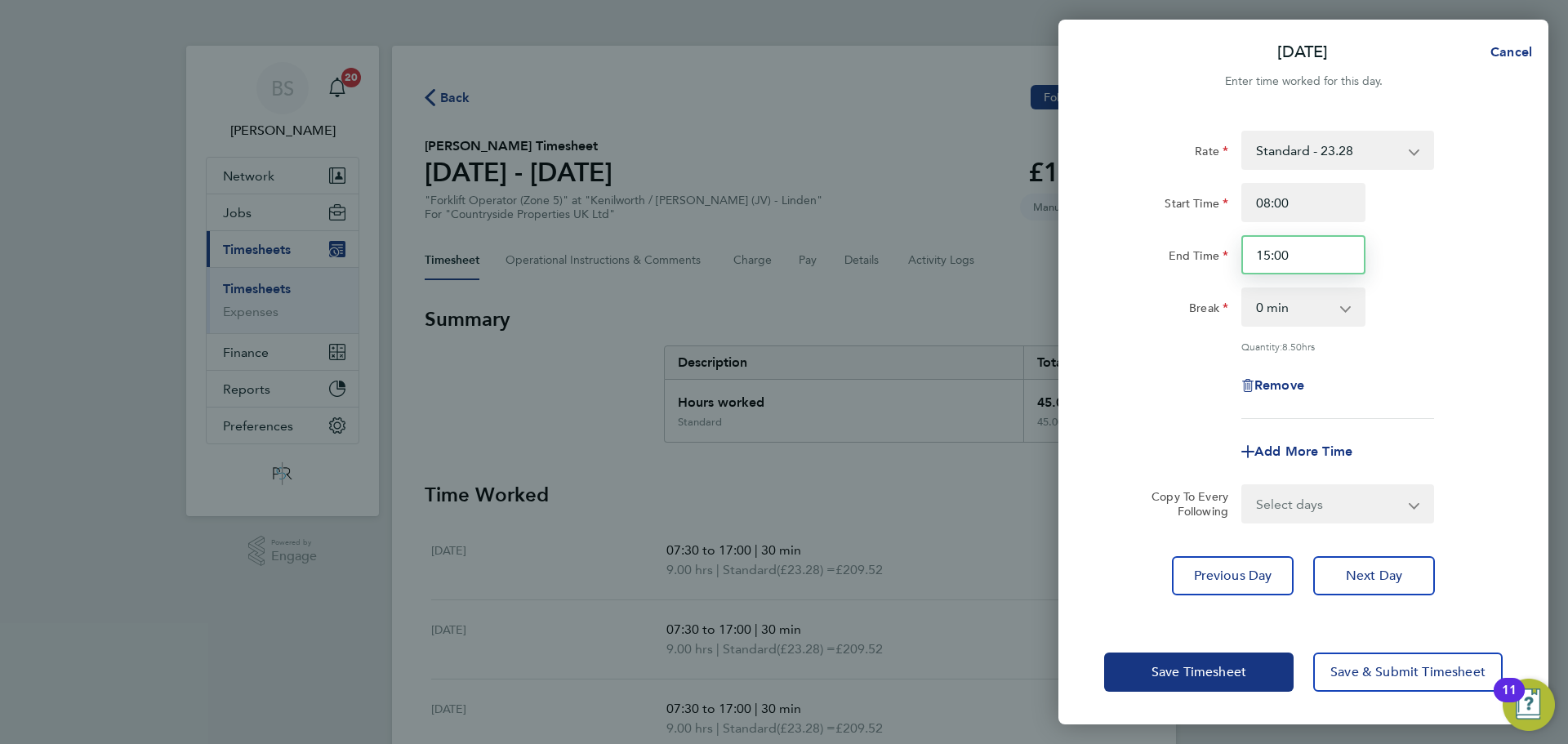
type input "15:00"
click at [1425, 280] on div "Rate Standard - 23.28 Start Time 08:00 End Time 15:00 Break 0 min 15 min 30 min…" at bounding box center [1304, 275] width 399 height 288
click at [1199, 672] on span "Save Timesheet" at bounding box center [1198, 672] width 94 height 16
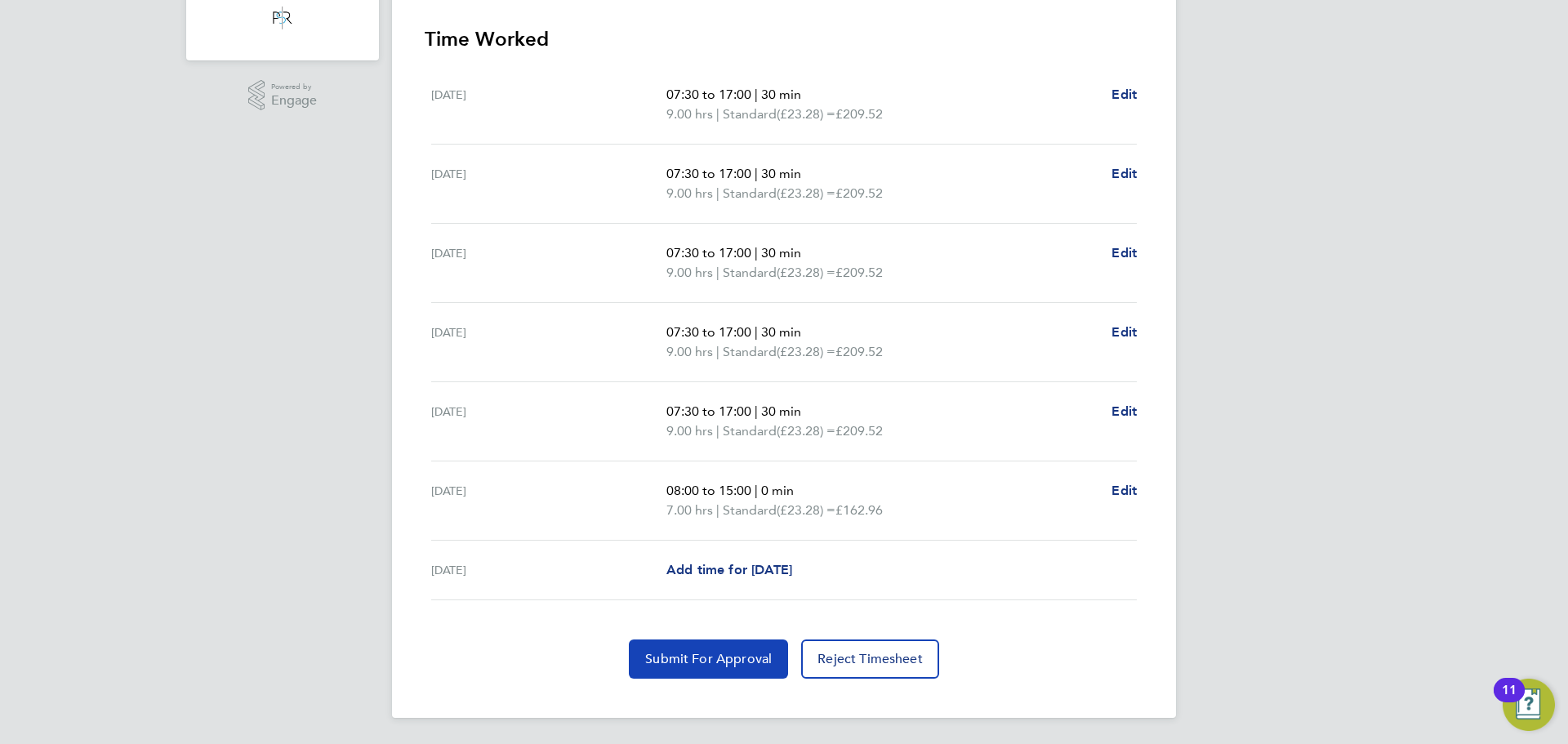
click at [687, 654] on span "Submit For Approval" at bounding box center [709, 659] width 126 height 16
